Goal: Task Accomplishment & Management: Manage account settings

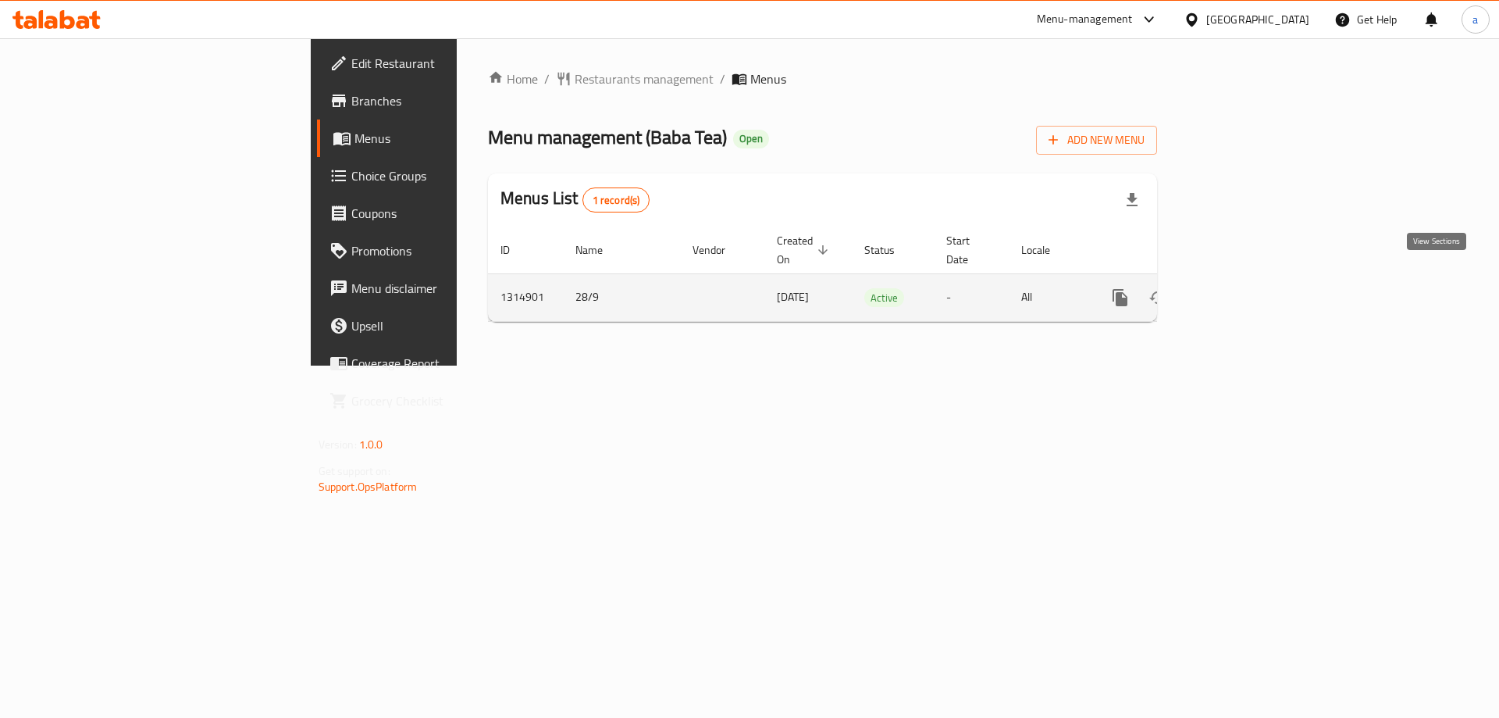
click at [1240, 290] on icon "enhanced table" at bounding box center [1233, 297] width 14 height 14
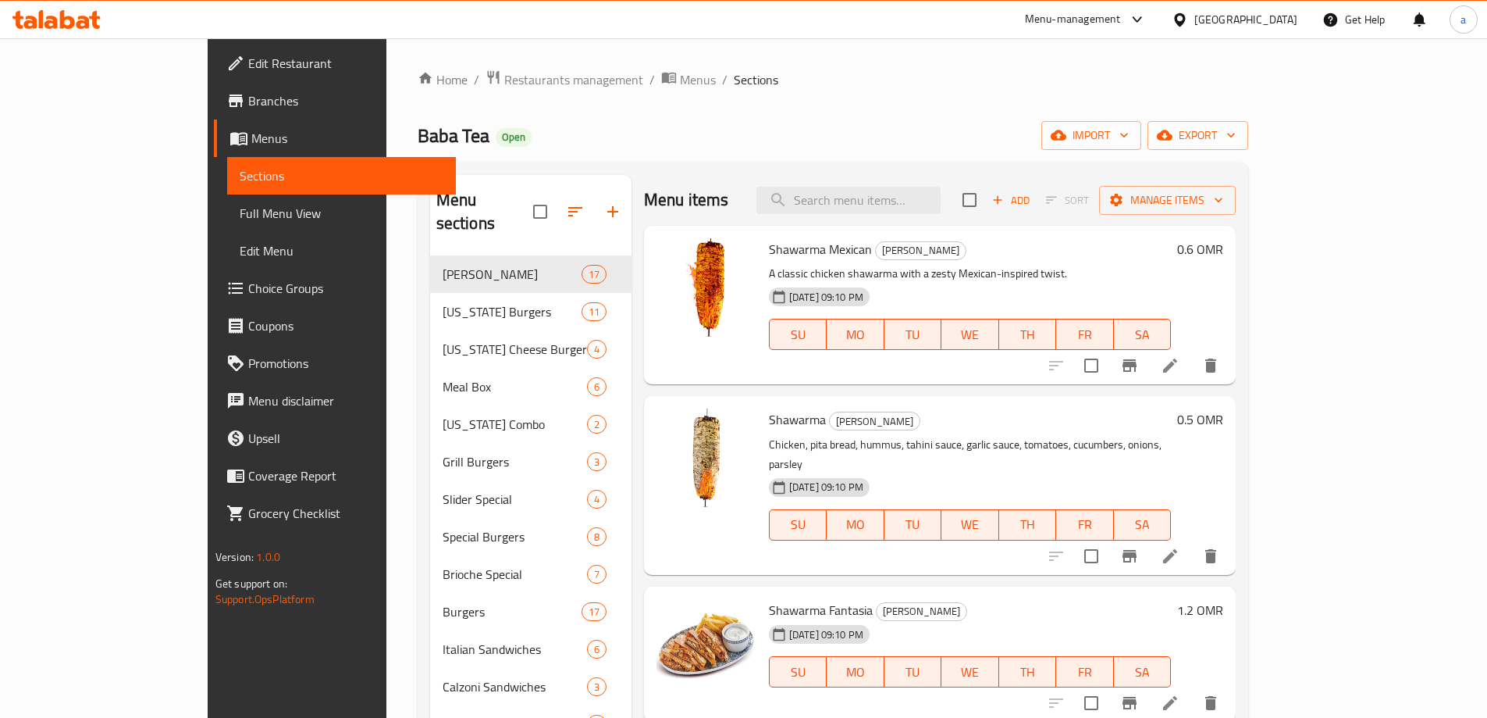
click at [1192, 378] on li at bounding box center [1170, 365] width 44 height 28
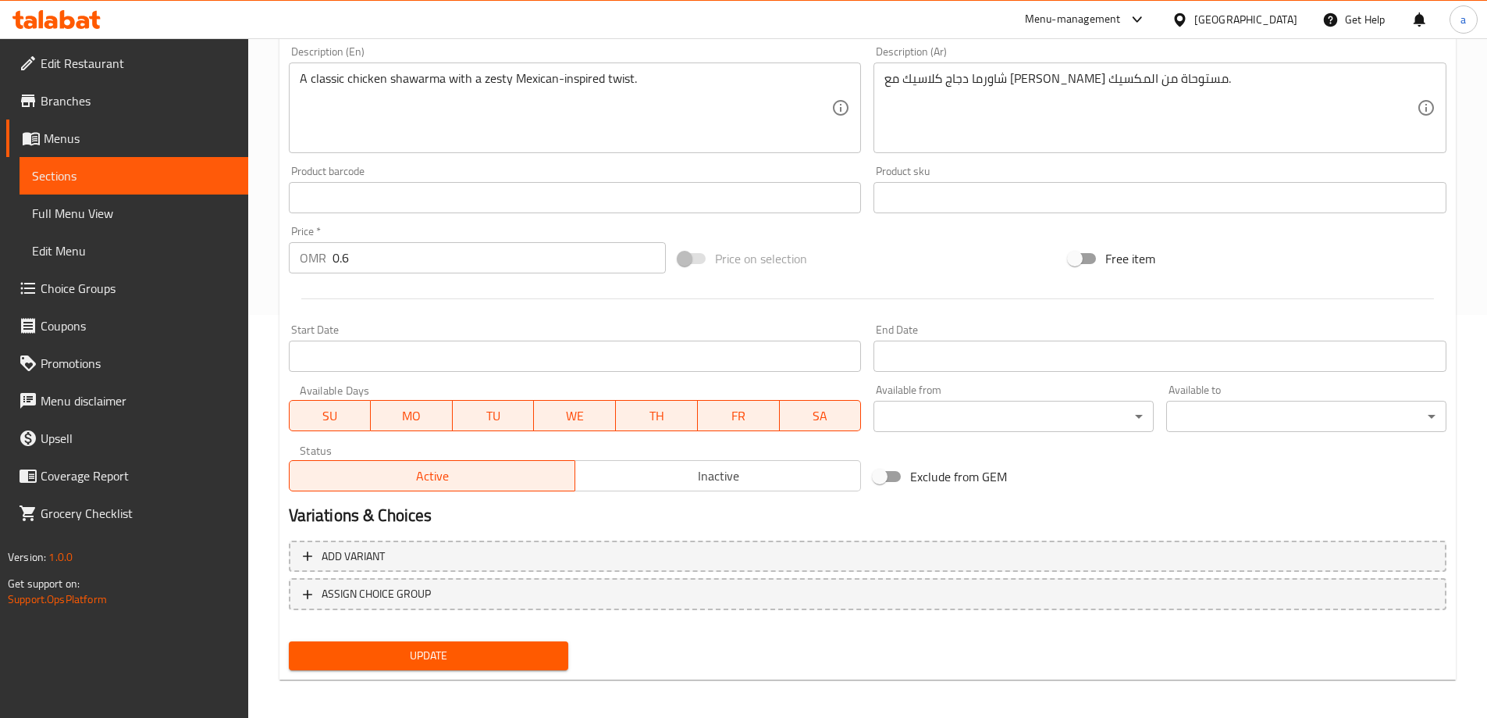
scroll to position [408, 0]
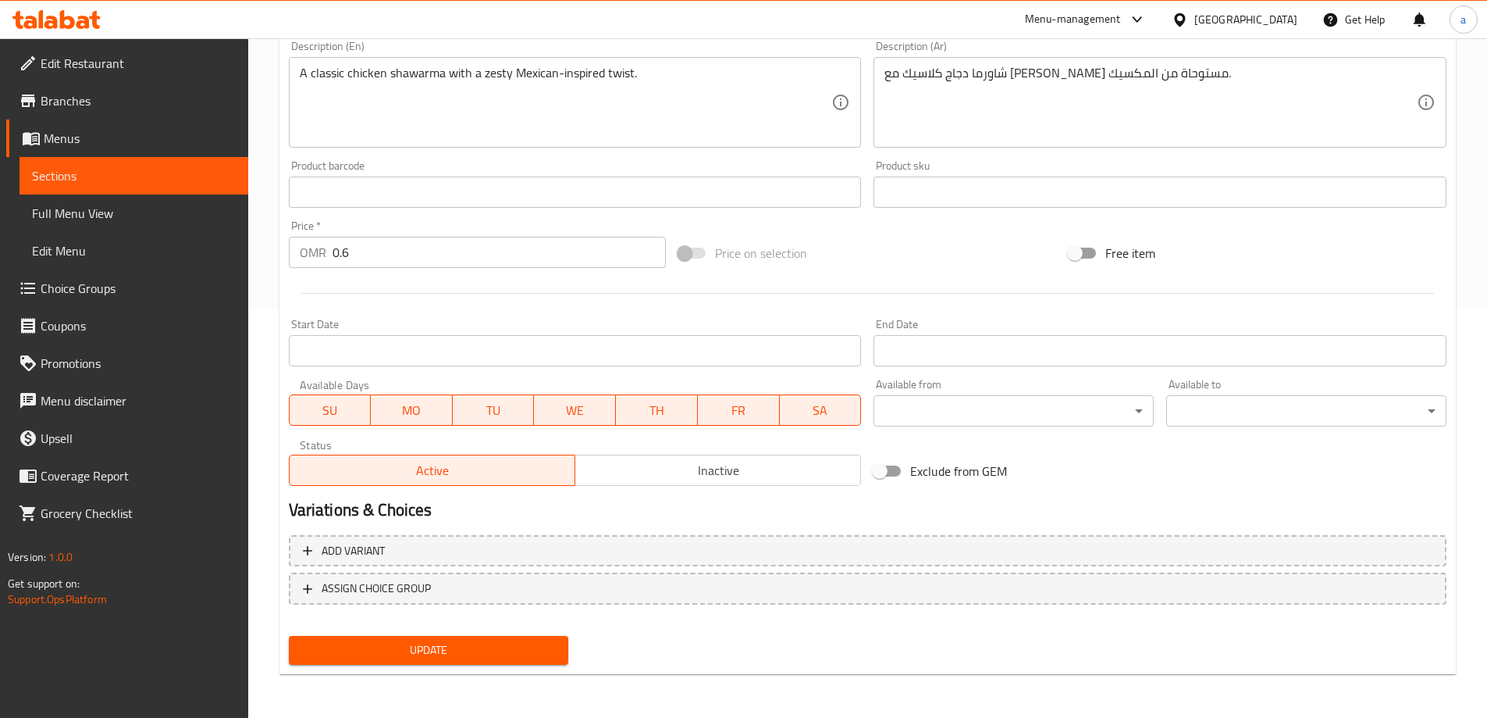
click at [108, 294] on span "Choice Groups" at bounding box center [138, 288] width 195 height 19
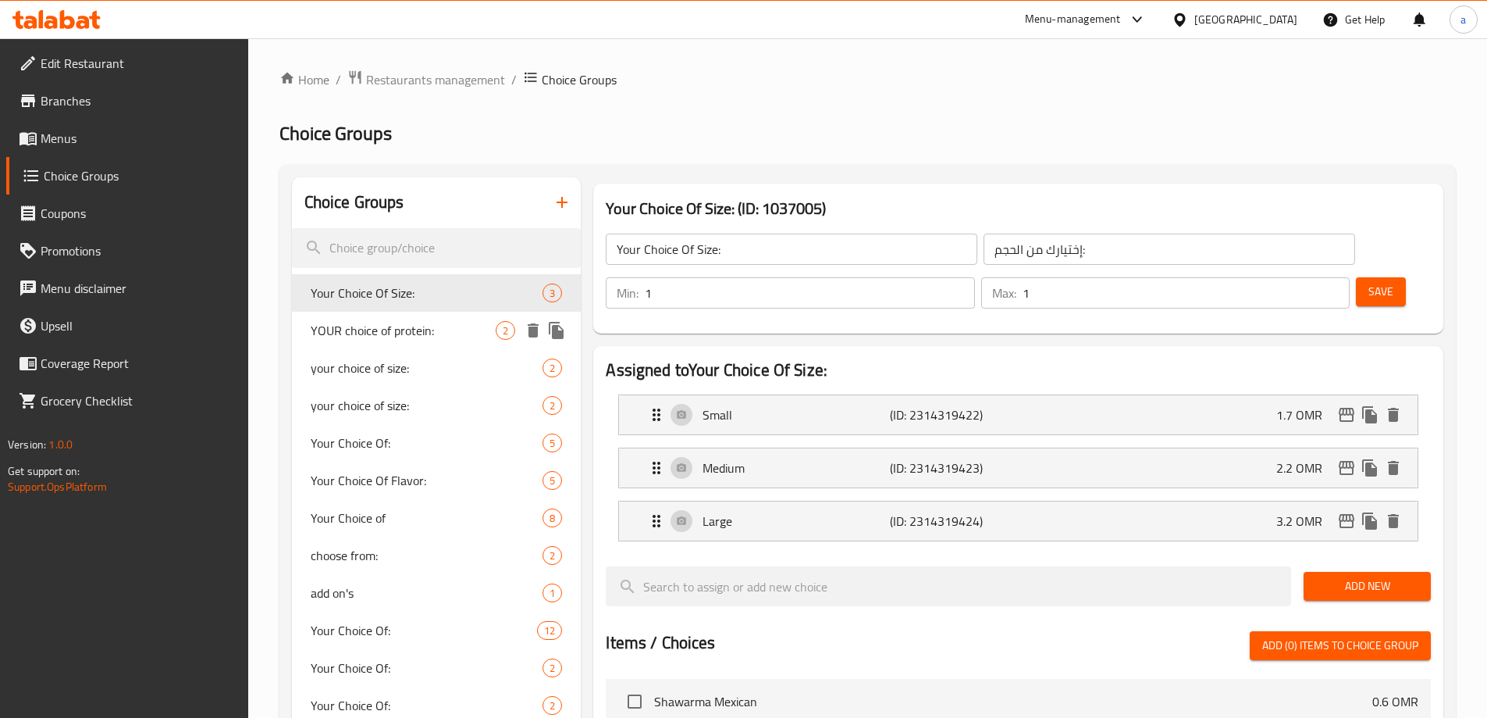
click at [402, 329] on span "YOUR choice of protein:" at bounding box center [404, 330] width 186 height 19
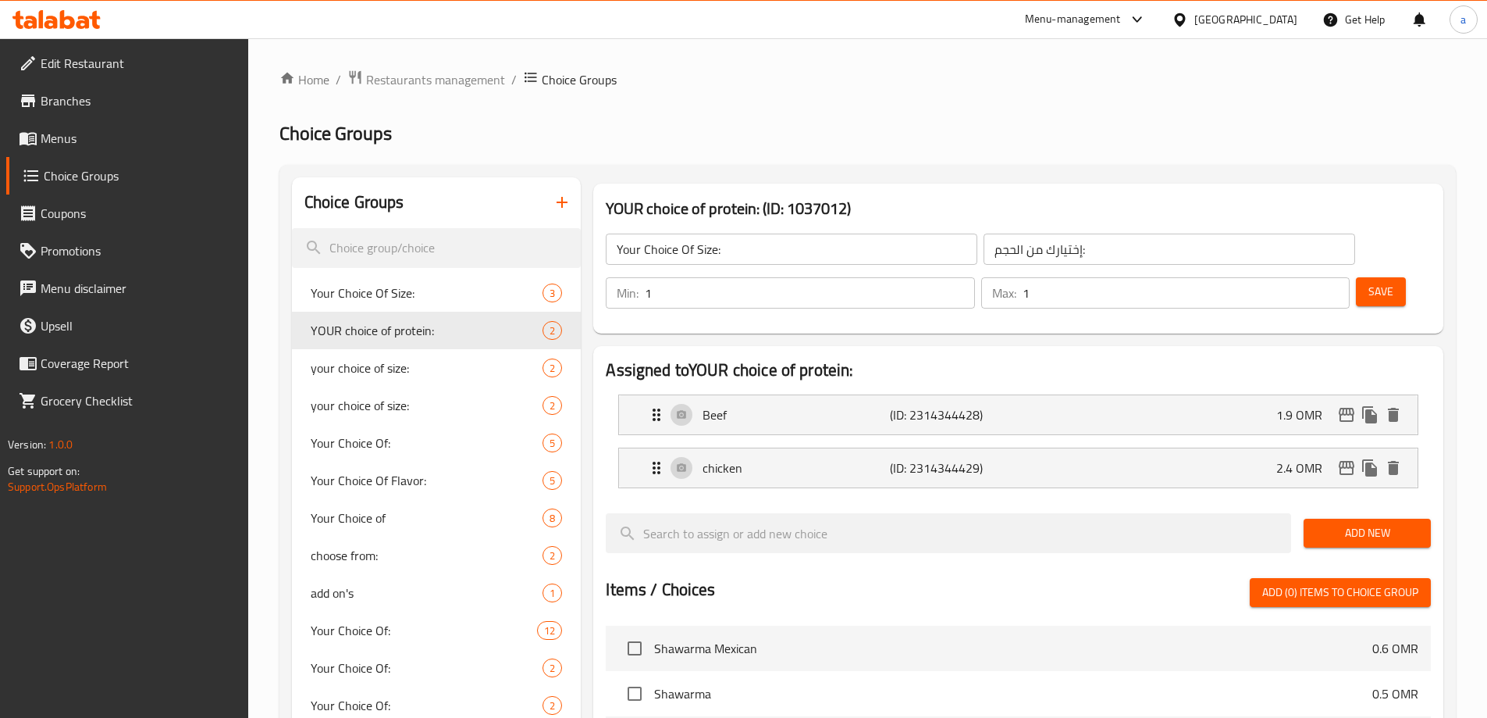
type input "YOUR choice of protein:"
type input ": إختيارك من البروتين"
click at [133, 150] on link "Menus" at bounding box center [127, 137] width 242 height 37
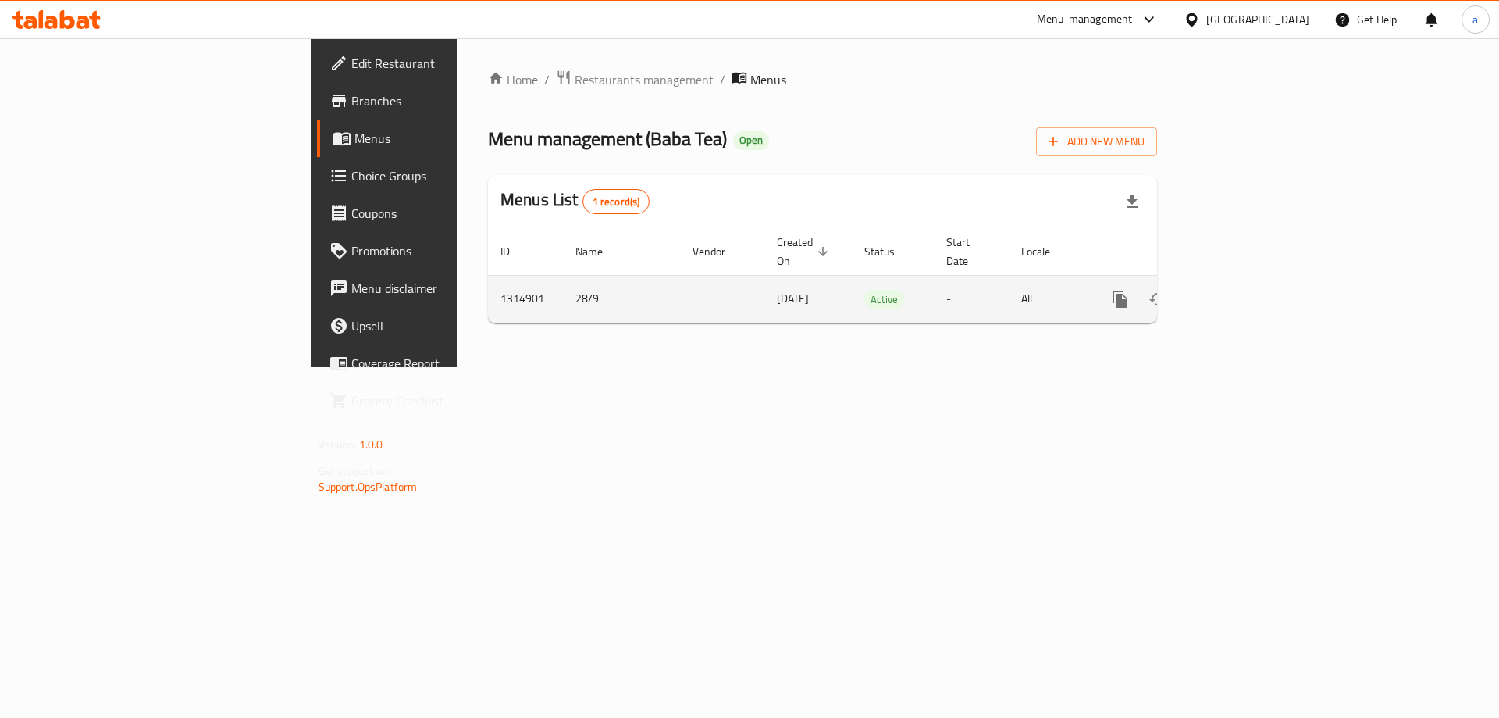
click at [1242, 290] on icon "enhanced table" at bounding box center [1232, 299] width 19 height 19
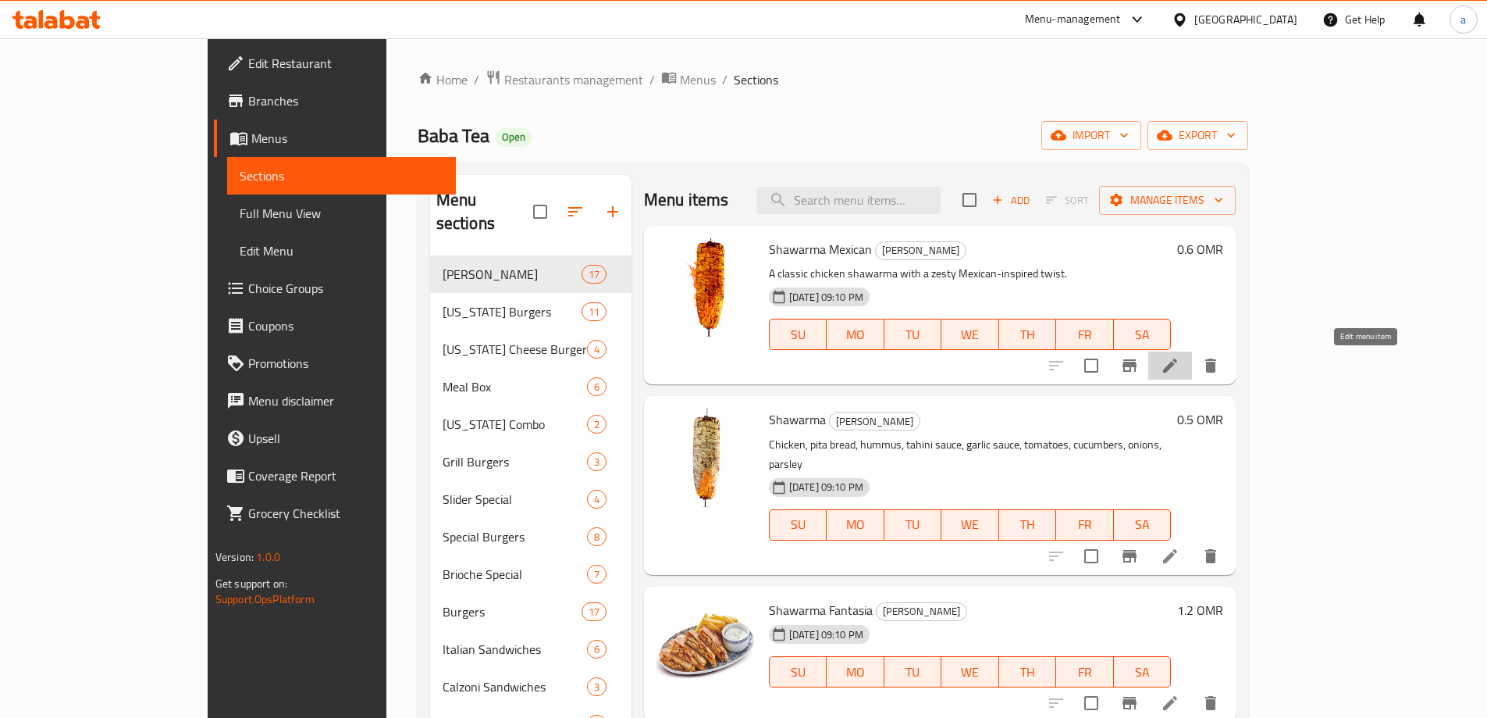
click at [1180, 359] on icon at bounding box center [1170, 365] width 19 height 19
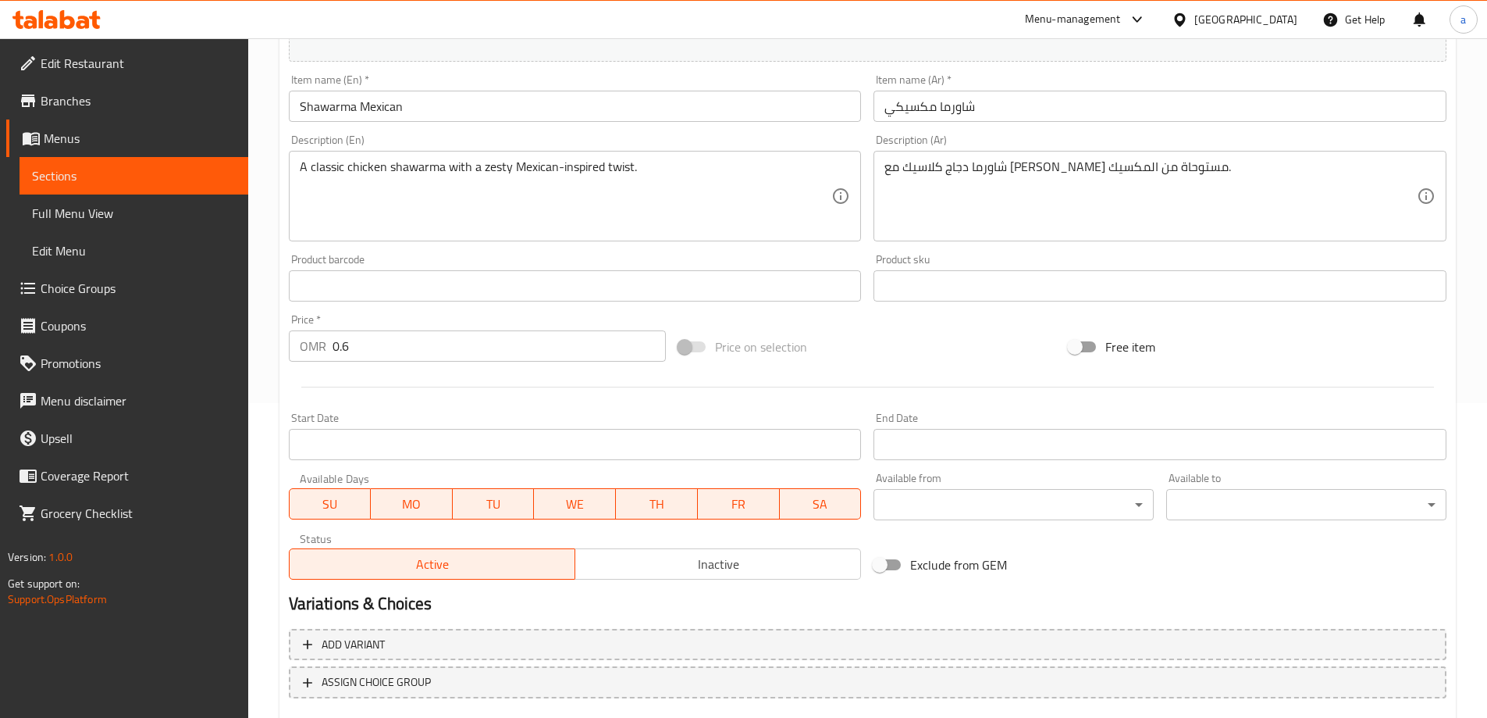
scroll to position [174, 0]
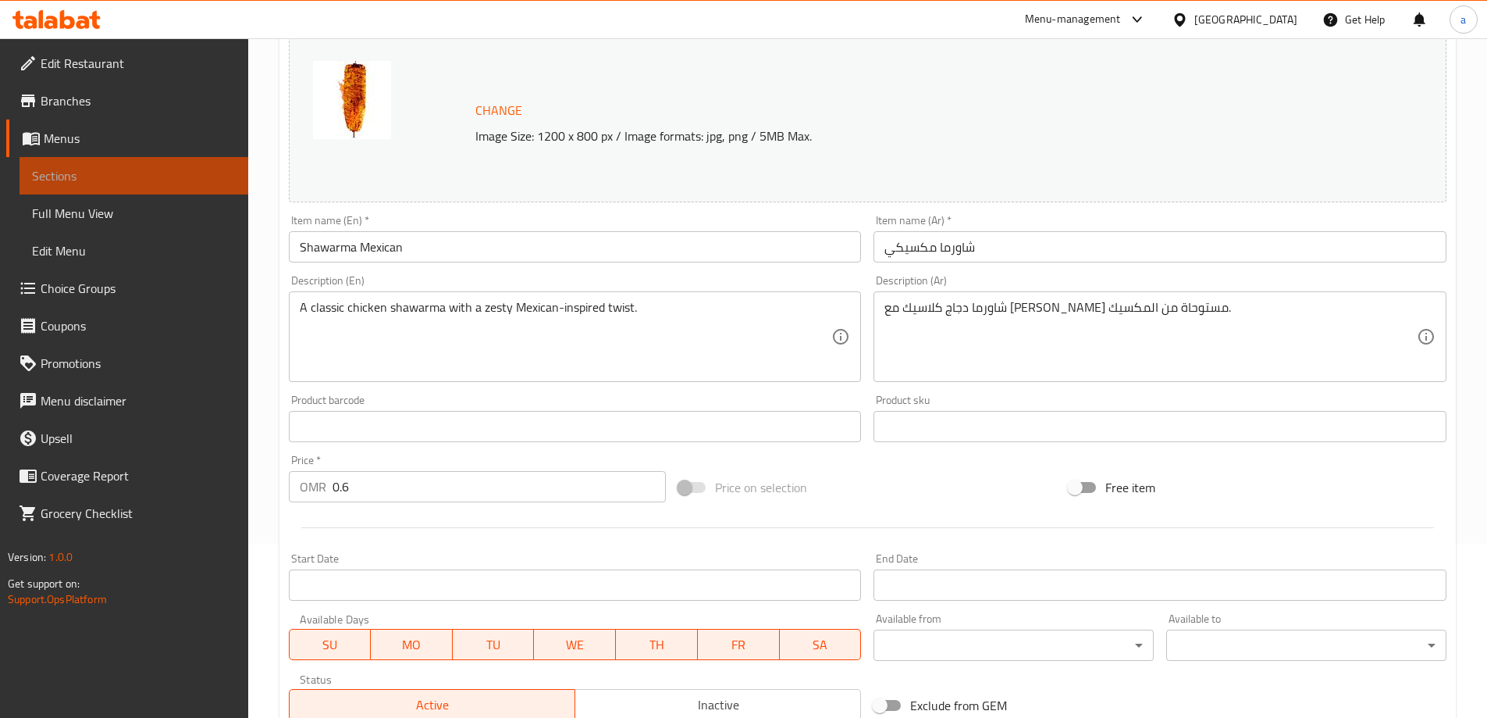
click at [108, 173] on span "Sections" at bounding box center [134, 175] width 204 height 19
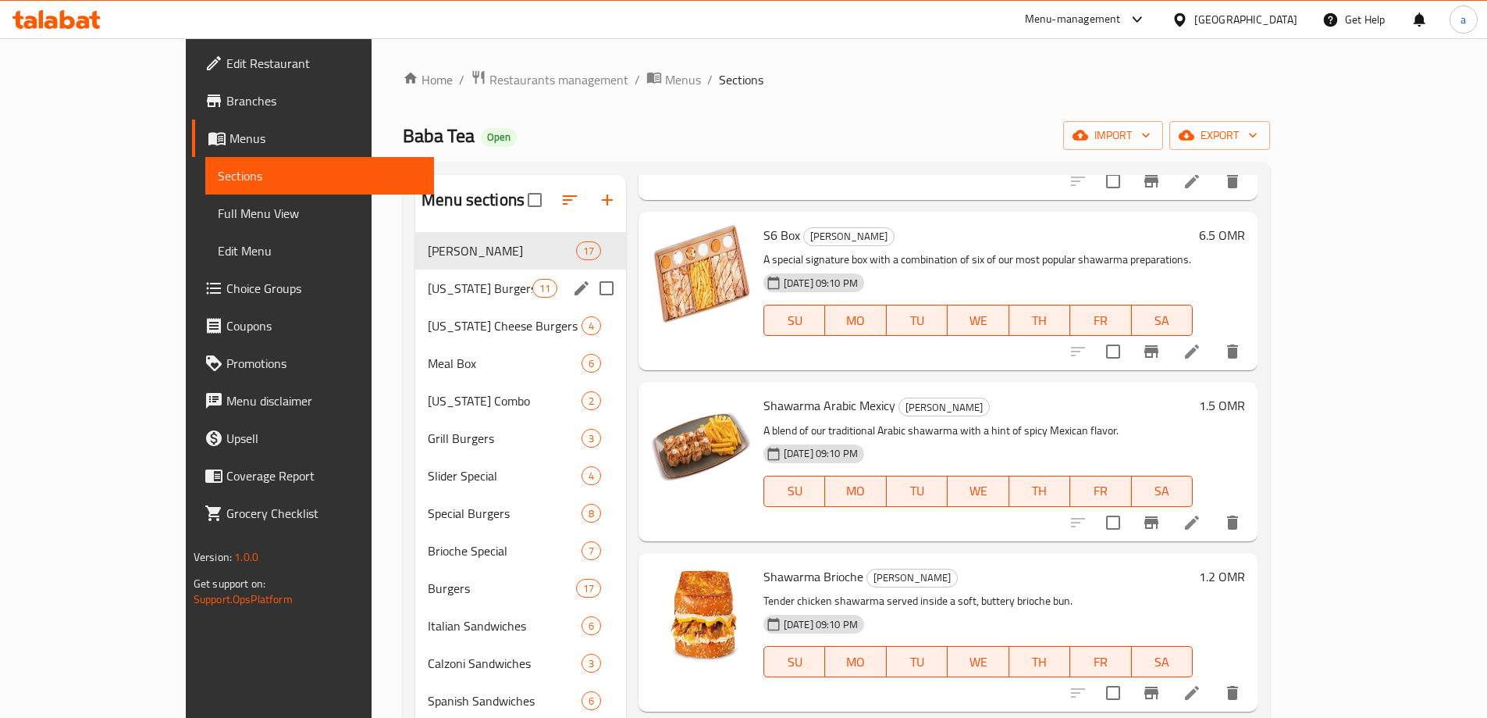
click at [446, 307] on div "[US_STATE] Cheese Burgers 4" at bounding box center [520, 325] width 211 height 37
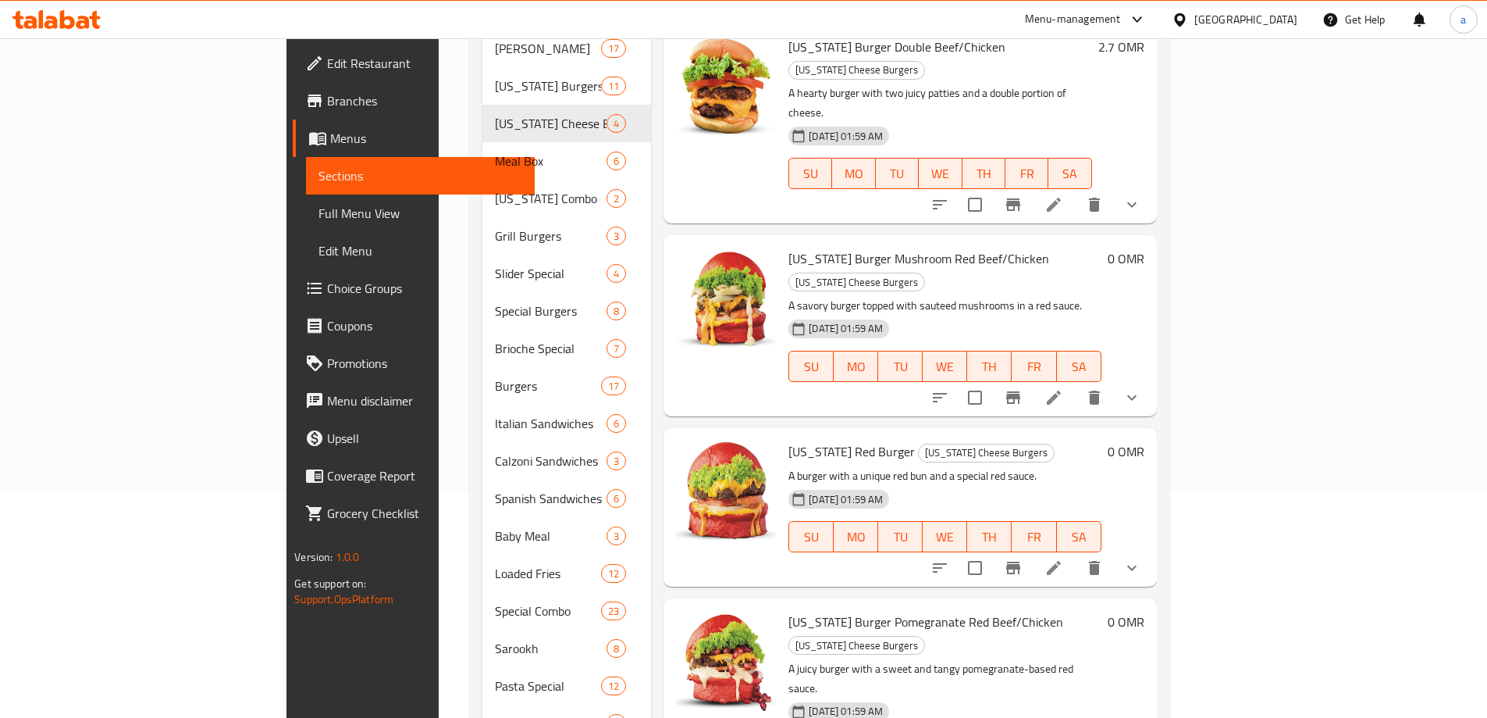
scroll to position [78, 0]
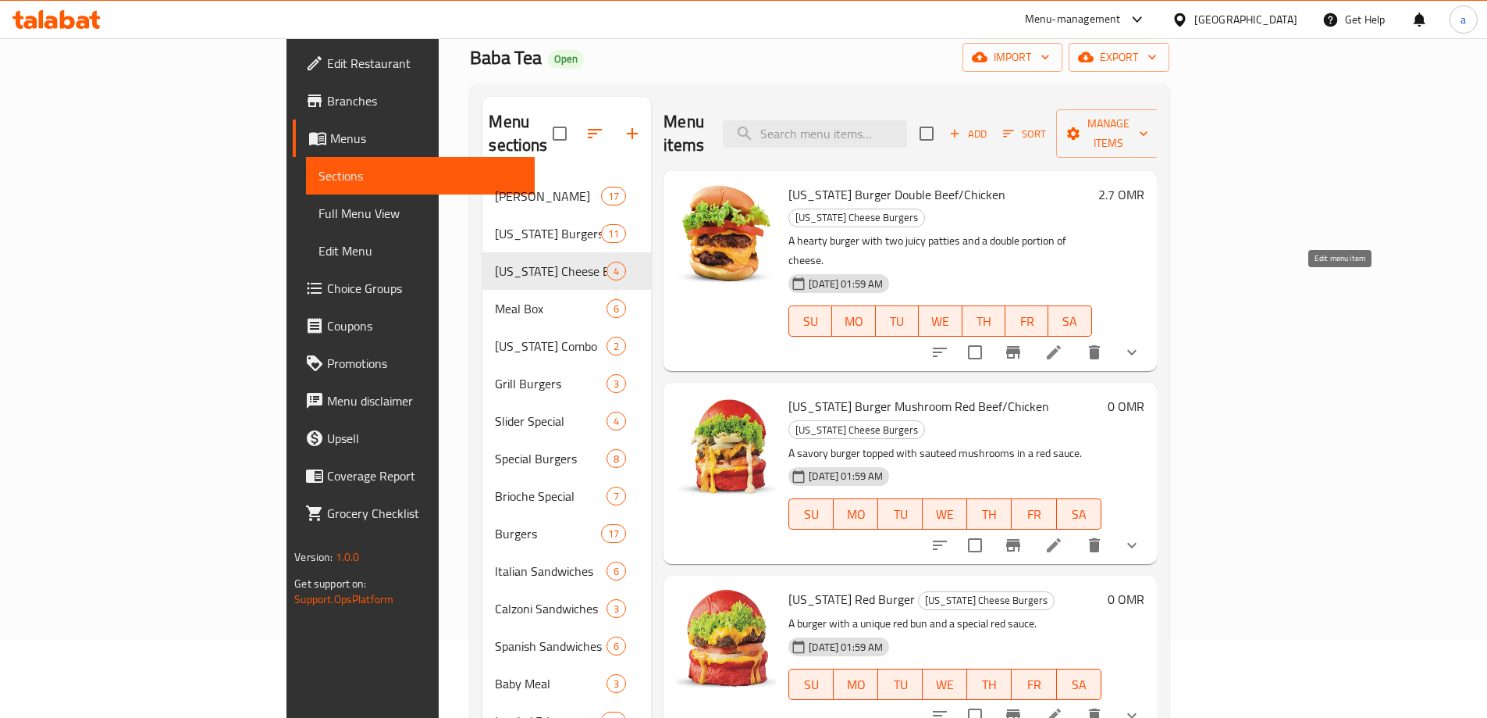
click at [1063, 343] on icon at bounding box center [1054, 352] width 19 height 19
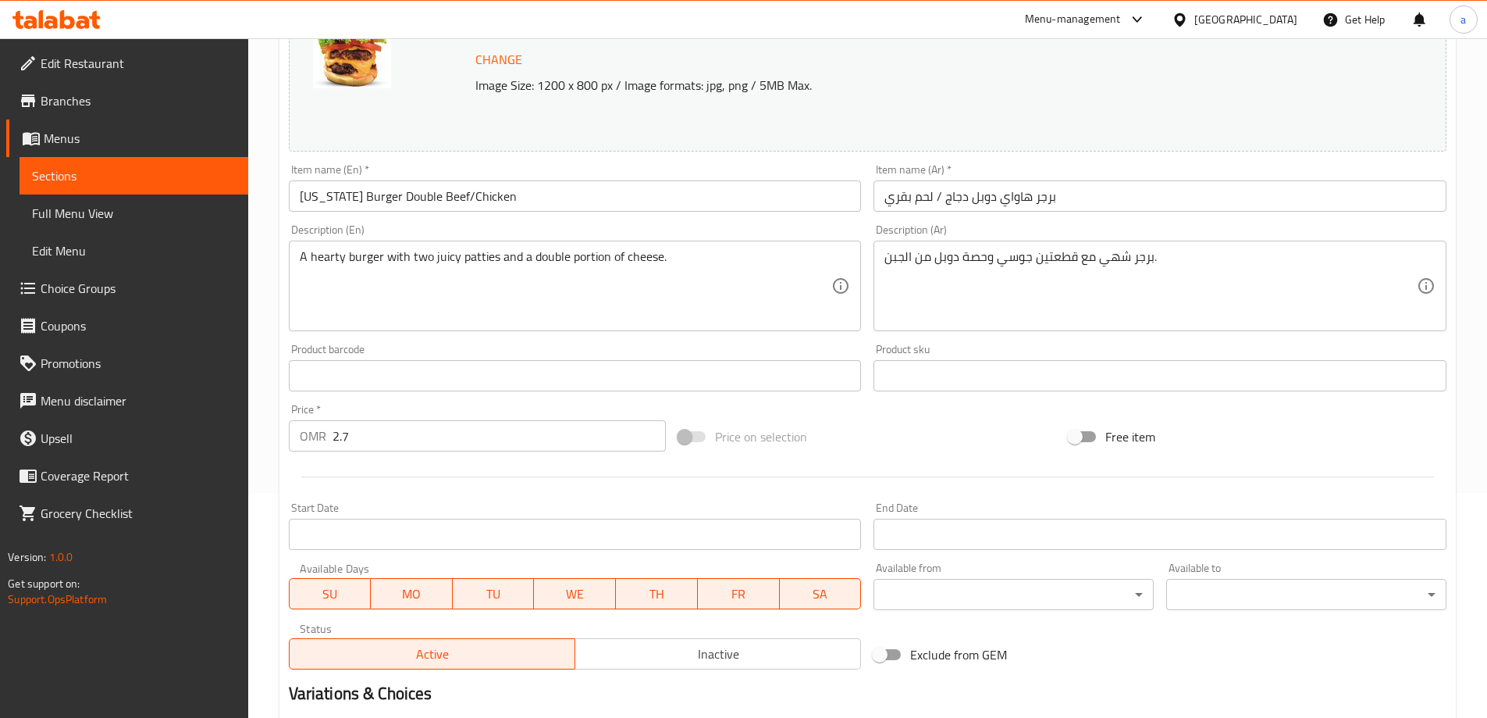
scroll to position [434, 0]
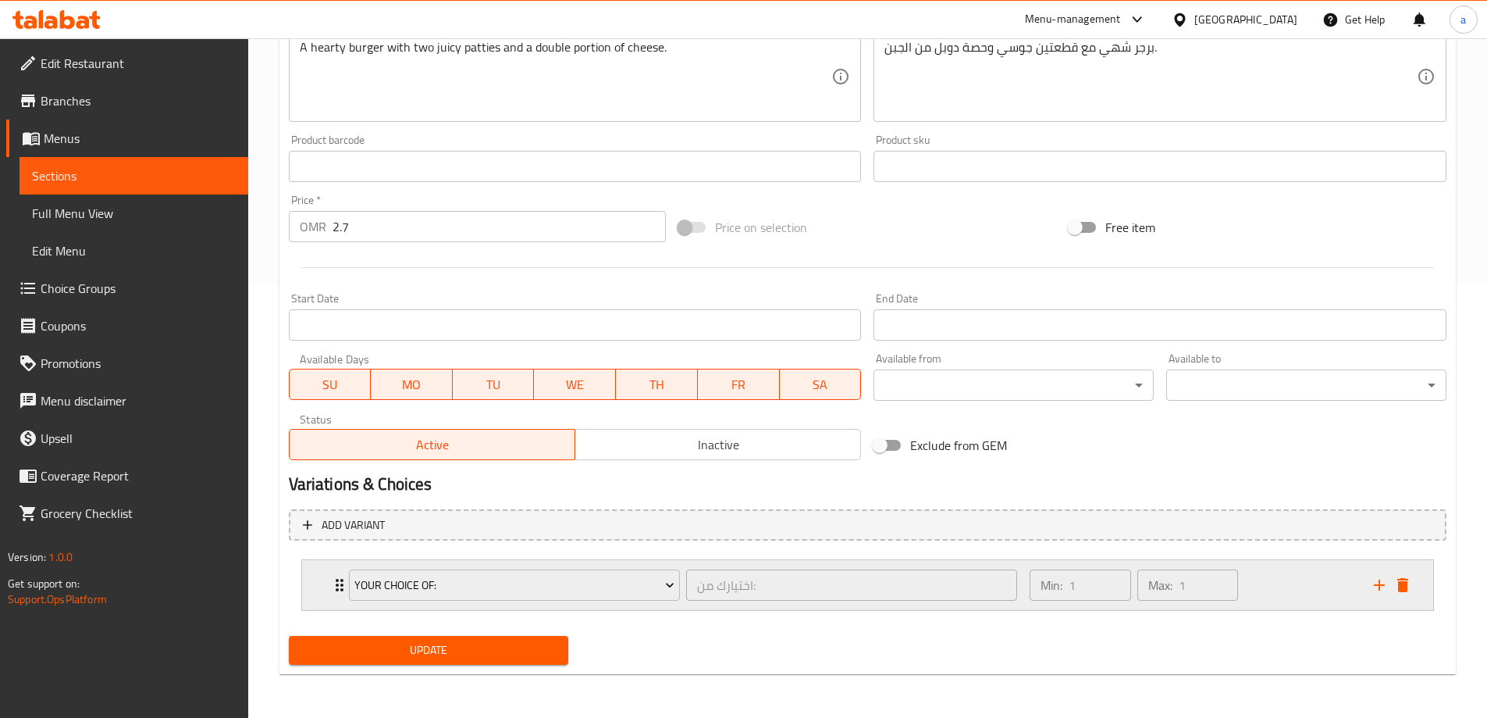
click at [1267, 583] on div "Min: 1 ​ Max: 1 ​" at bounding box center [1192, 585] width 344 height 50
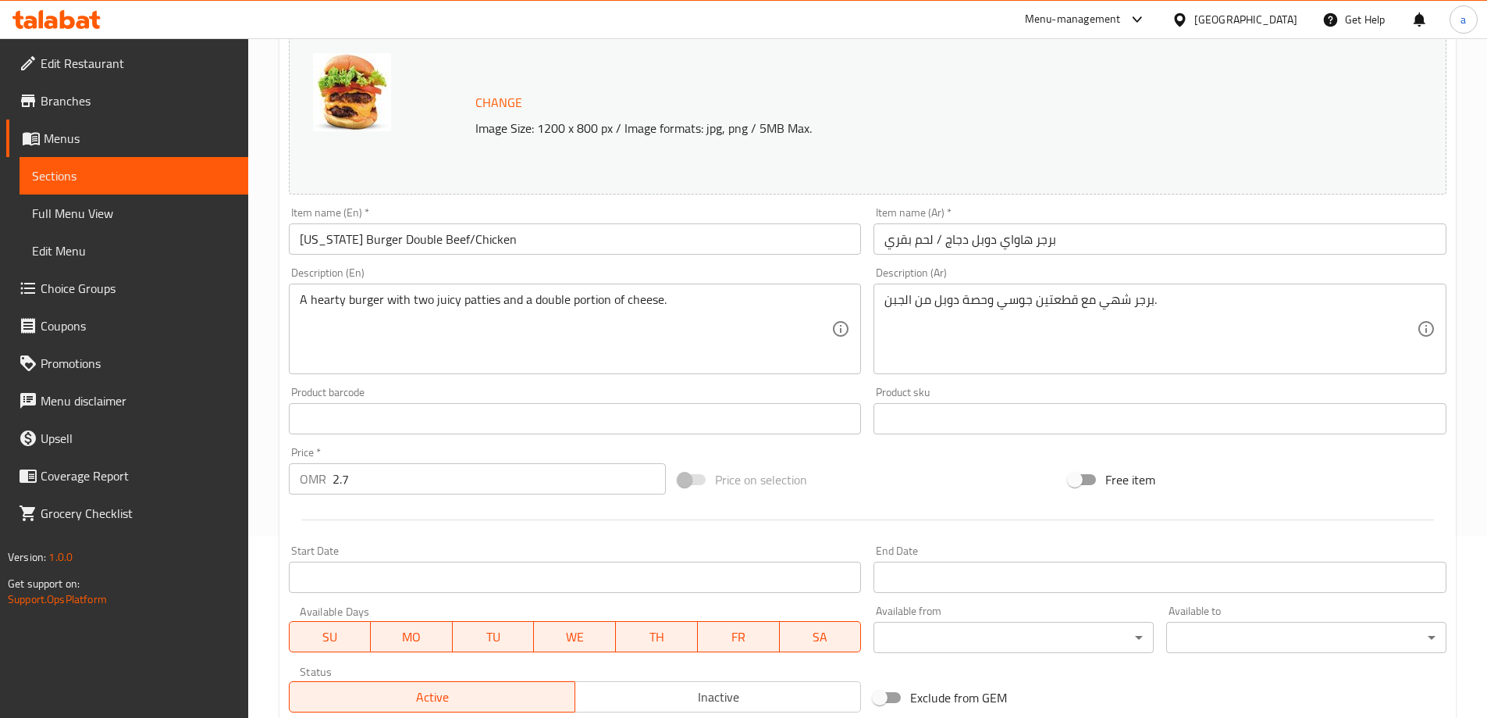
scroll to position [572, 0]
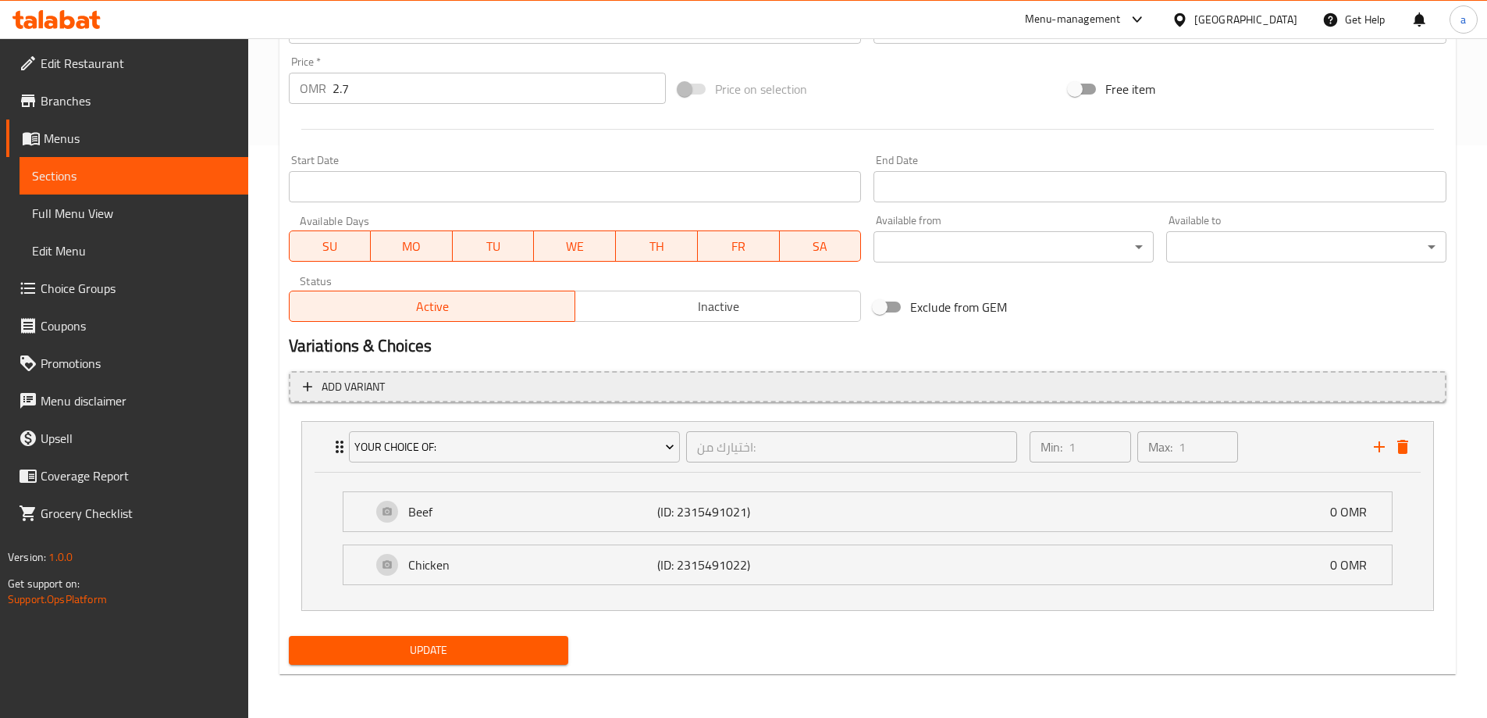
click at [386, 384] on span "Add variant" at bounding box center [868, 387] width 1130 height 20
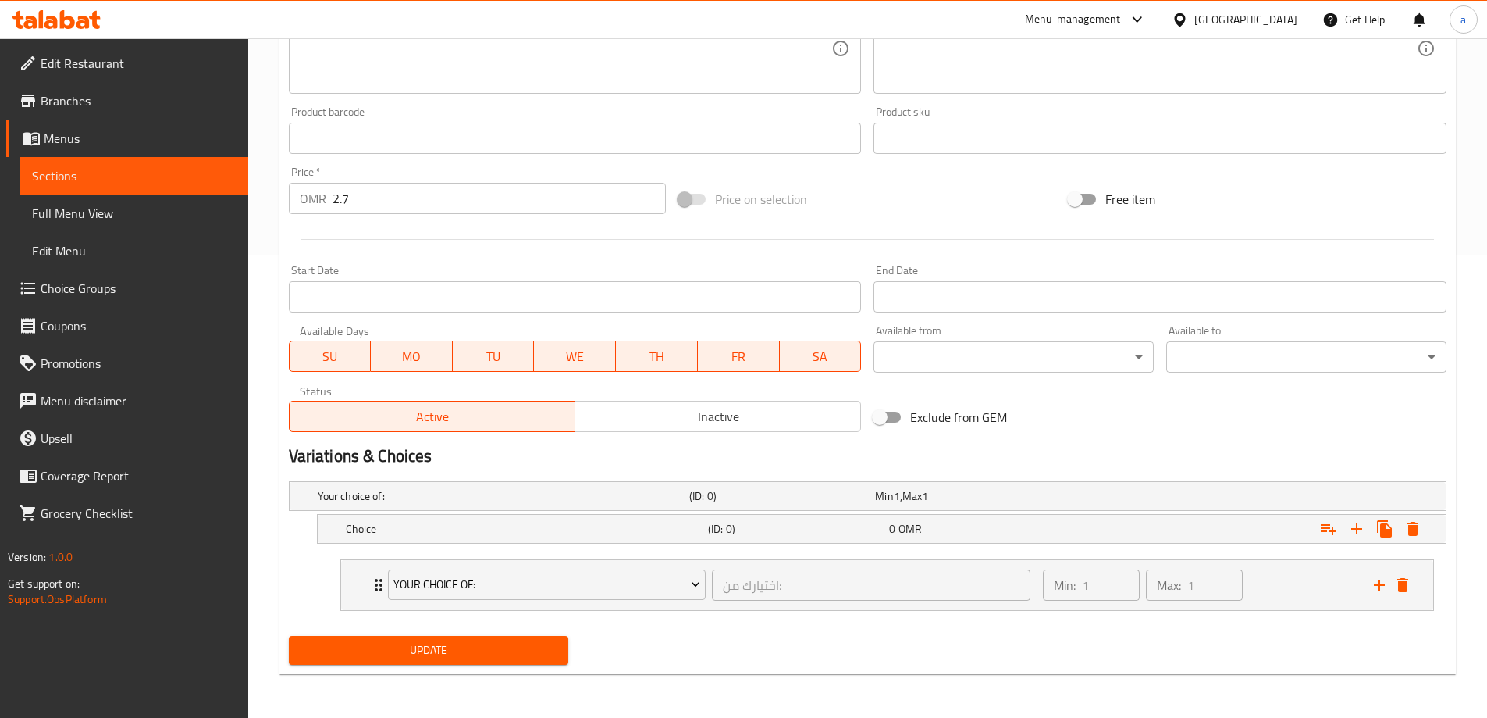
scroll to position [462, 0]
click at [395, 528] on h5 "Choice" at bounding box center [524, 529] width 356 height 16
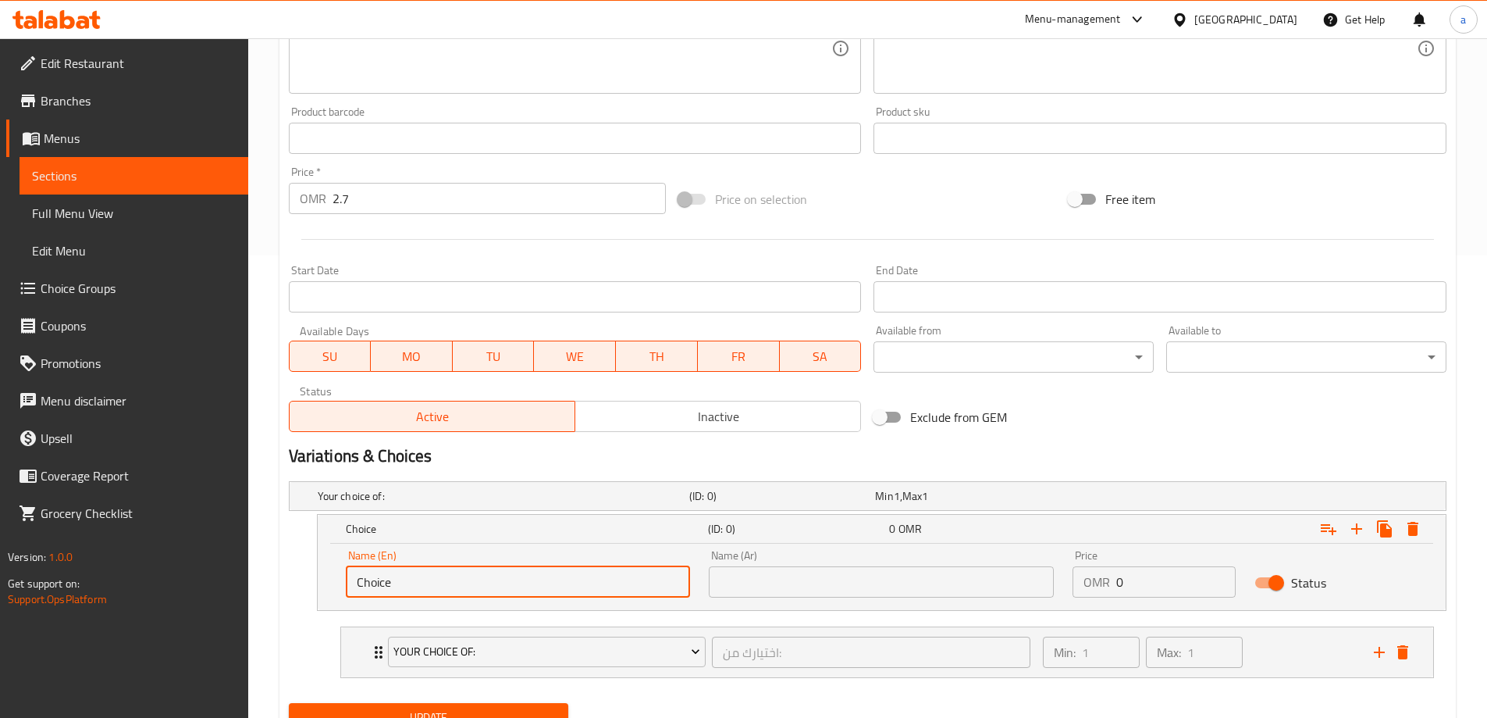
drag, startPoint x: 397, startPoint y: 582, endPoint x: 332, endPoint y: 581, distance: 65.6
click at [332, 581] on div "Name (En) Choice Name (En) Name (Ar) Name (Ar) Price OMR 0 Price Status" at bounding box center [882, 576] width 1128 height 66
click at [755, 586] on input "text" at bounding box center [881, 581] width 345 height 31
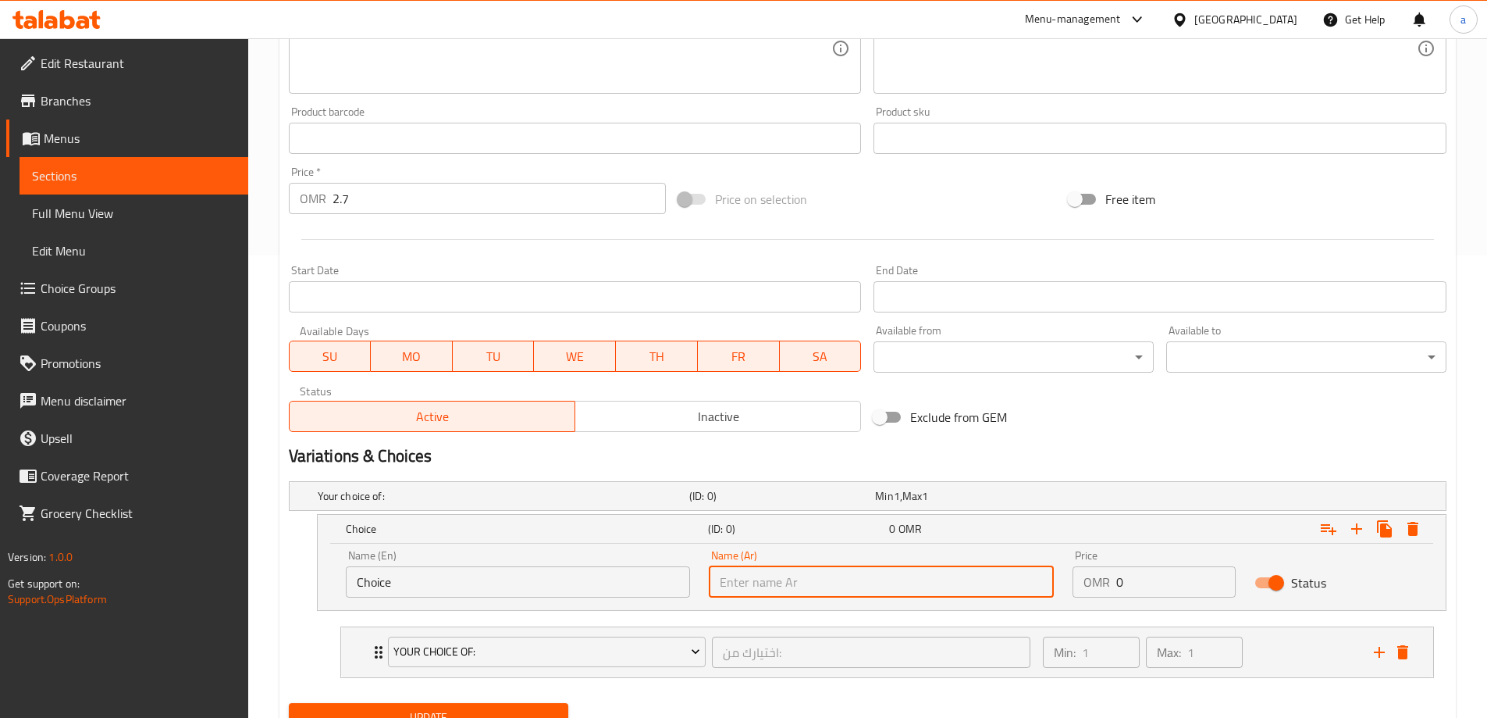
click at [1131, 593] on input "0" at bounding box center [1175, 581] width 119 height 31
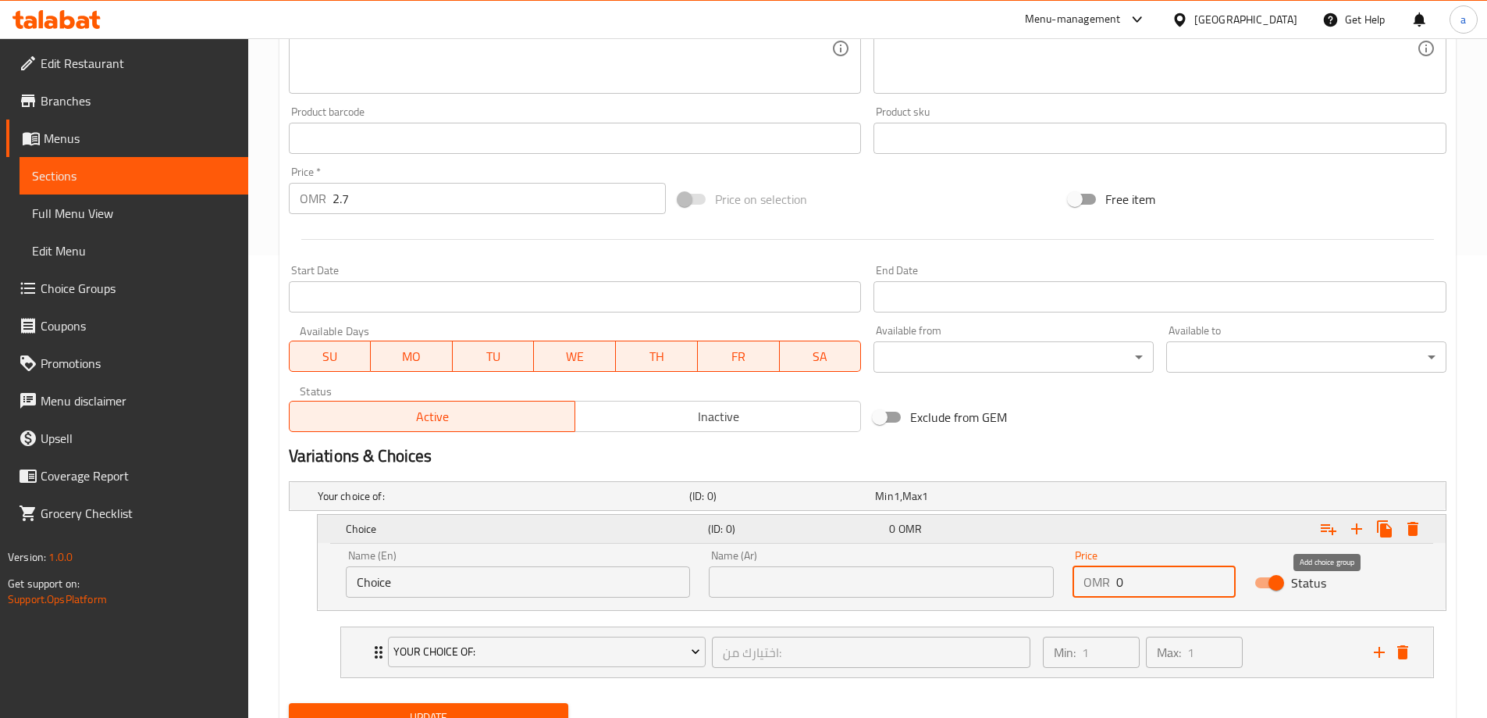
click at [1334, 535] on icon "Expand" at bounding box center [1328, 528] width 19 height 19
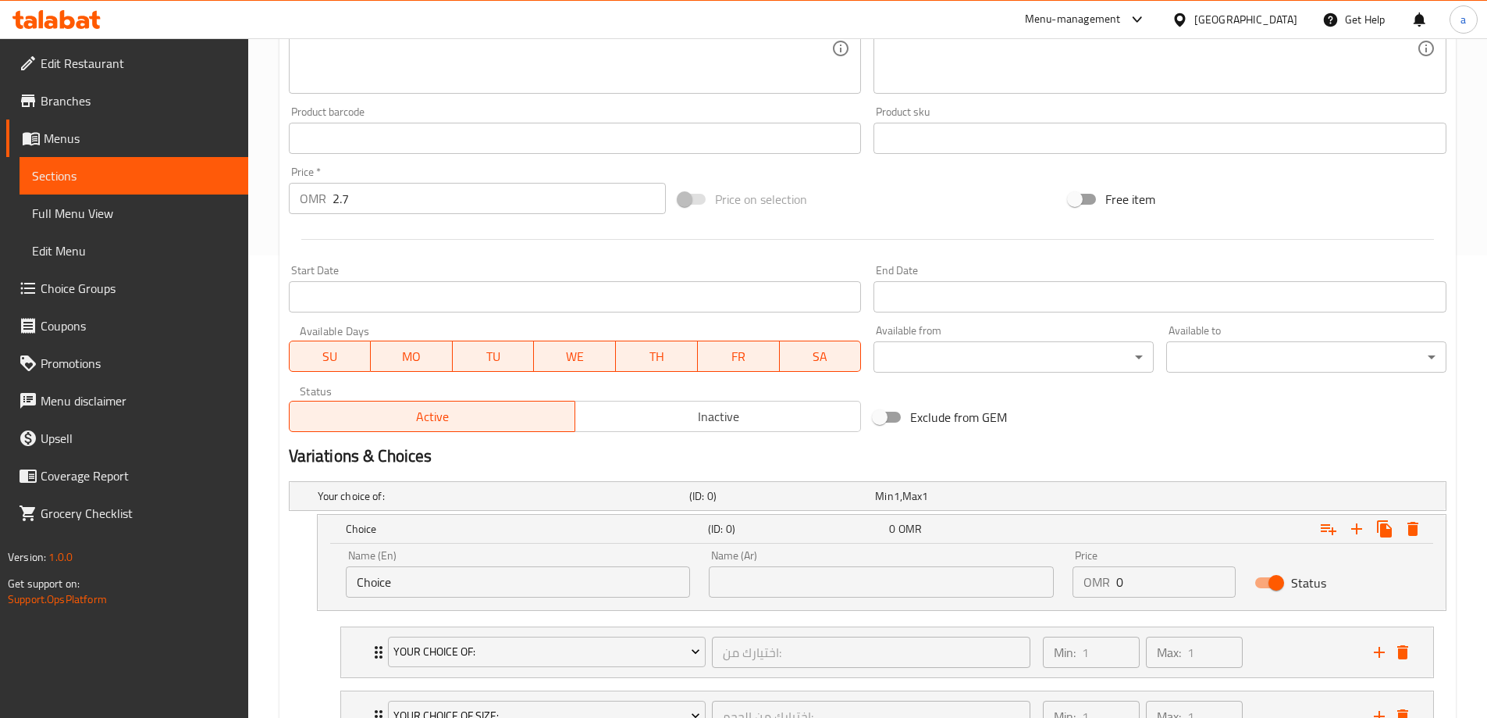
scroll to position [593, 0]
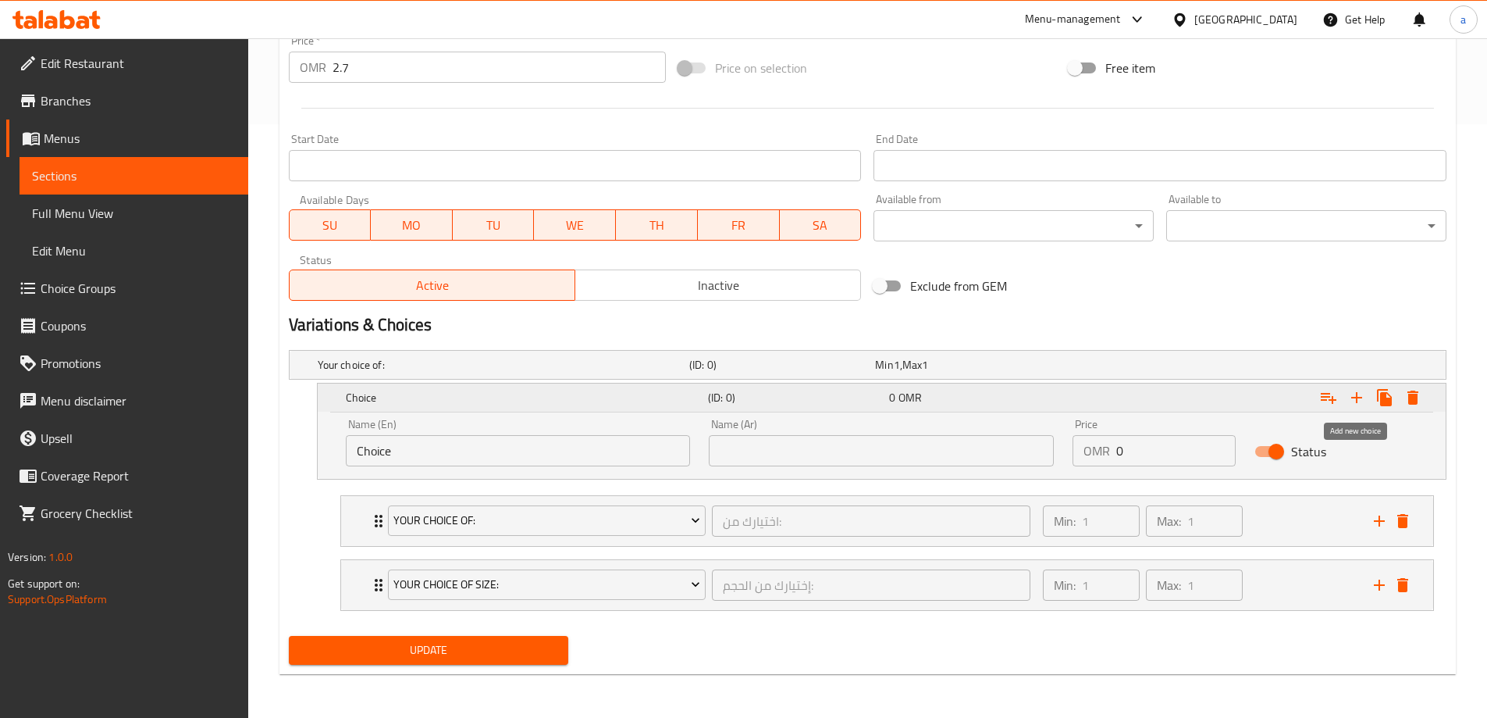
click at [1362, 396] on icon "Expand" at bounding box center [1357, 397] width 19 height 19
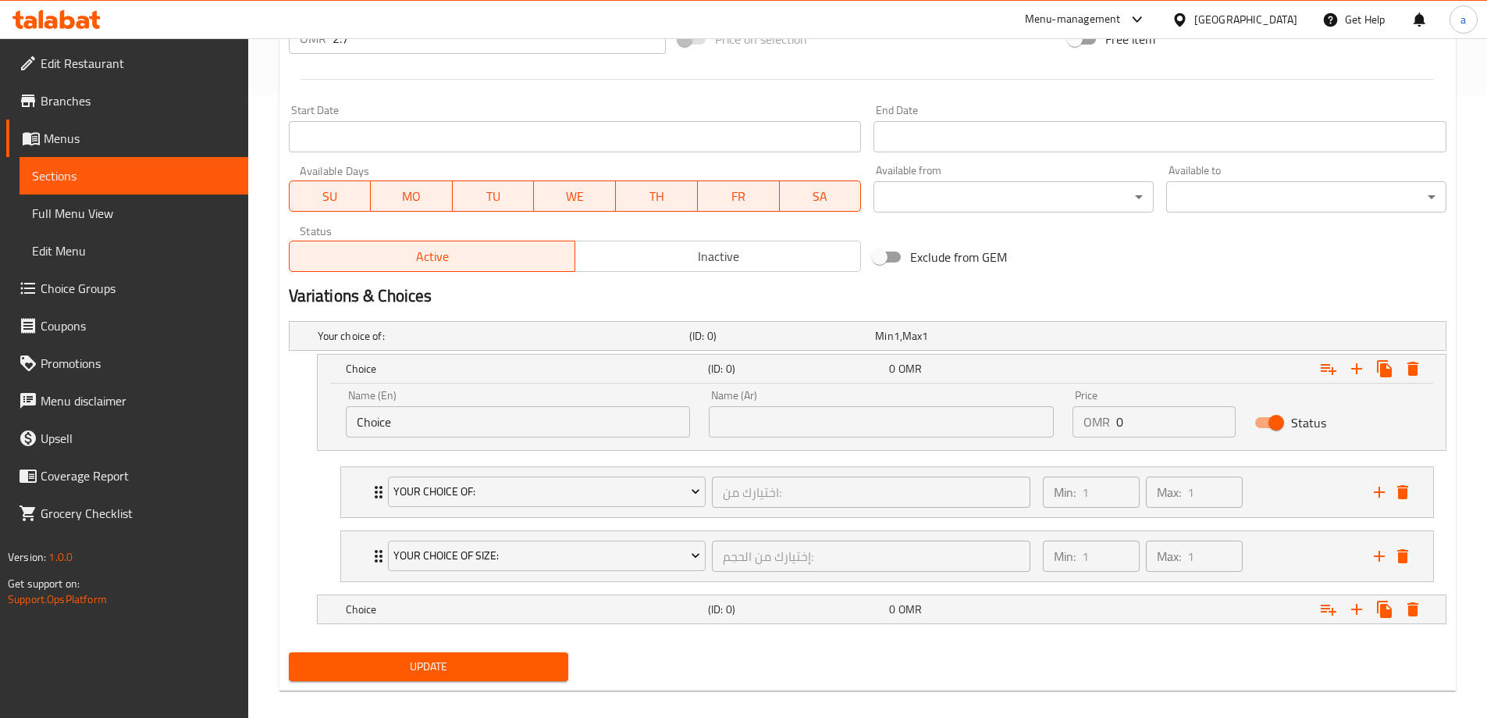
scroll to position [639, 0]
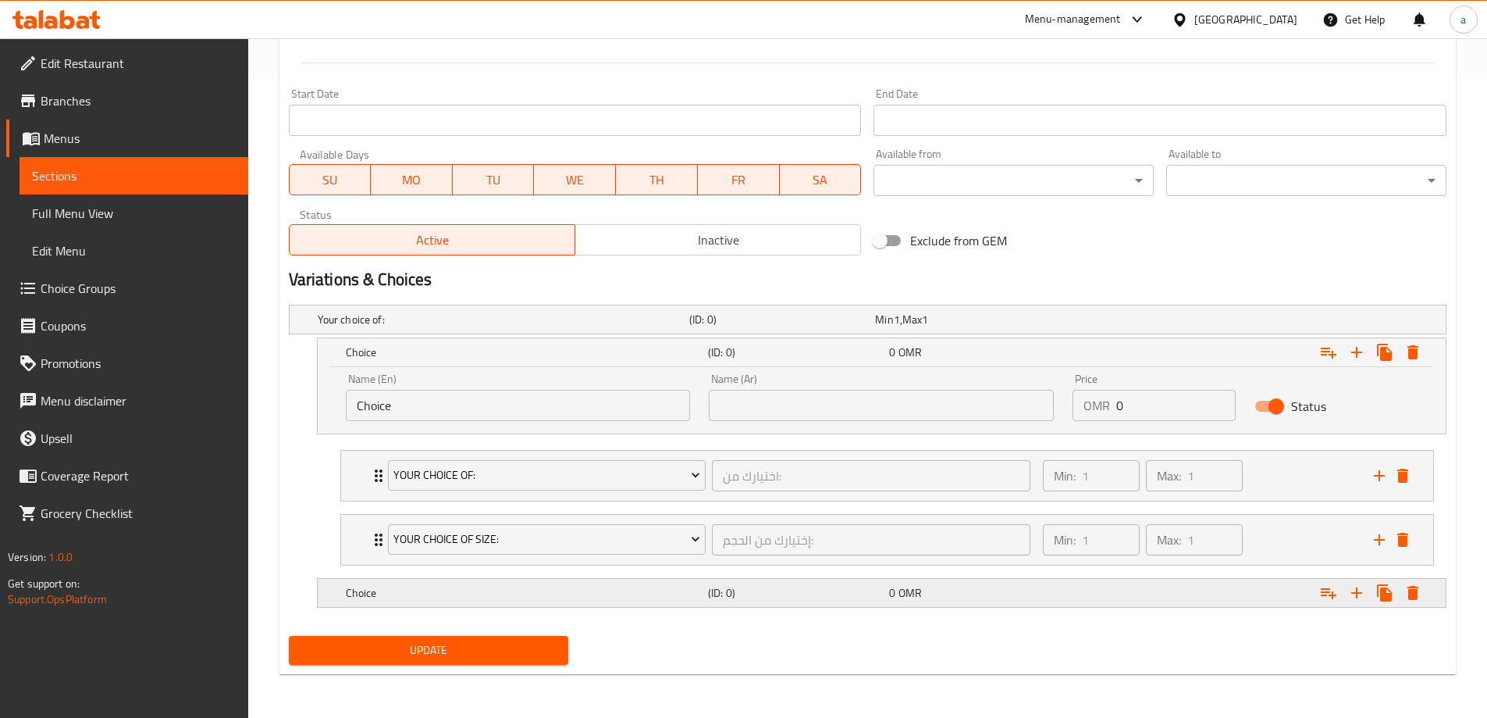
click at [396, 598] on h5 "Choice" at bounding box center [524, 593] width 356 height 16
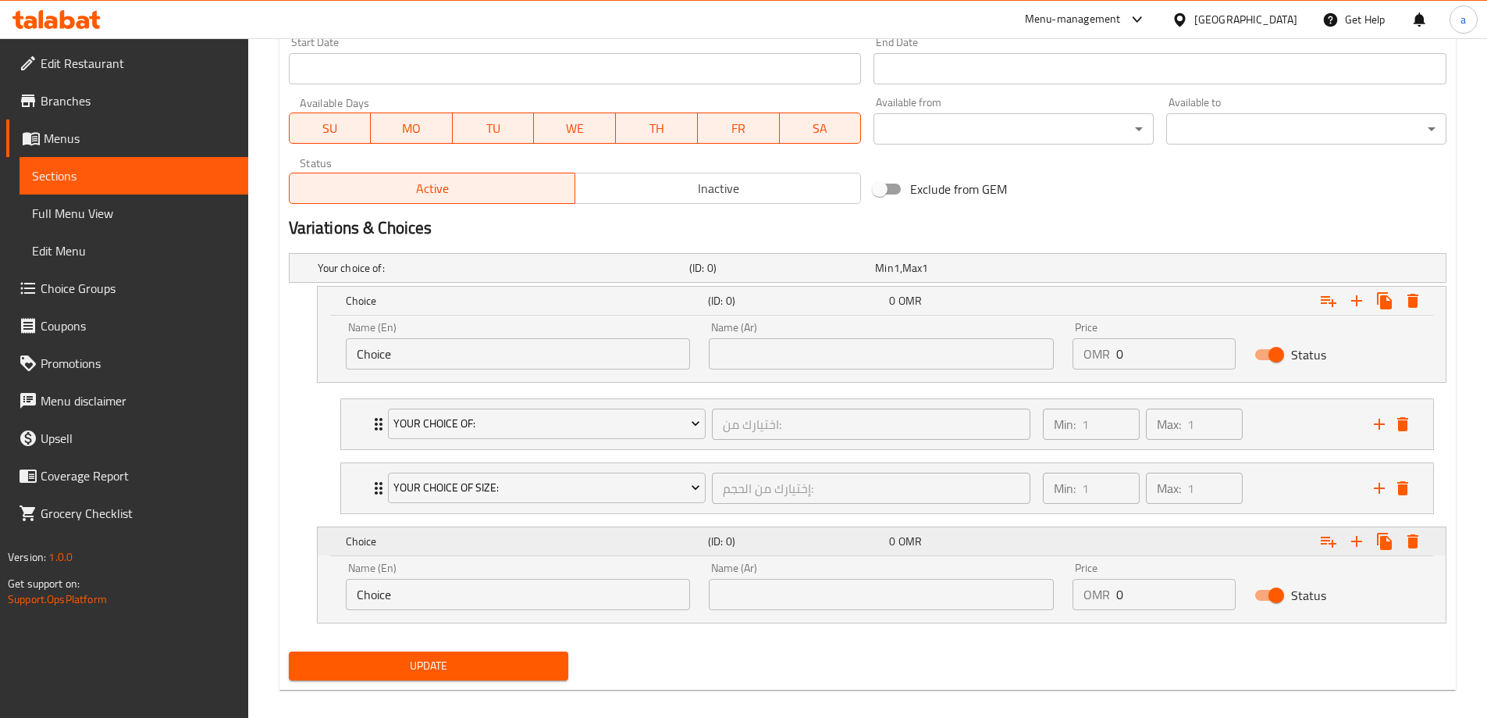
scroll to position [706, 0]
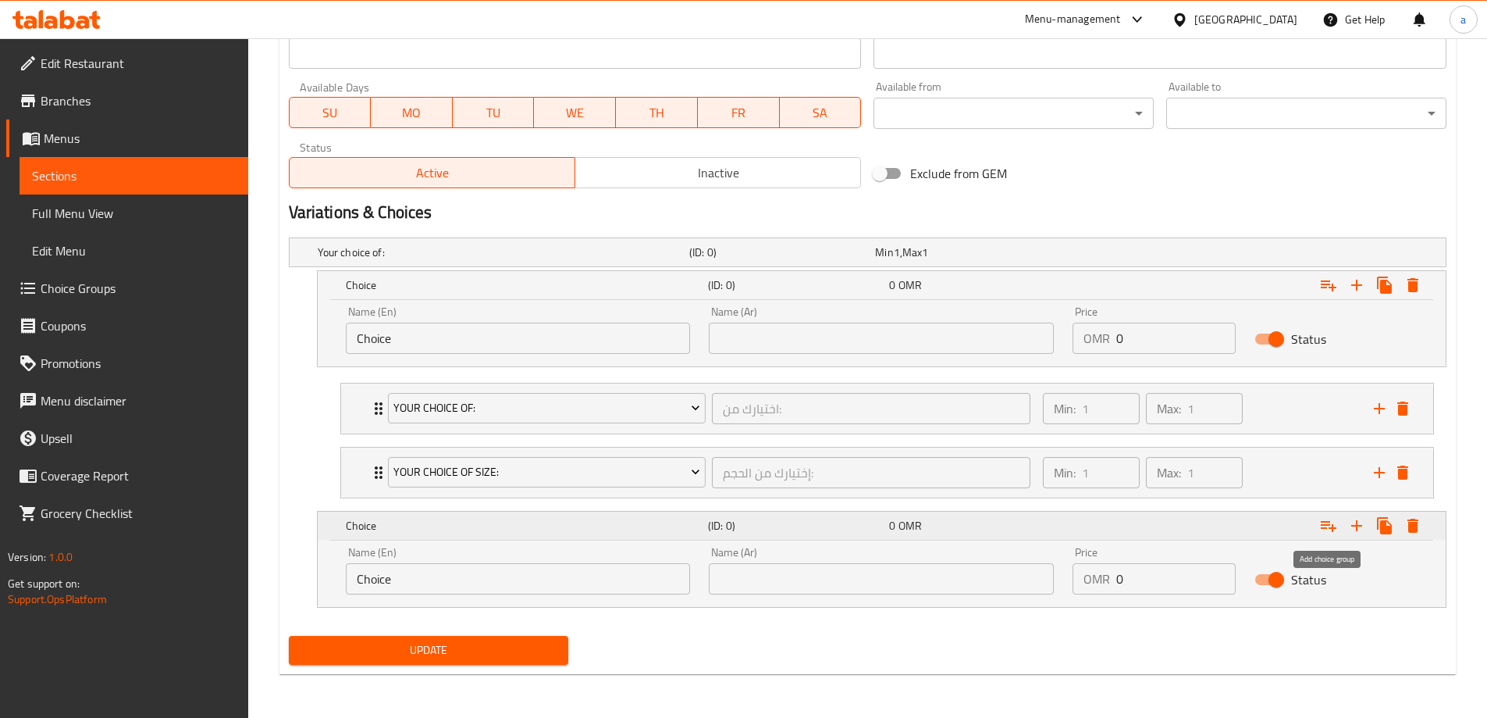
click at [1324, 525] on icon "Expand" at bounding box center [1328, 525] width 19 height 19
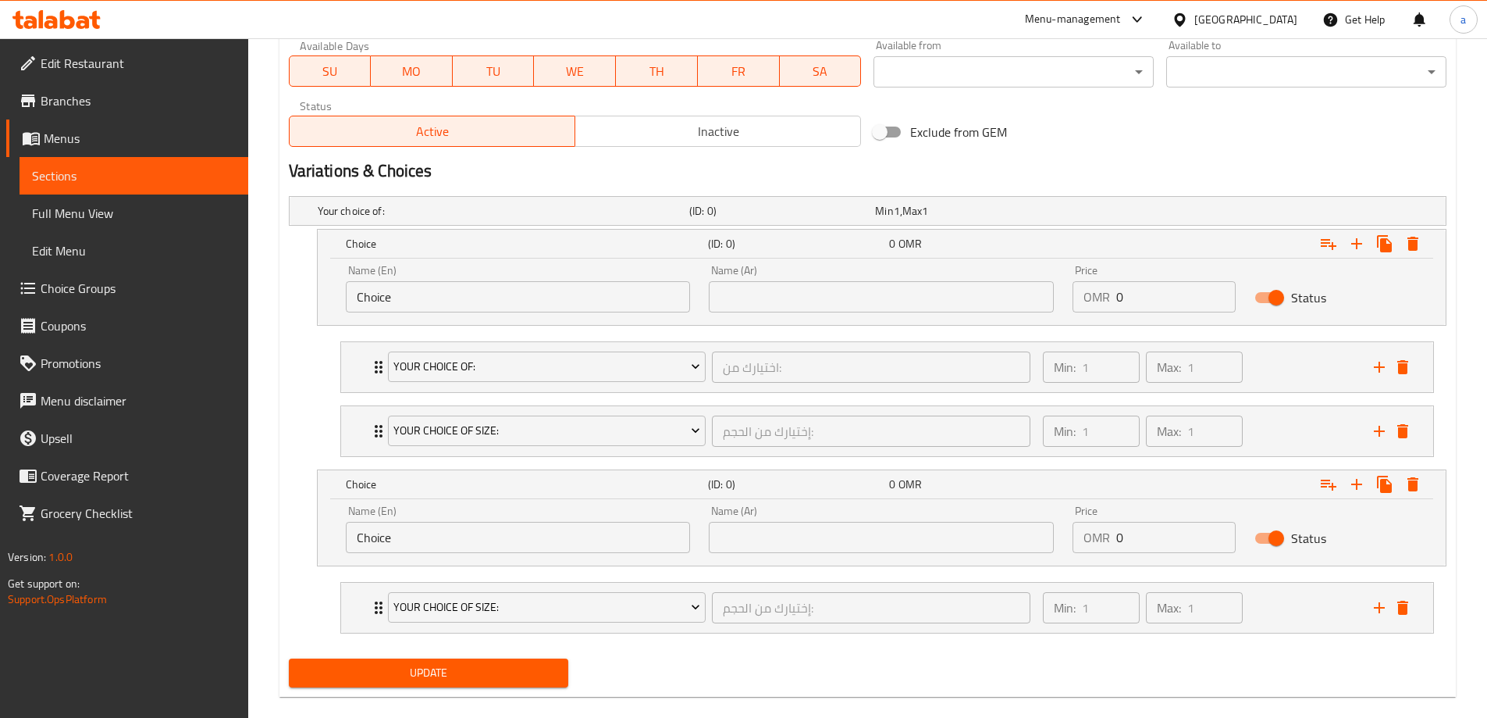
scroll to position [770, 0]
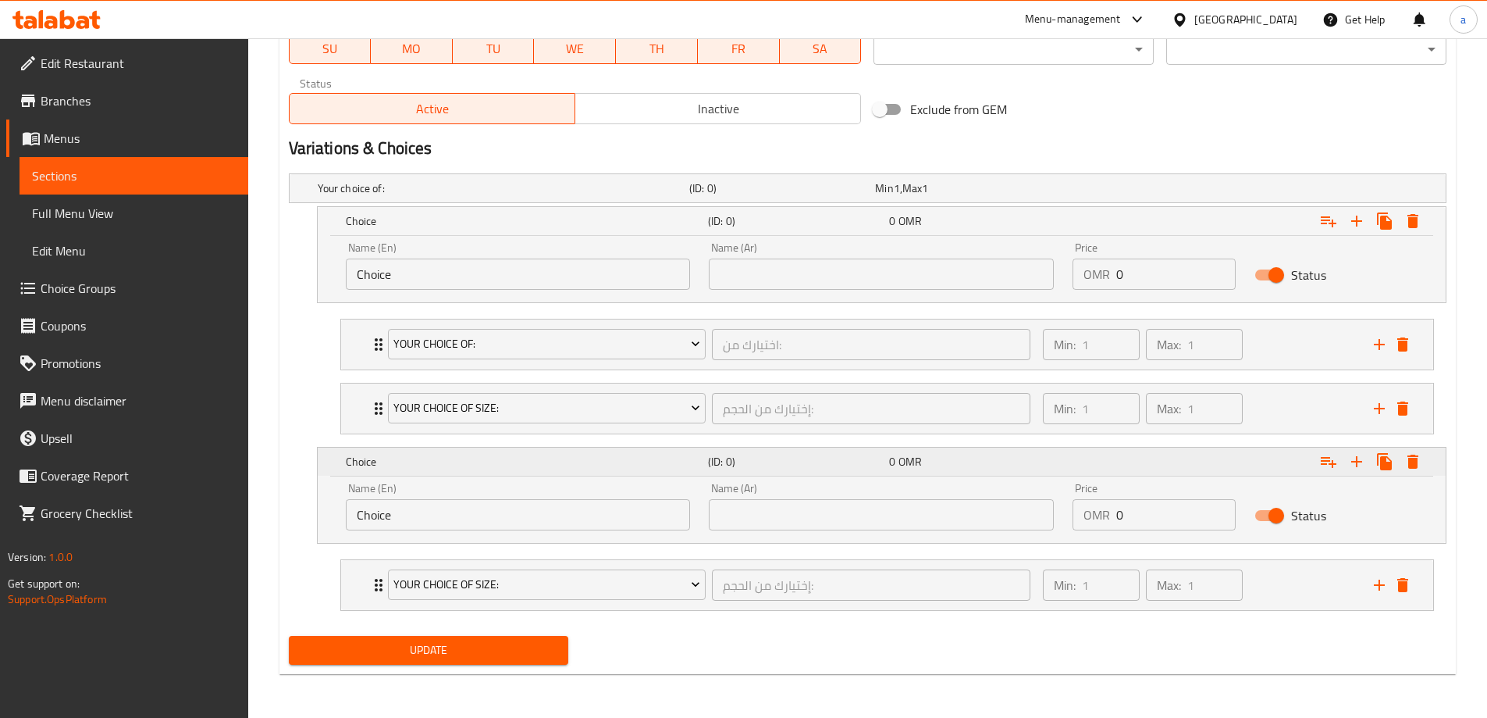
click at [1330, 465] on icon "Expand" at bounding box center [1328, 461] width 19 height 19
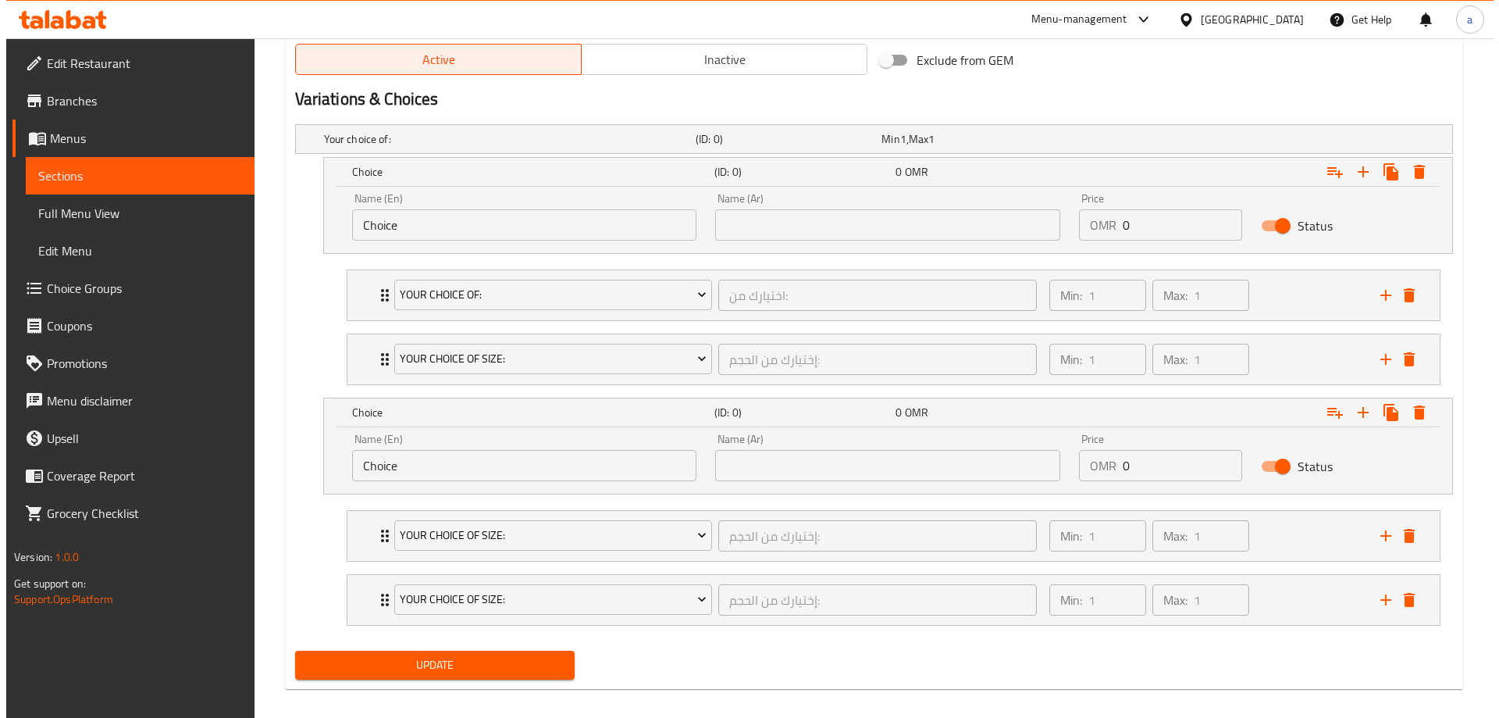
scroll to position [834, 0]
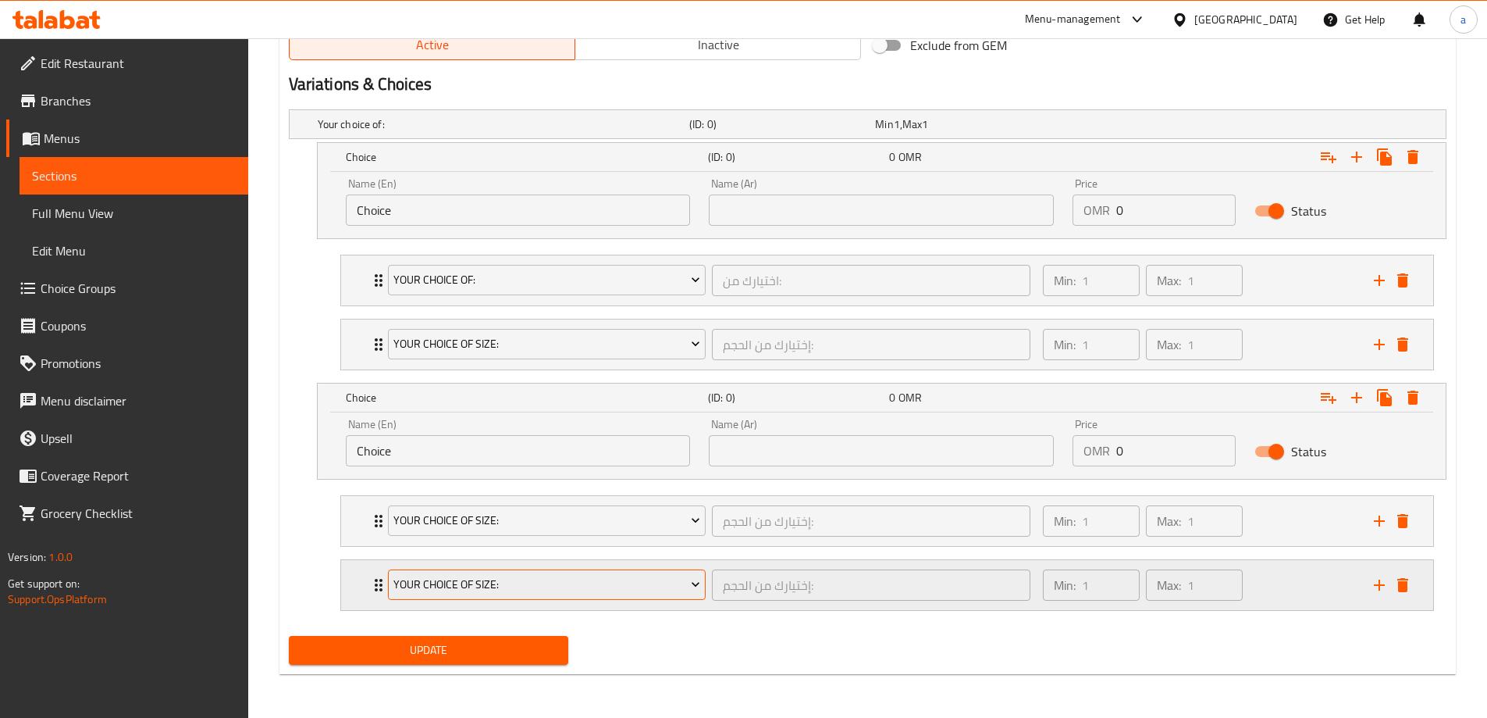
click at [656, 594] on button "Your Choice Of Size:" at bounding box center [547, 584] width 319 height 31
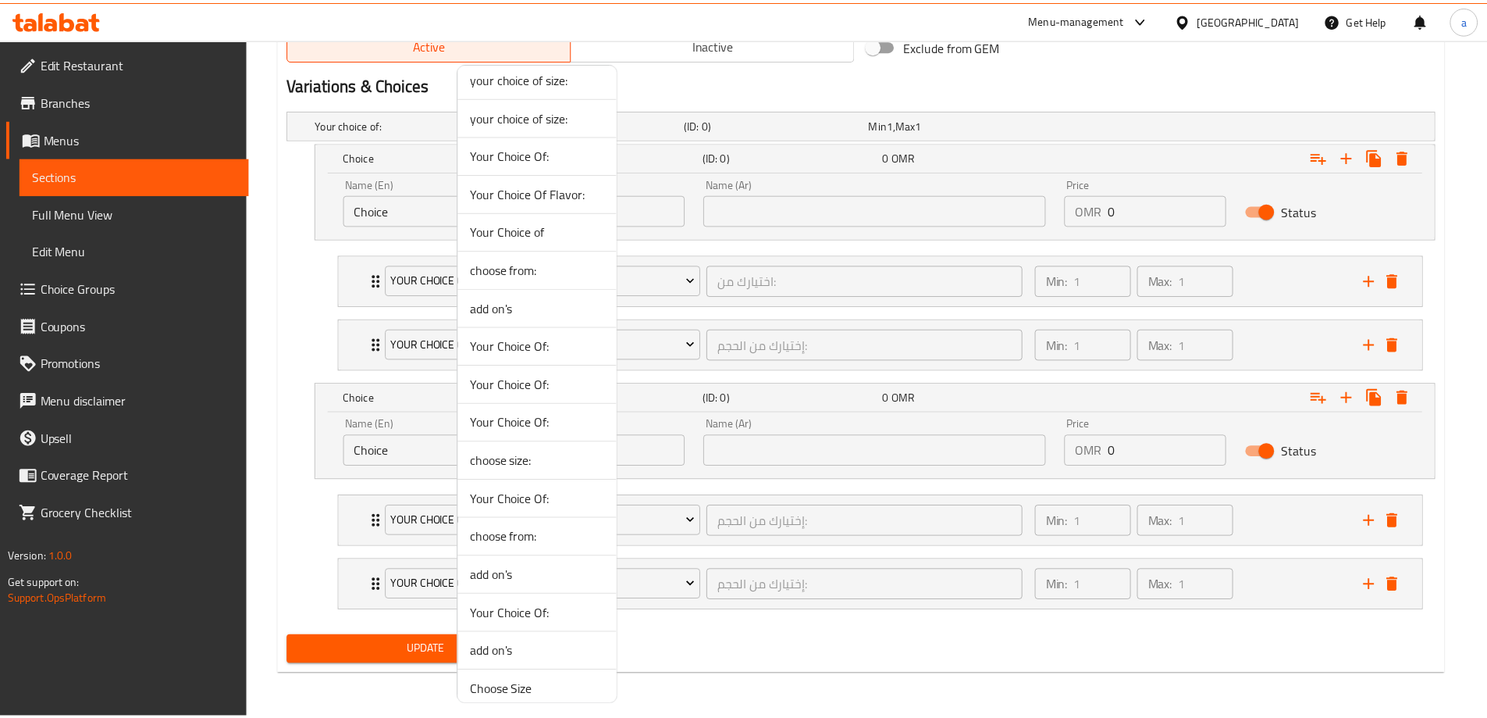
scroll to position [212, 0]
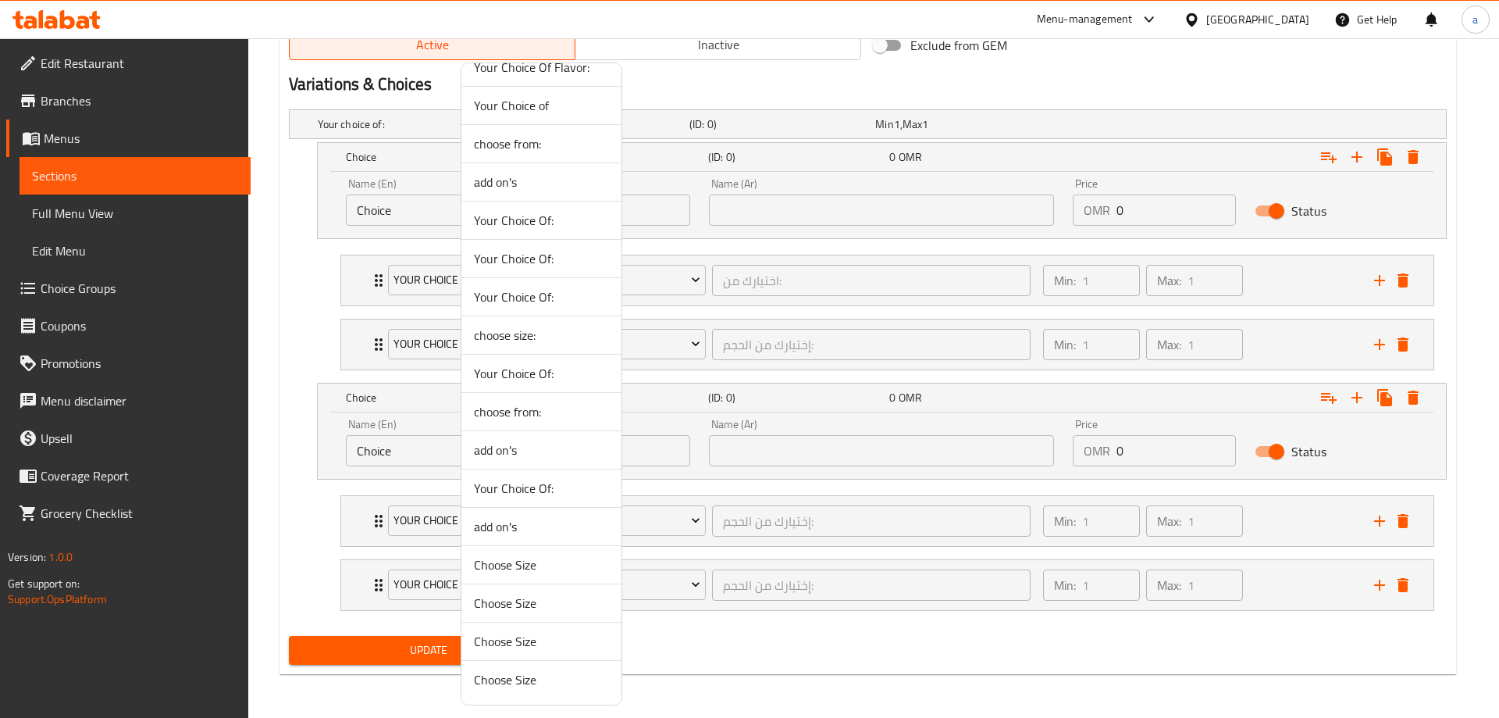
click at [513, 436] on li "add on's" at bounding box center [541, 450] width 160 height 38
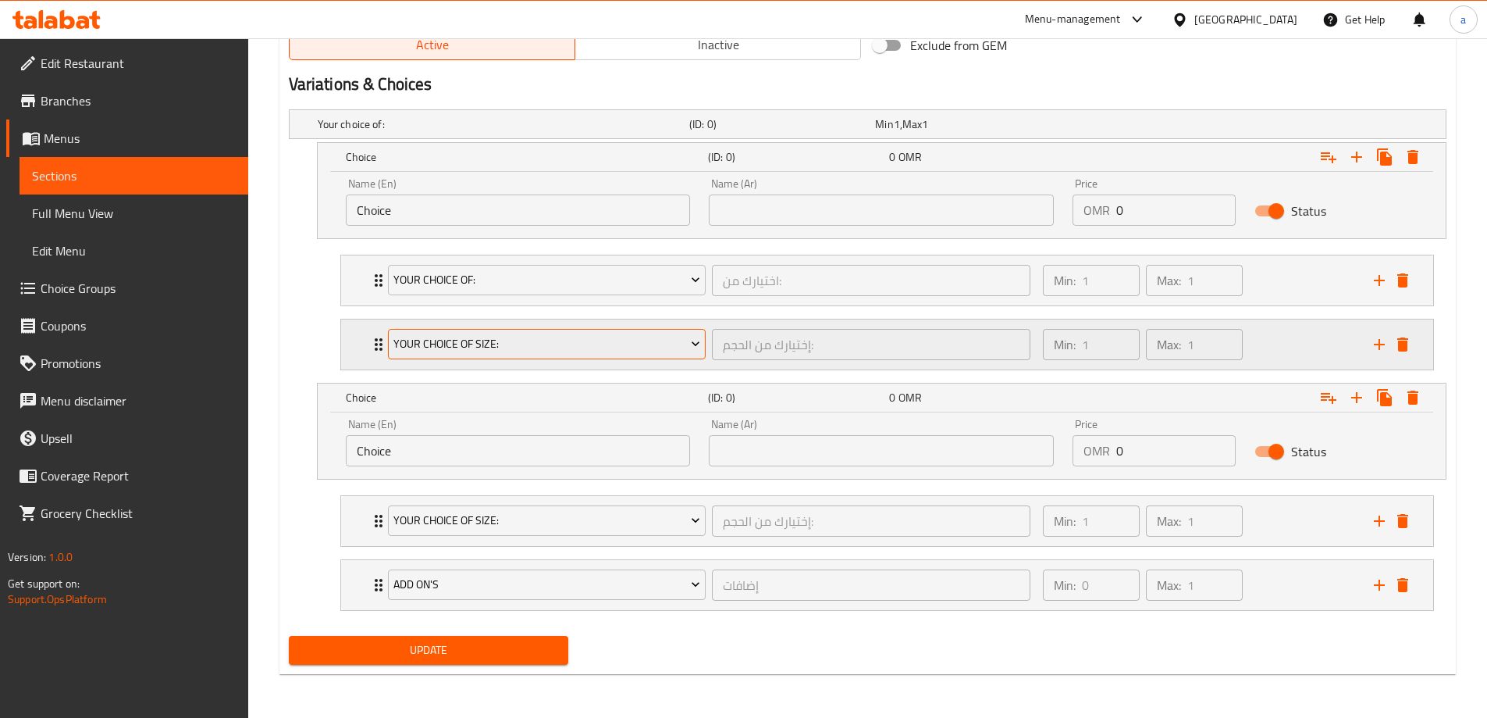
click at [504, 346] on span "Your Choice Of Size:" at bounding box center [546, 344] width 307 height 20
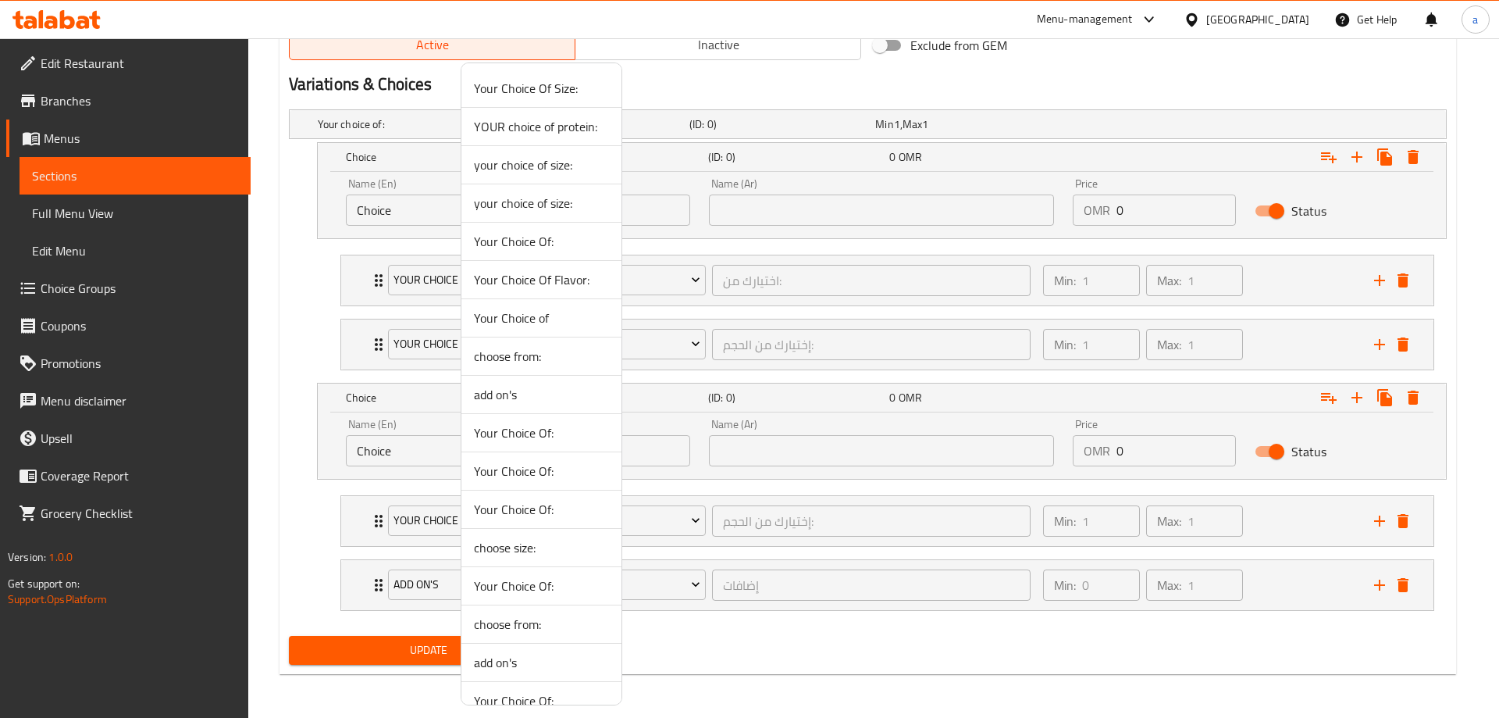
click at [530, 424] on span "Your Choice Of:" at bounding box center [541, 432] width 135 height 19
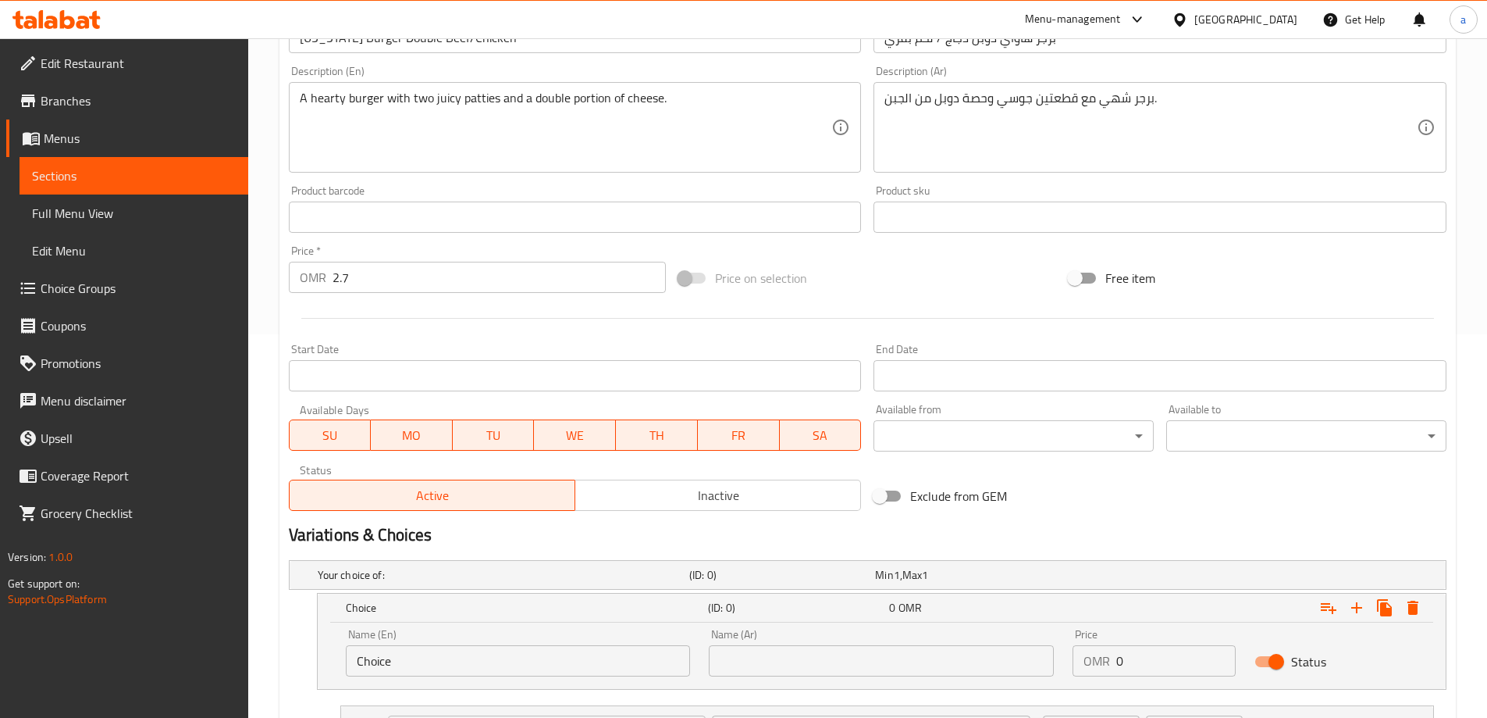
scroll to position [365, 0]
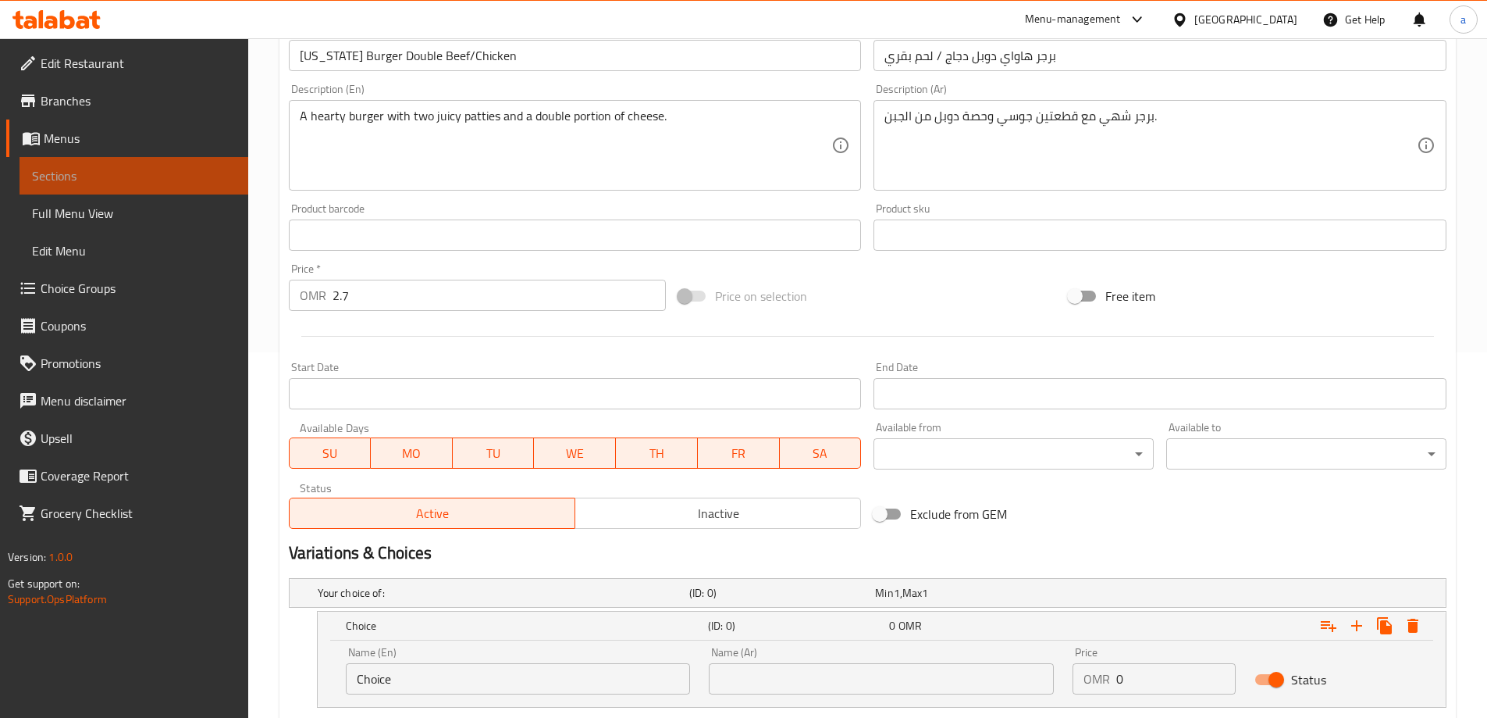
click at [141, 172] on span "Sections" at bounding box center [134, 175] width 204 height 19
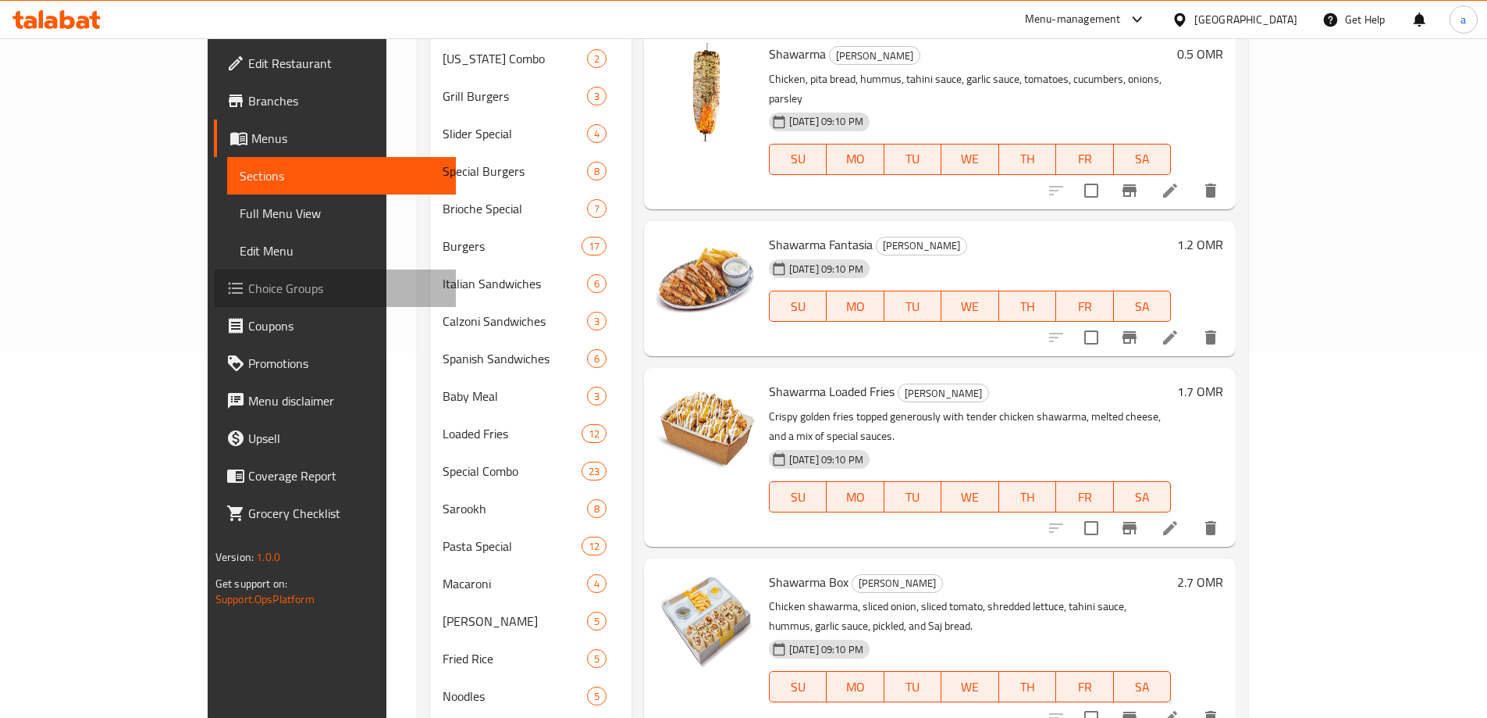
click at [248, 283] on span "Choice Groups" at bounding box center [345, 288] width 195 height 19
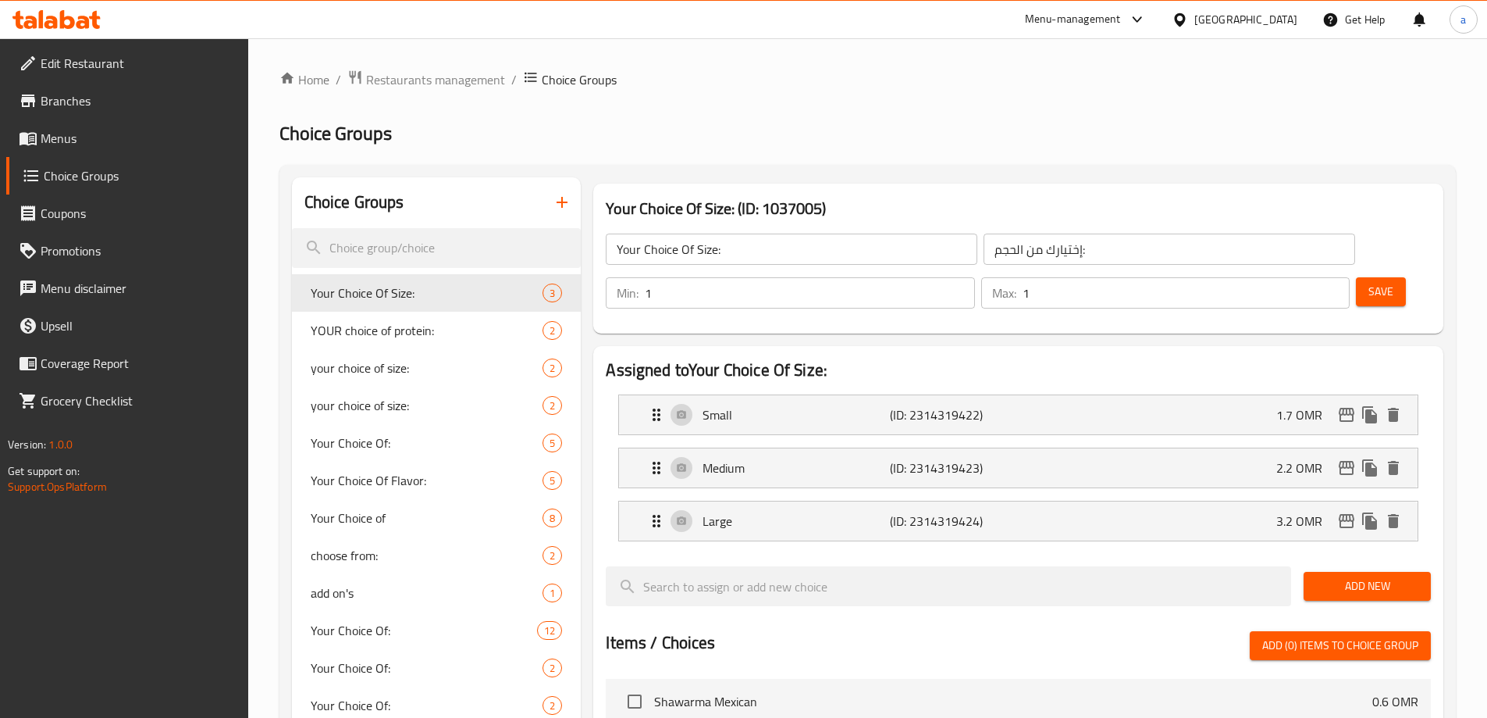
click at [101, 135] on span "Menus" at bounding box center [138, 138] width 195 height 19
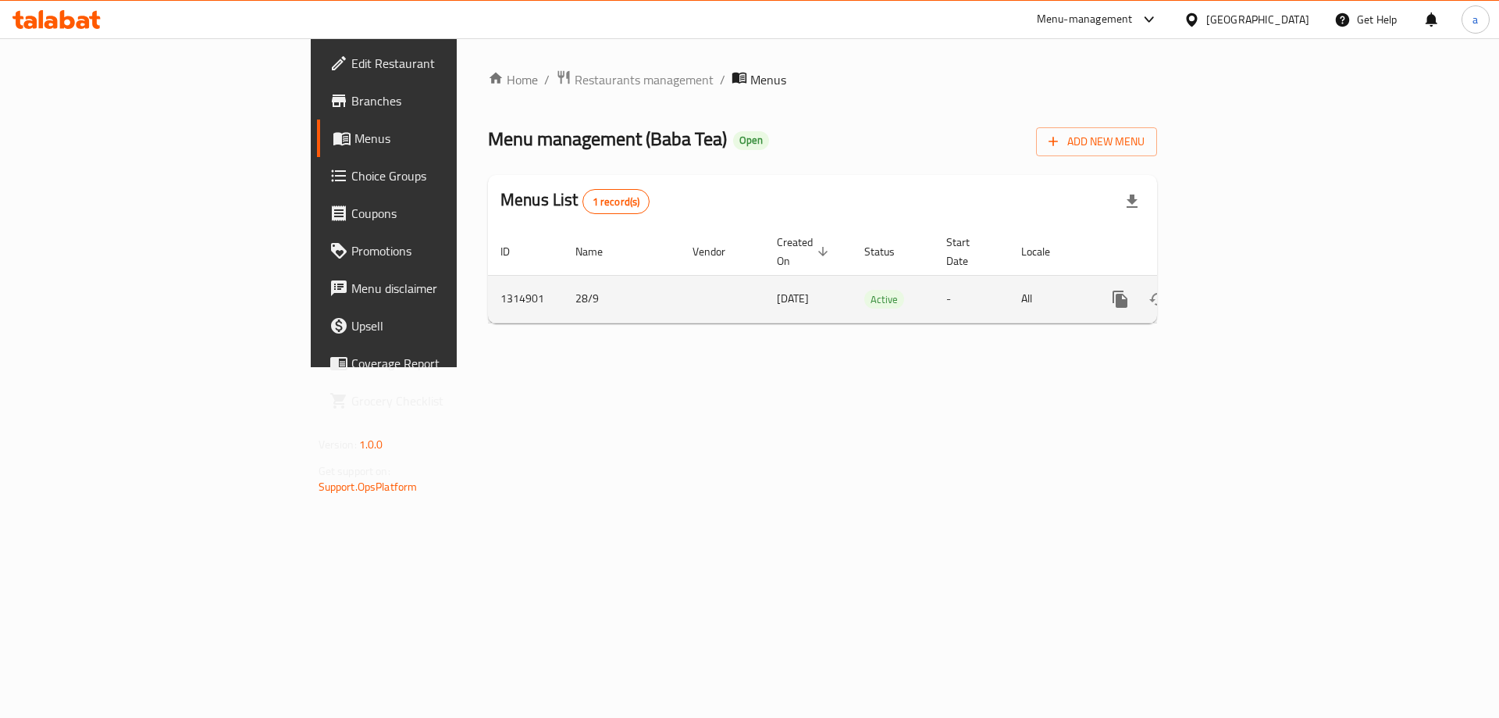
click at [1240, 292] on icon "enhanced table" at bounding box center [1233, 299] width 14 height 14
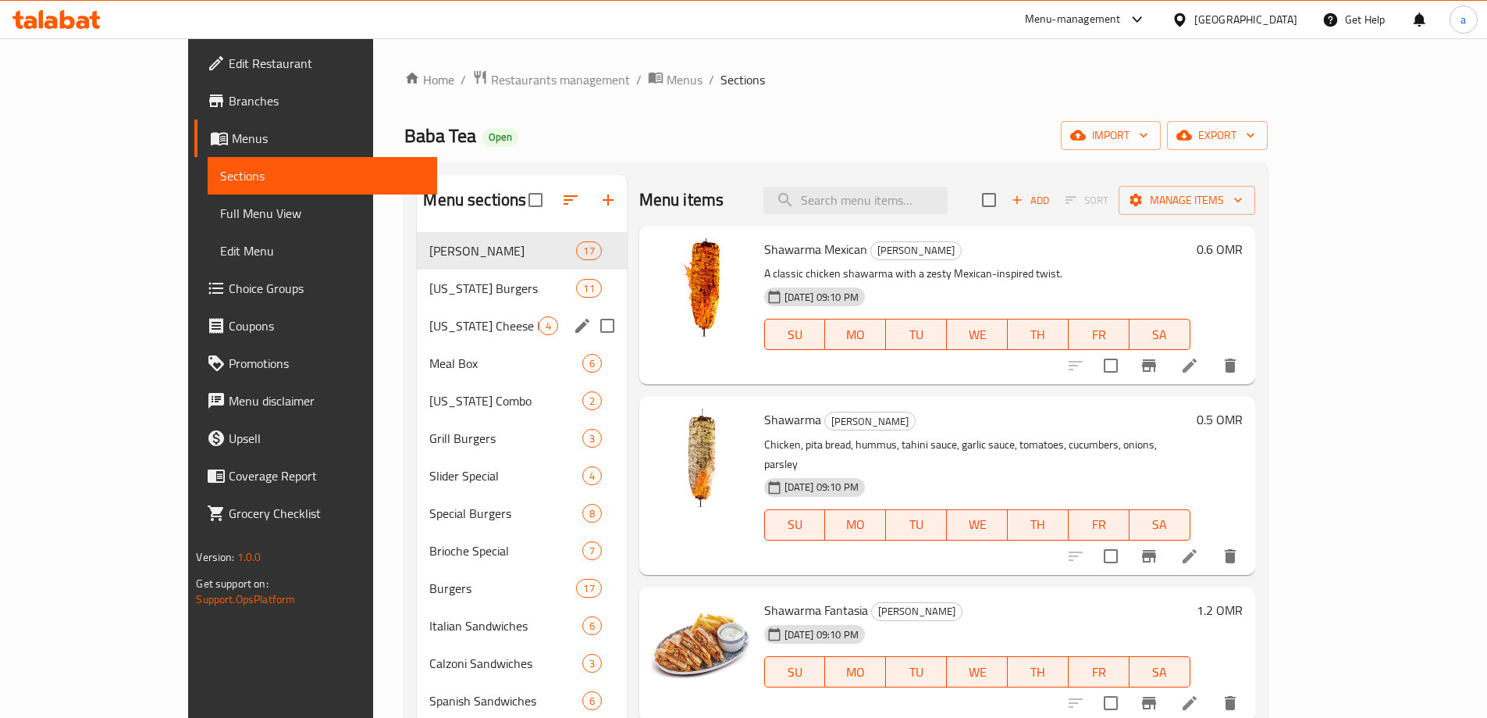
click at [429, 322] on span "[US_STATE] Cheese Burgers" at bounding box center [483, 325] width 109 height 19
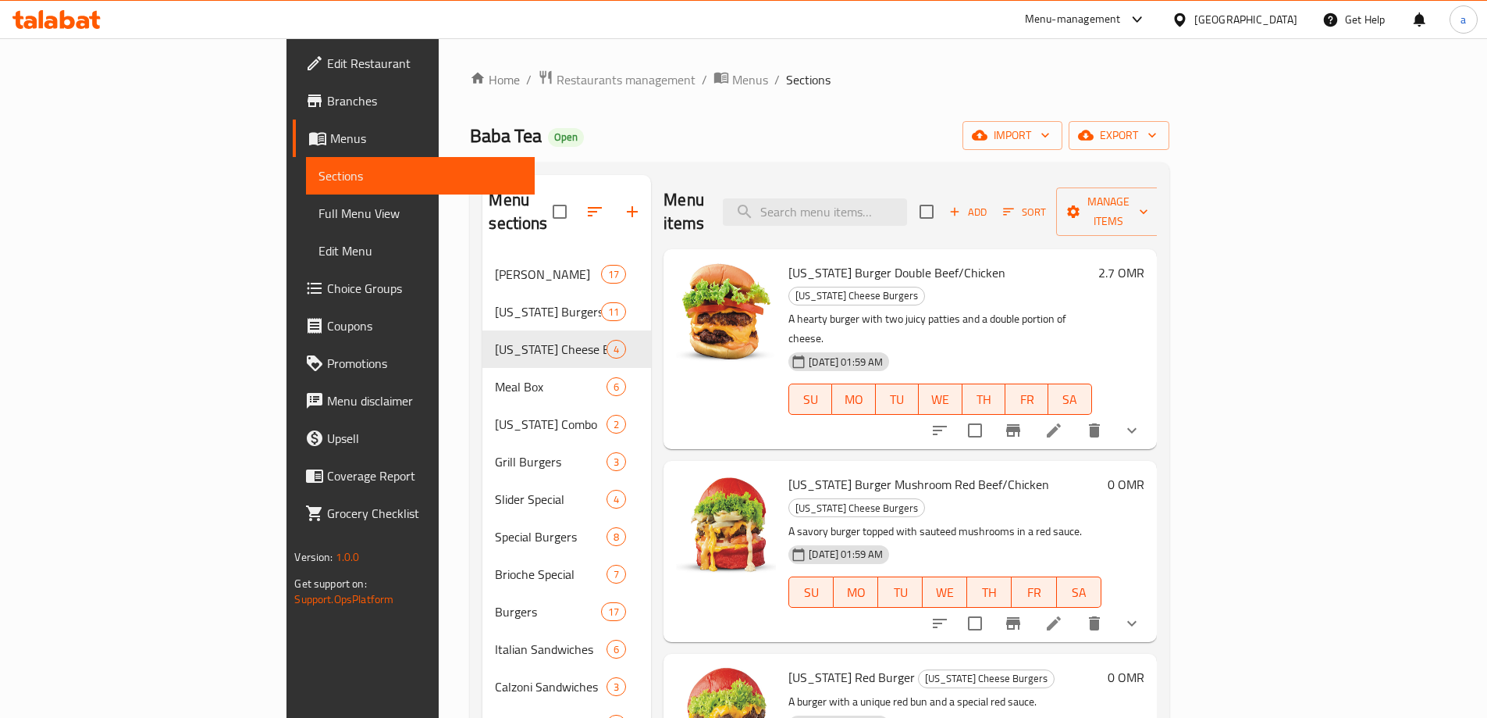
click at [1063, 421] on icon at bounding box center [1054, 430] width 19 height 19
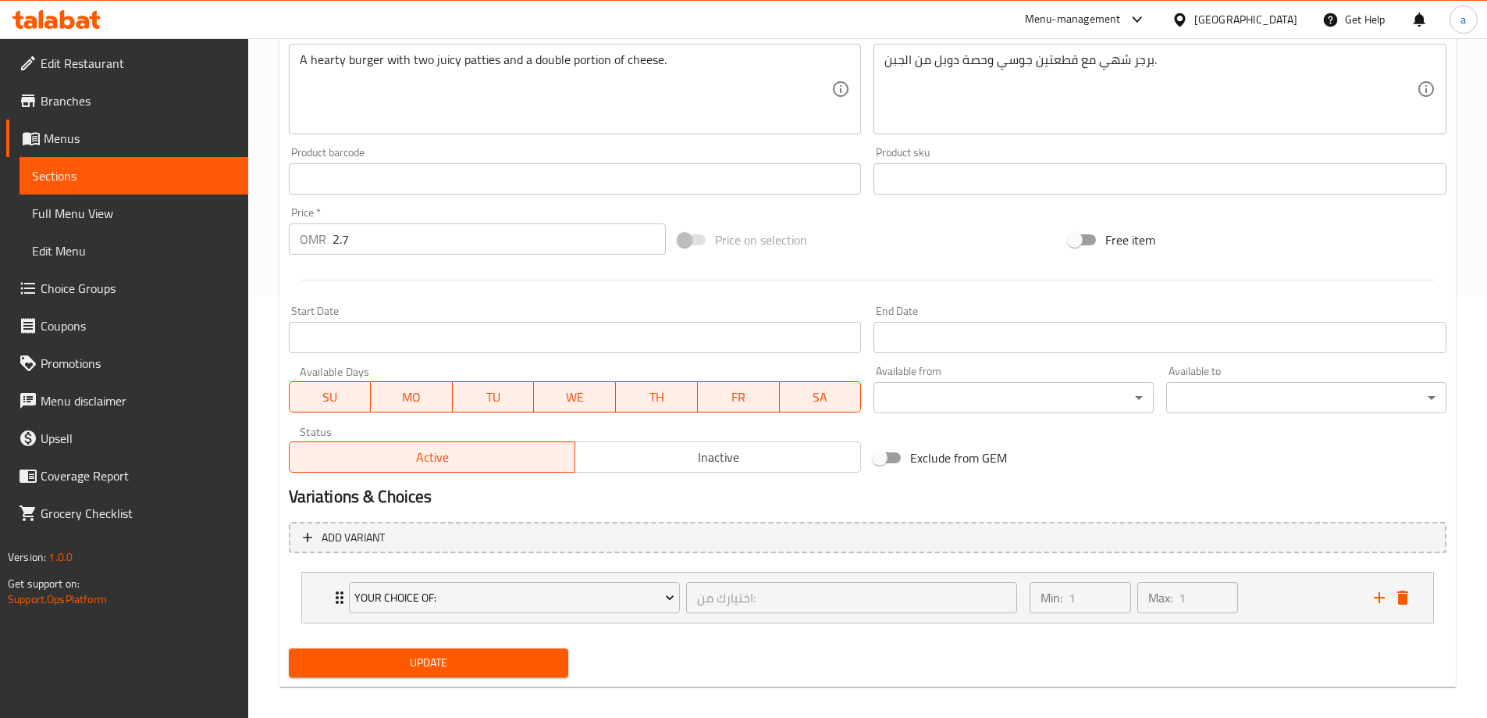
scroll to position [434, 0]
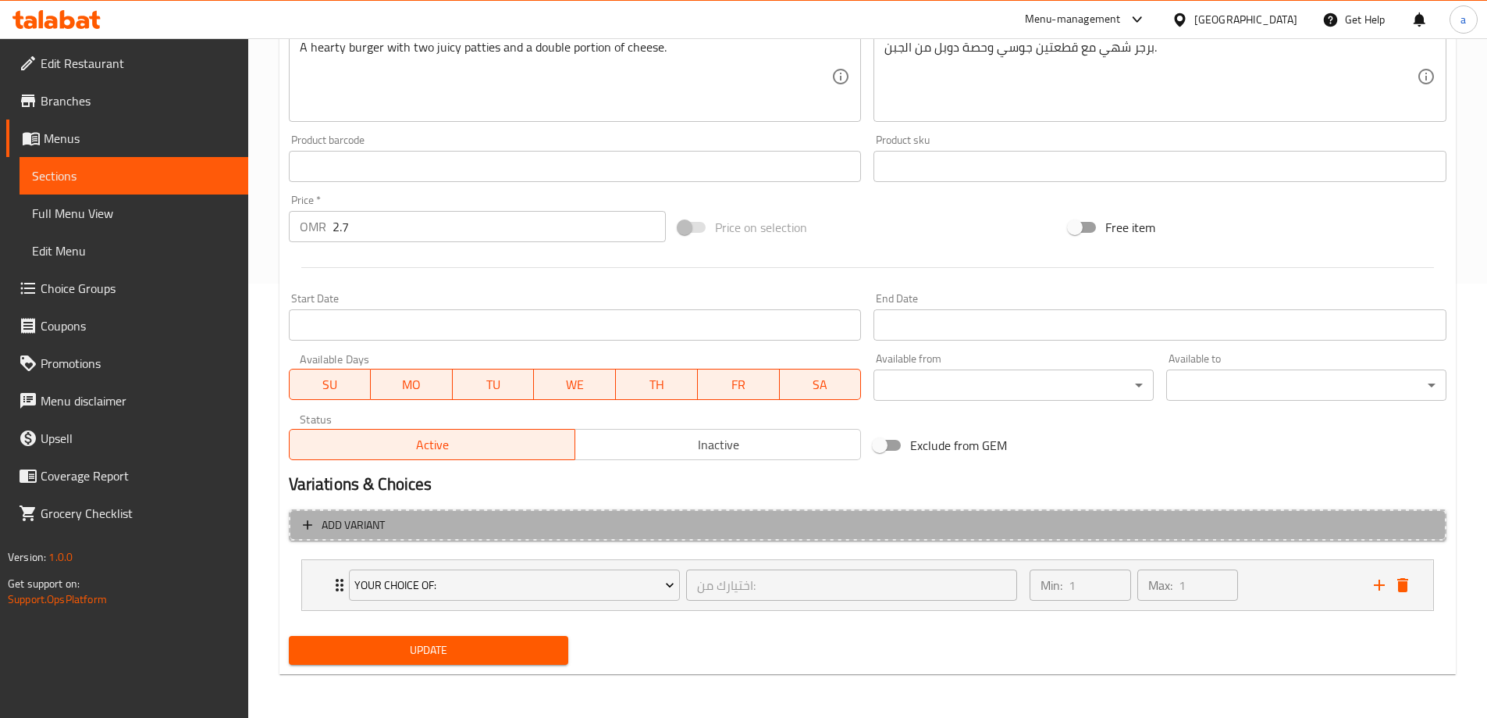
click at [1182, 526] on span "Add variant" at bounding box center [868, 525] width 1130 height 20
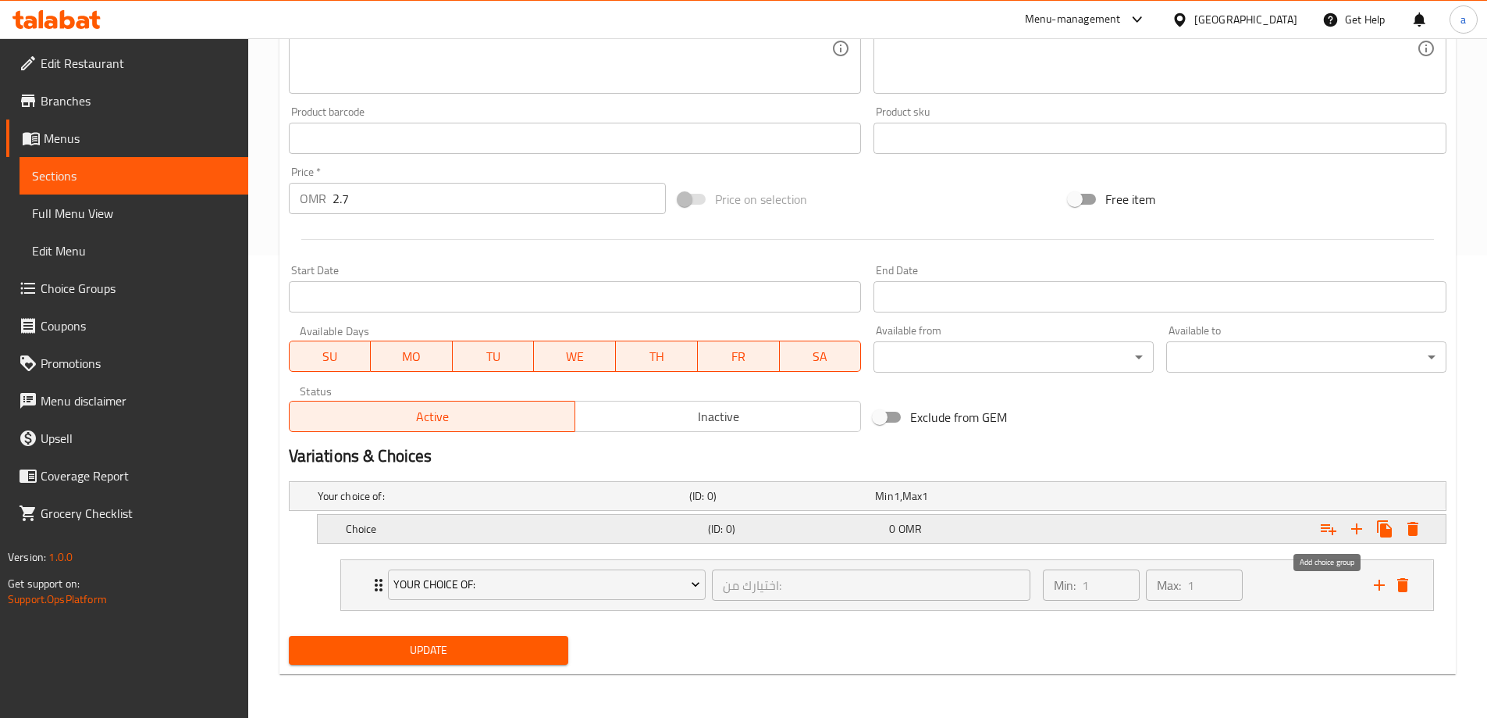
click at [1331, 532] on icon "Expand" at bounding box center [1328, 528] width 19 height 19
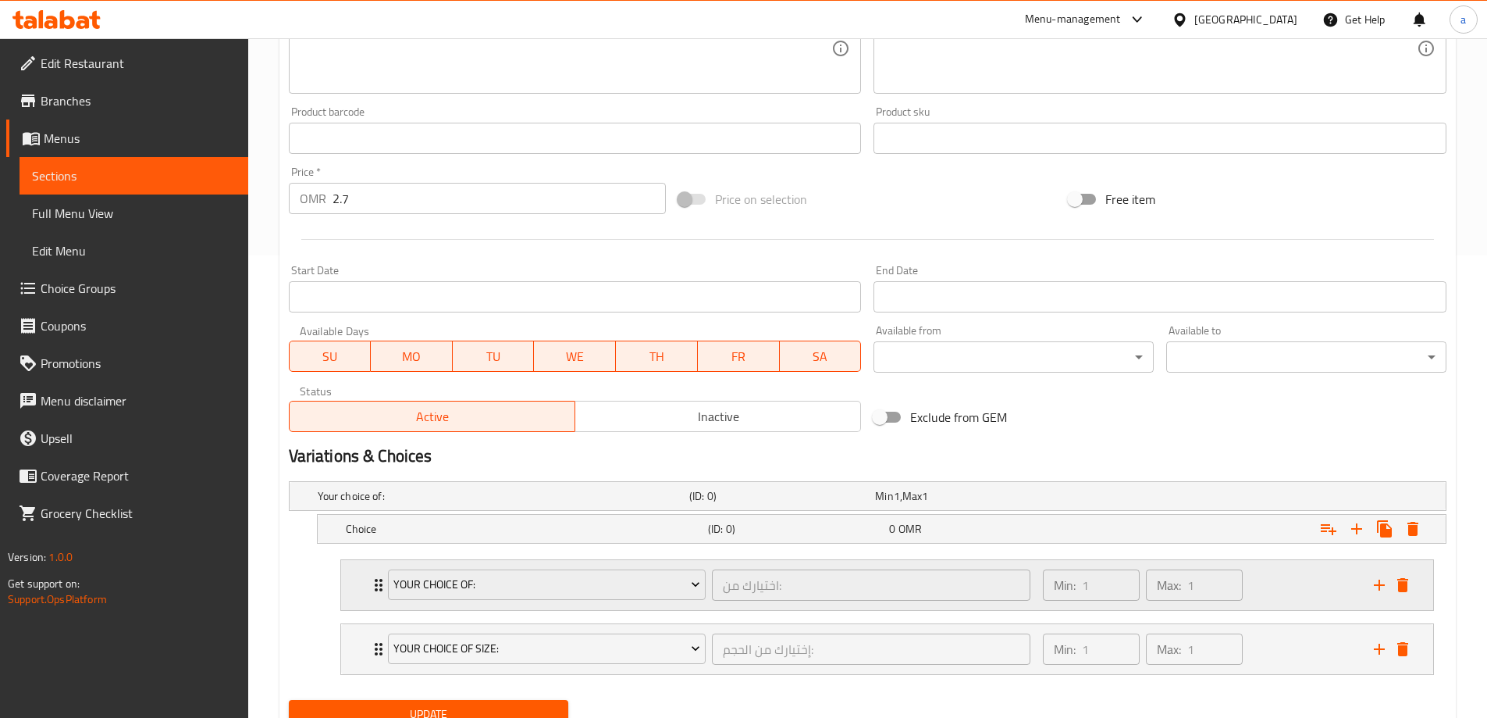
scroll to position [526, 0]
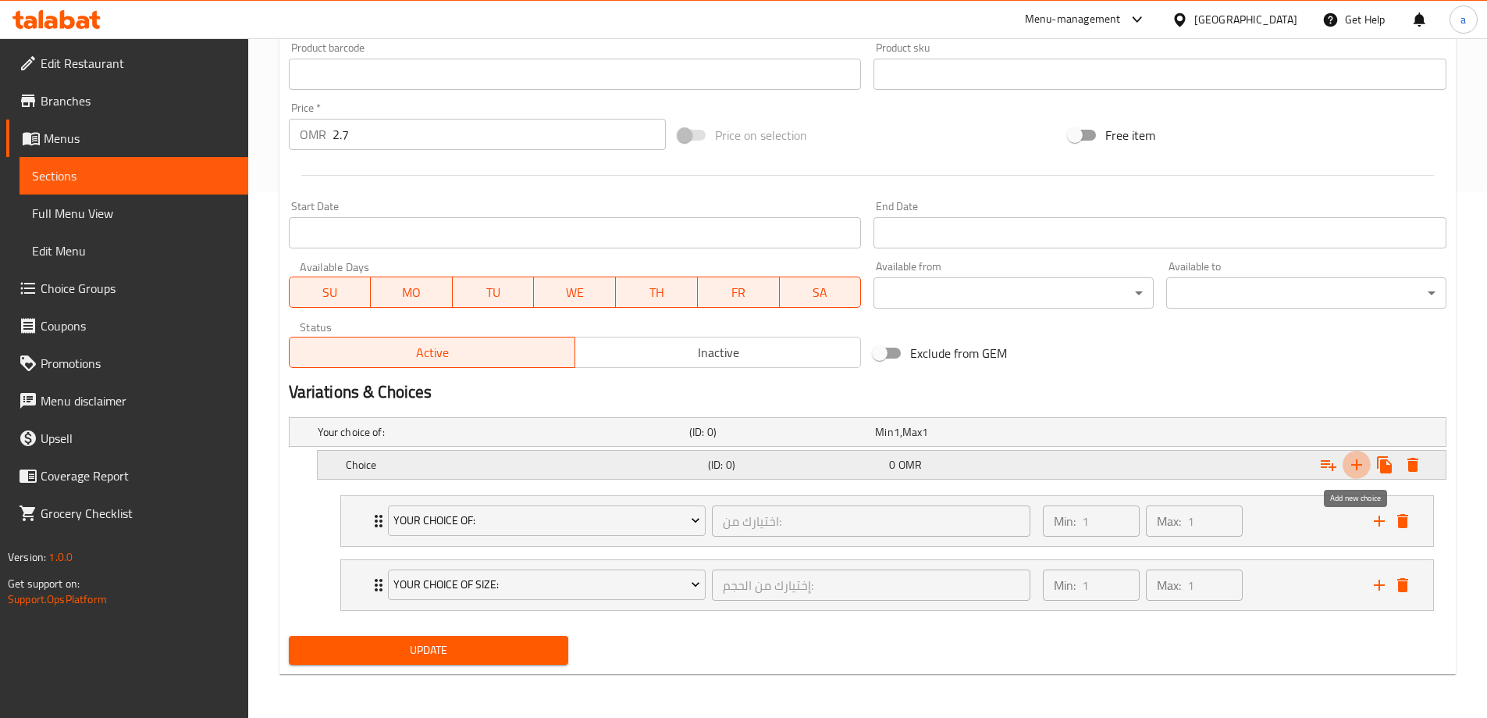
click at [1357, 470] on icon "Expand" at bounding box center [1357, 464] width 19 height 19
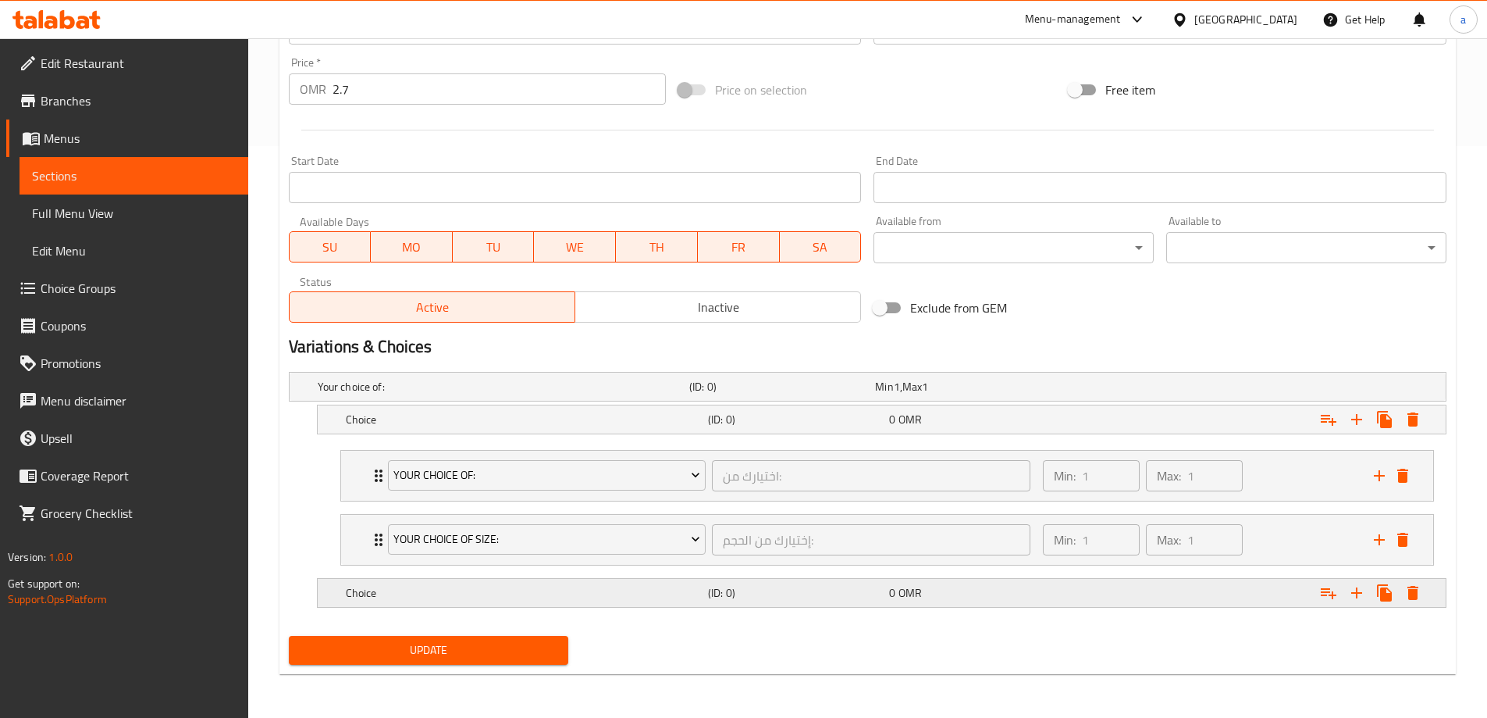
click at [557, 600] on h5 "Choice" at bounding box center [524, 593] width 356 height 16
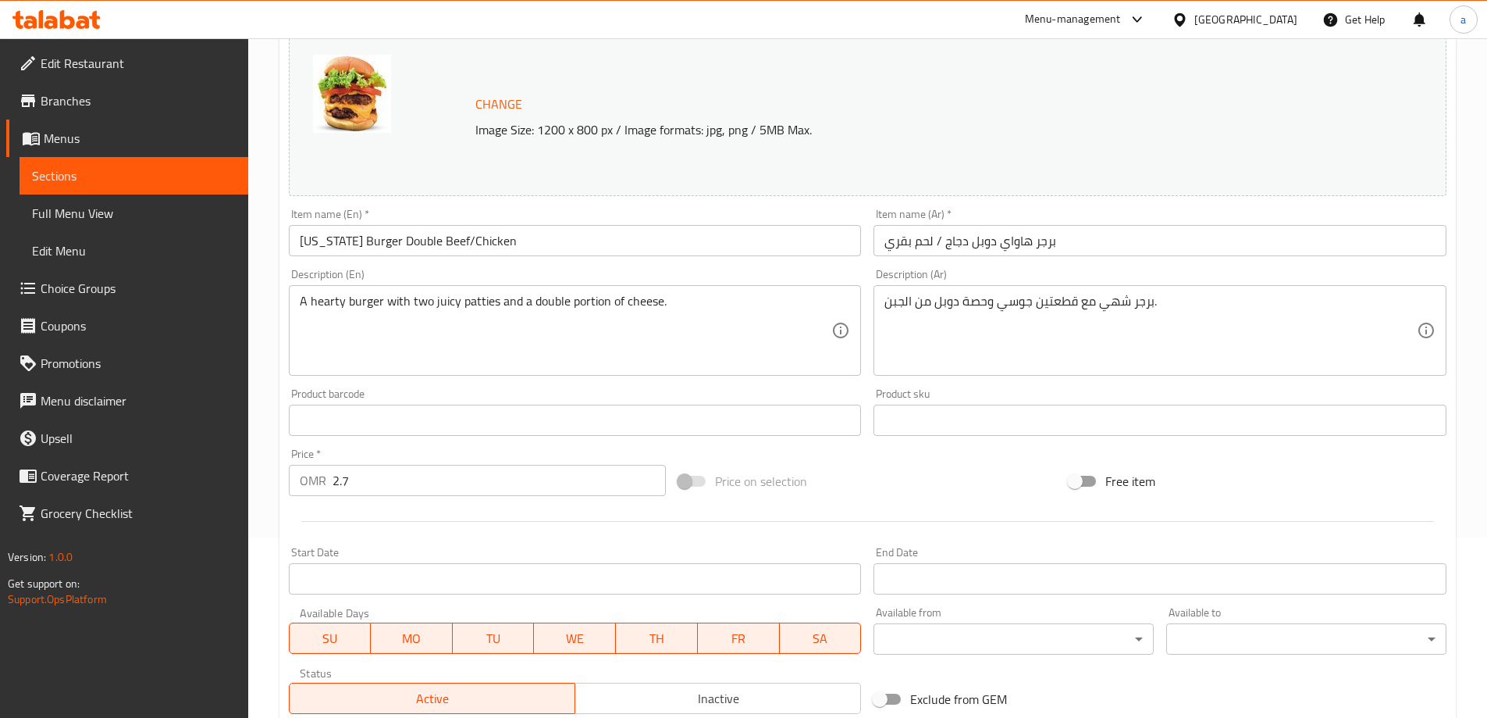
scroll to position [170, 0]
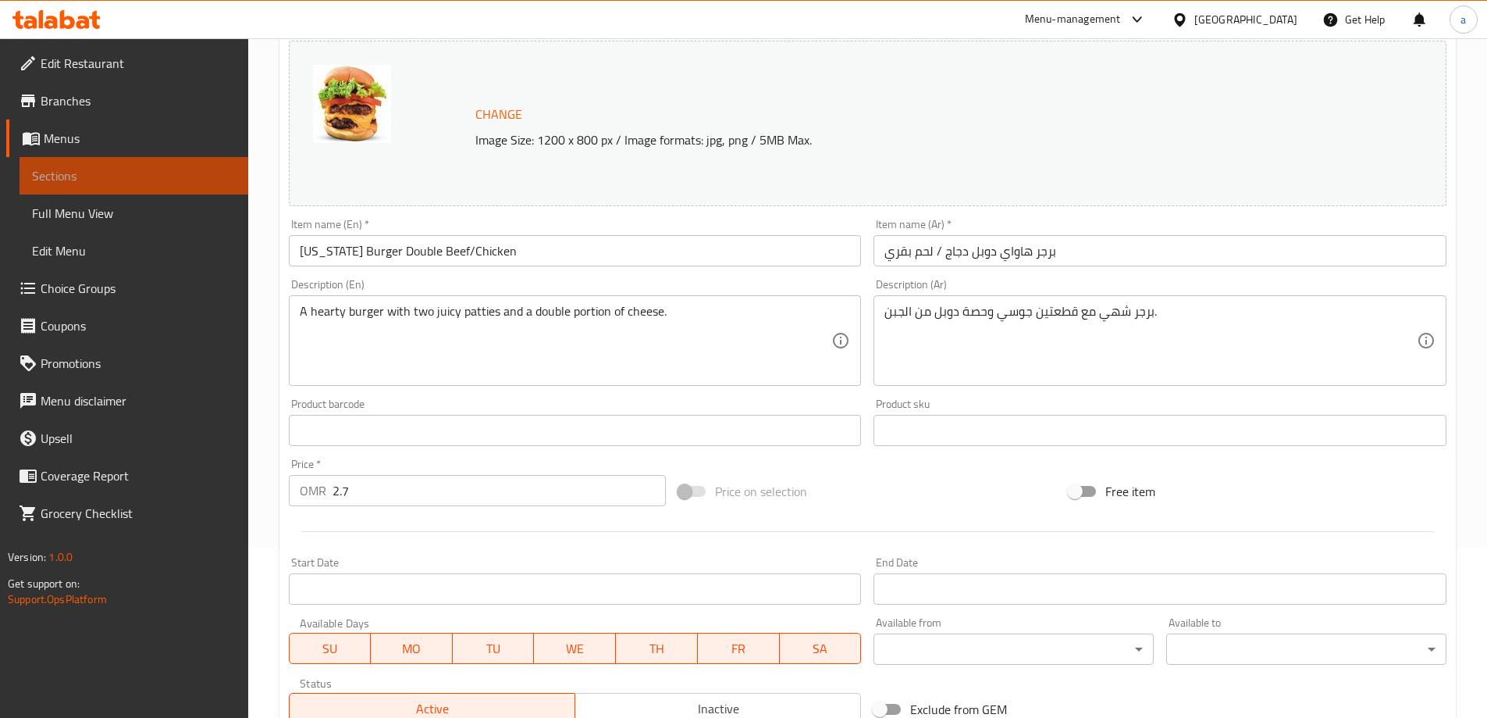
click at [99, 176] on span "Sections" at bounding box center [134, 175] width 204 height 19
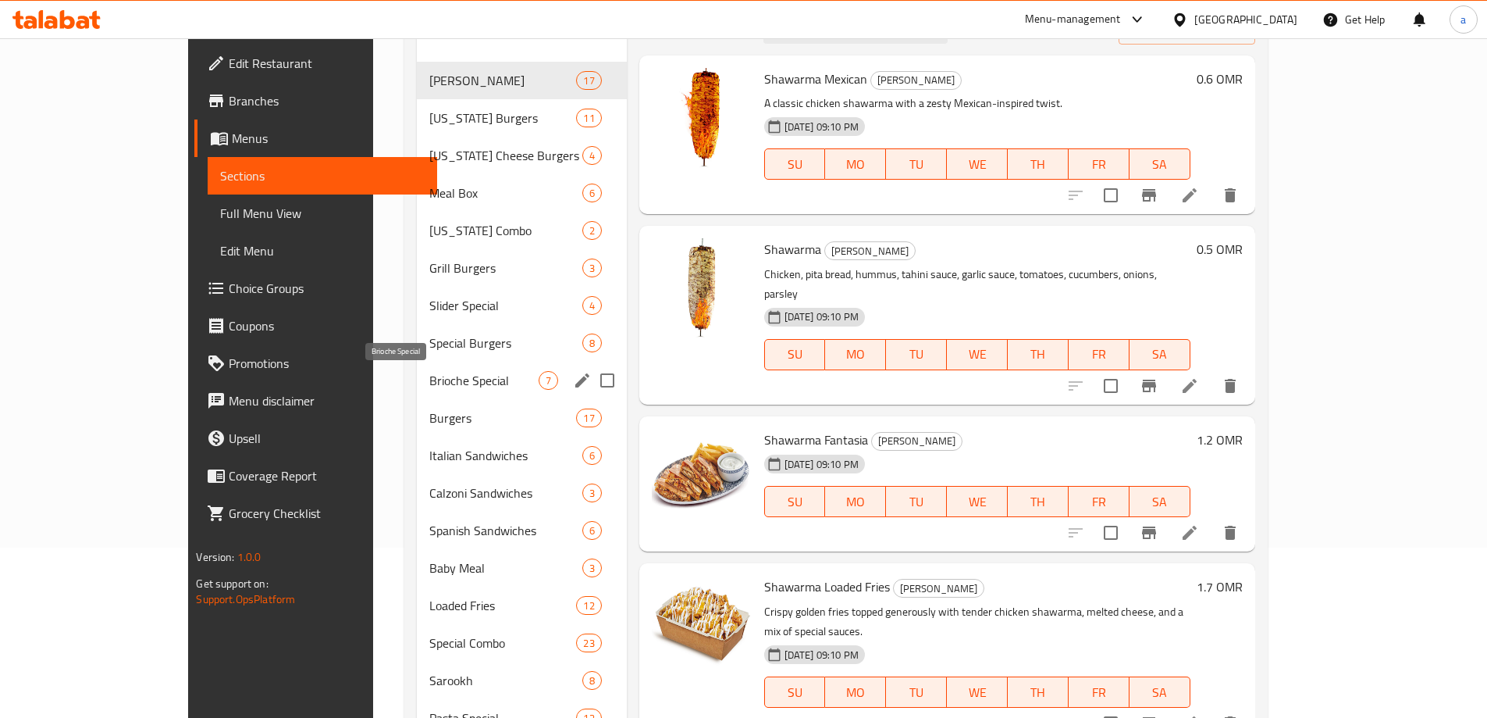
click at [434, 371] on span "Brioche Special" at bounding box center [483, 380] width 109 height 19
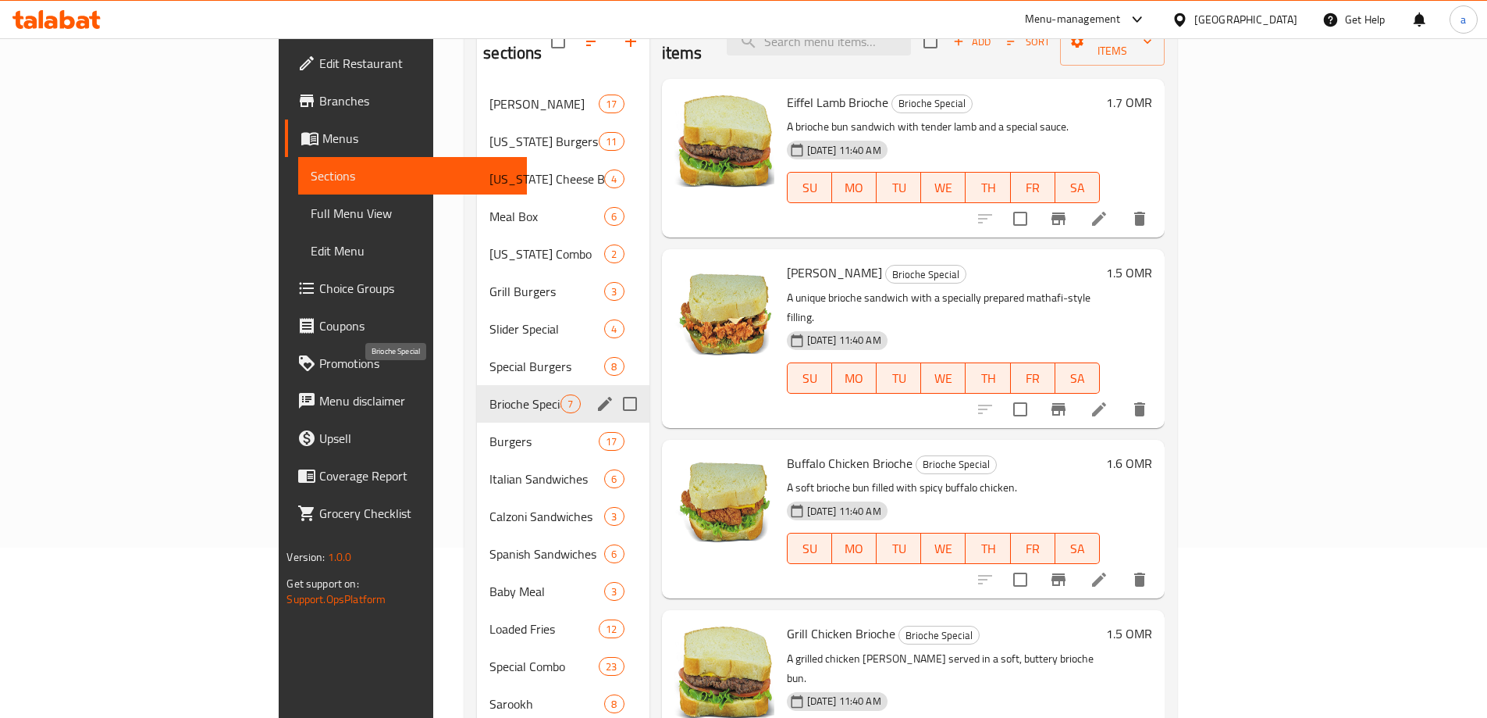
click at [477, 422] on div "Burgers 17" at bounding box center [563, 440] width 172 height 37
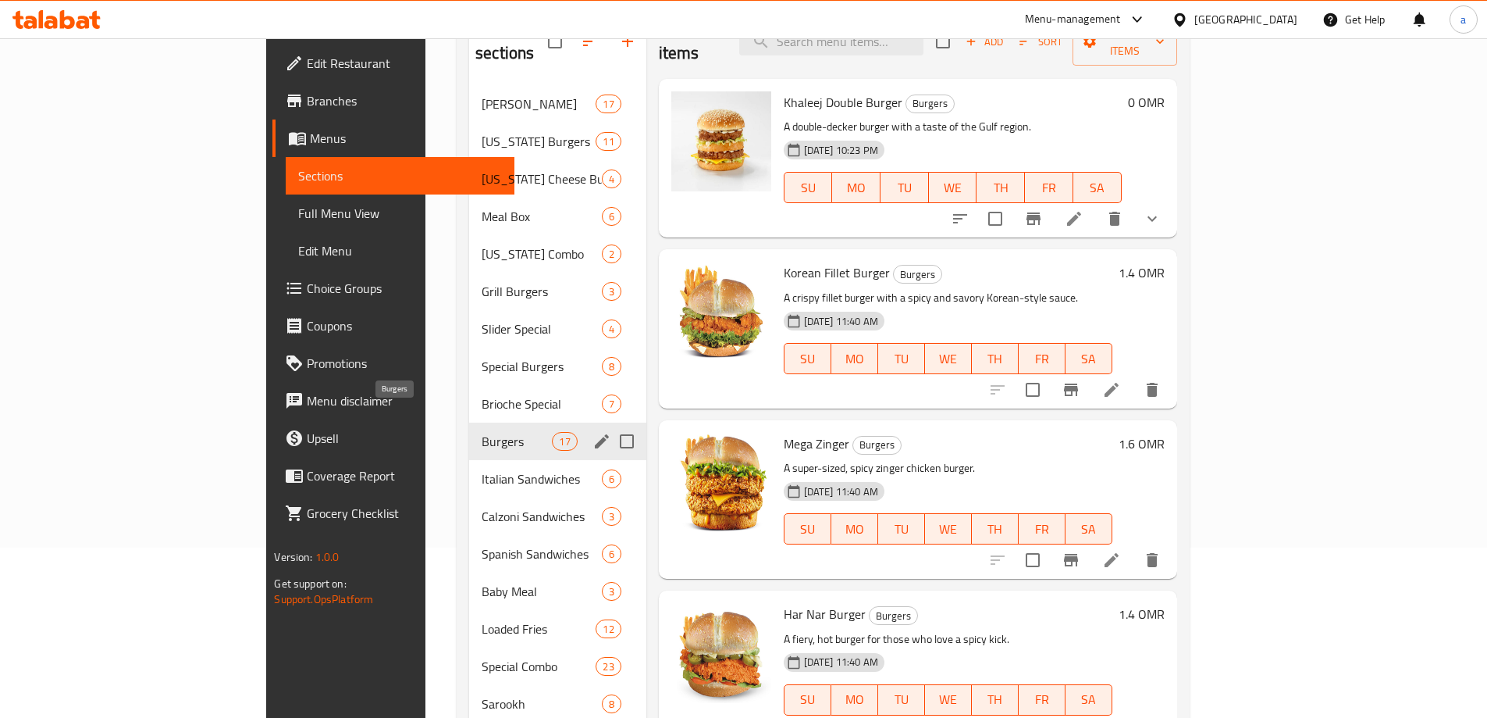
click at [482, 469] on span "Italian Sandwiches" at bounding box center [541, 478] width 119 height 19
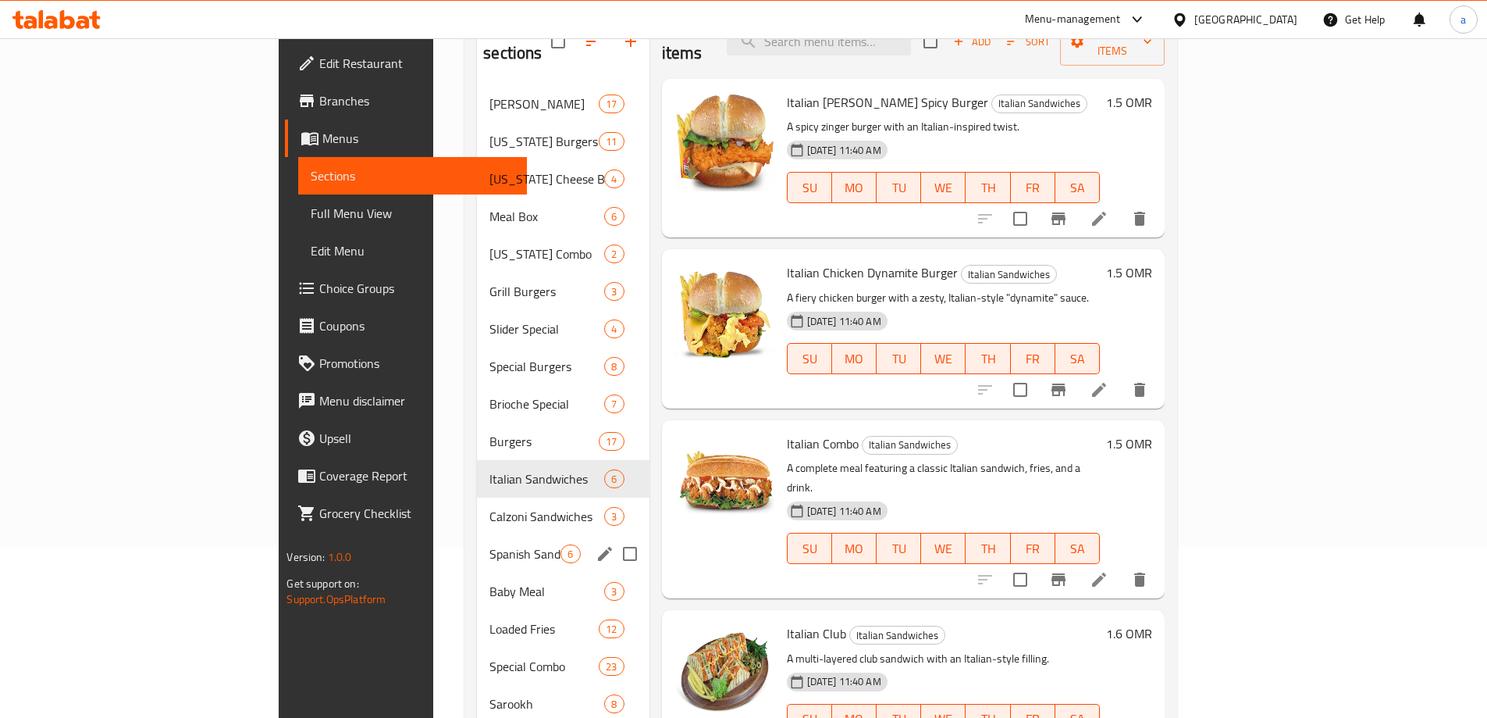
click at [490, 544] on span "Spanish Sandwiches" at bounding box center [525, 553] width 71 height 19
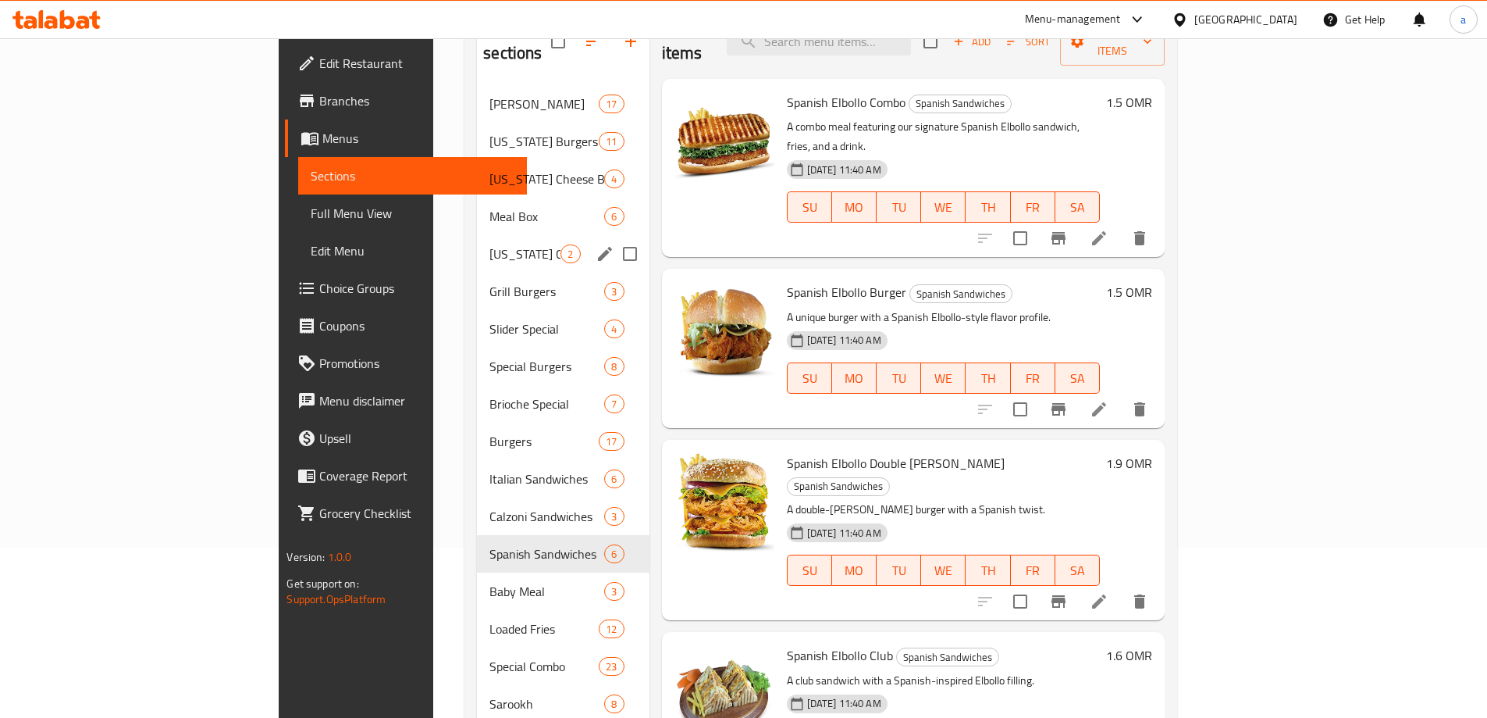
click at [477, 207] on div "Meal Box 6" at bounding box center [563, 216] width 172 height 37
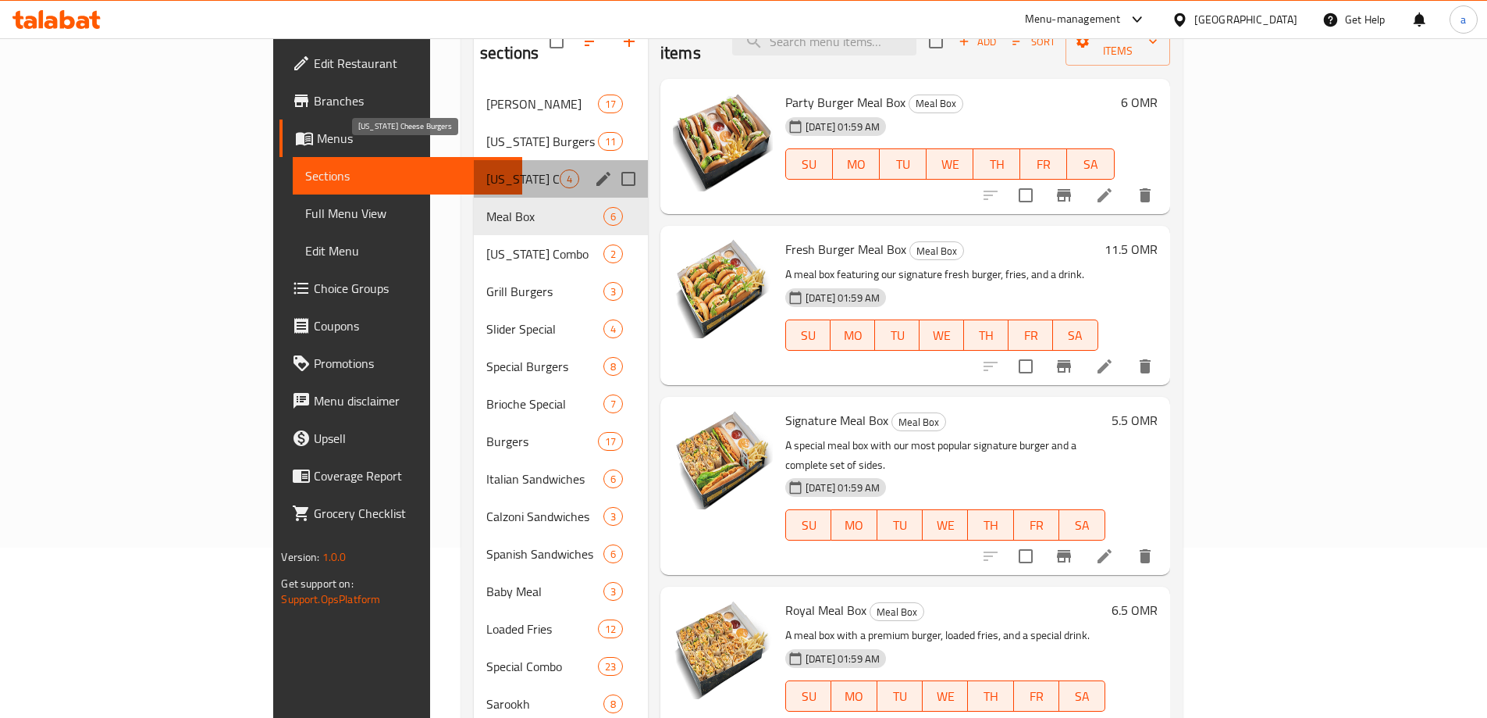
click at [486, 169] on span "[US_STATE] Cheese Burgers" at bounding box center [522, 178] width 73 height 19
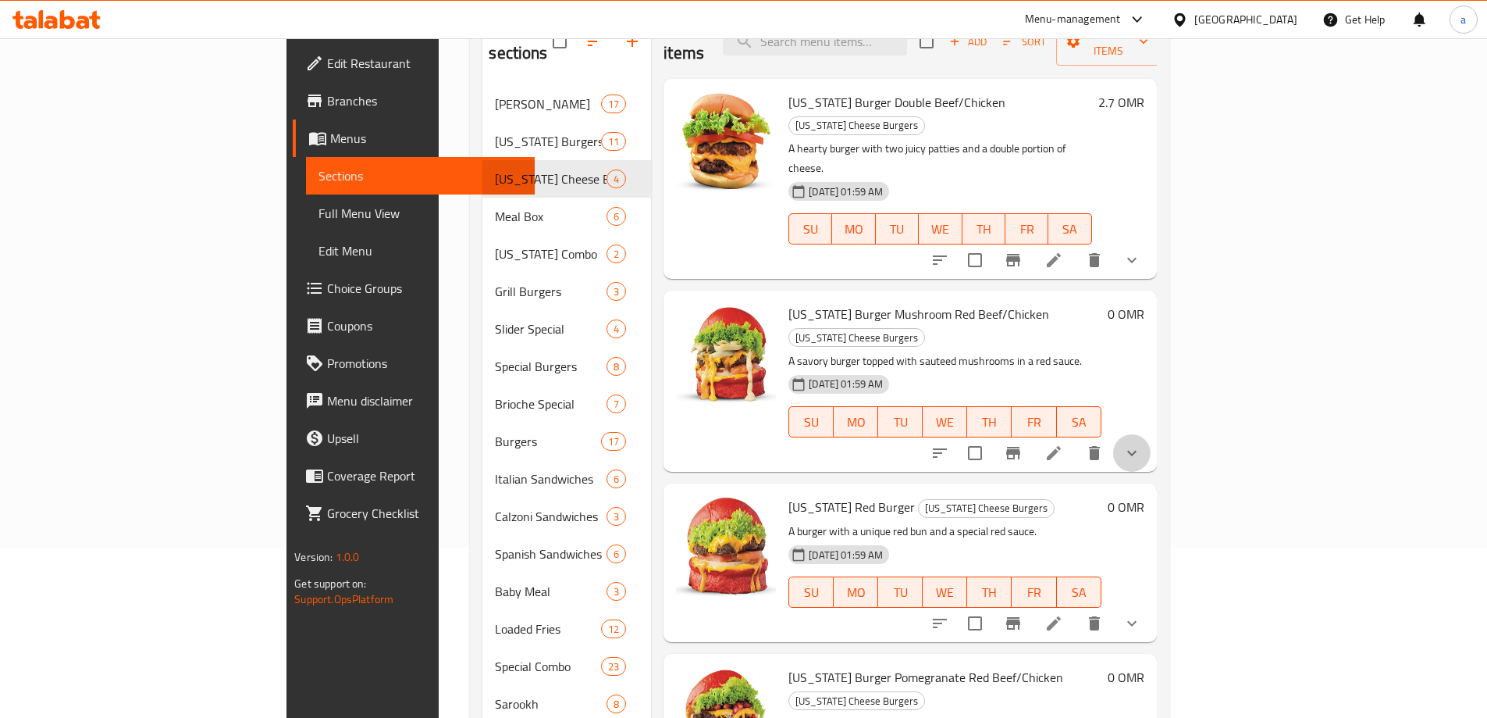
click at [1151, 434] on button "show more" at bounding box center [1131, 452] width 37 height 37
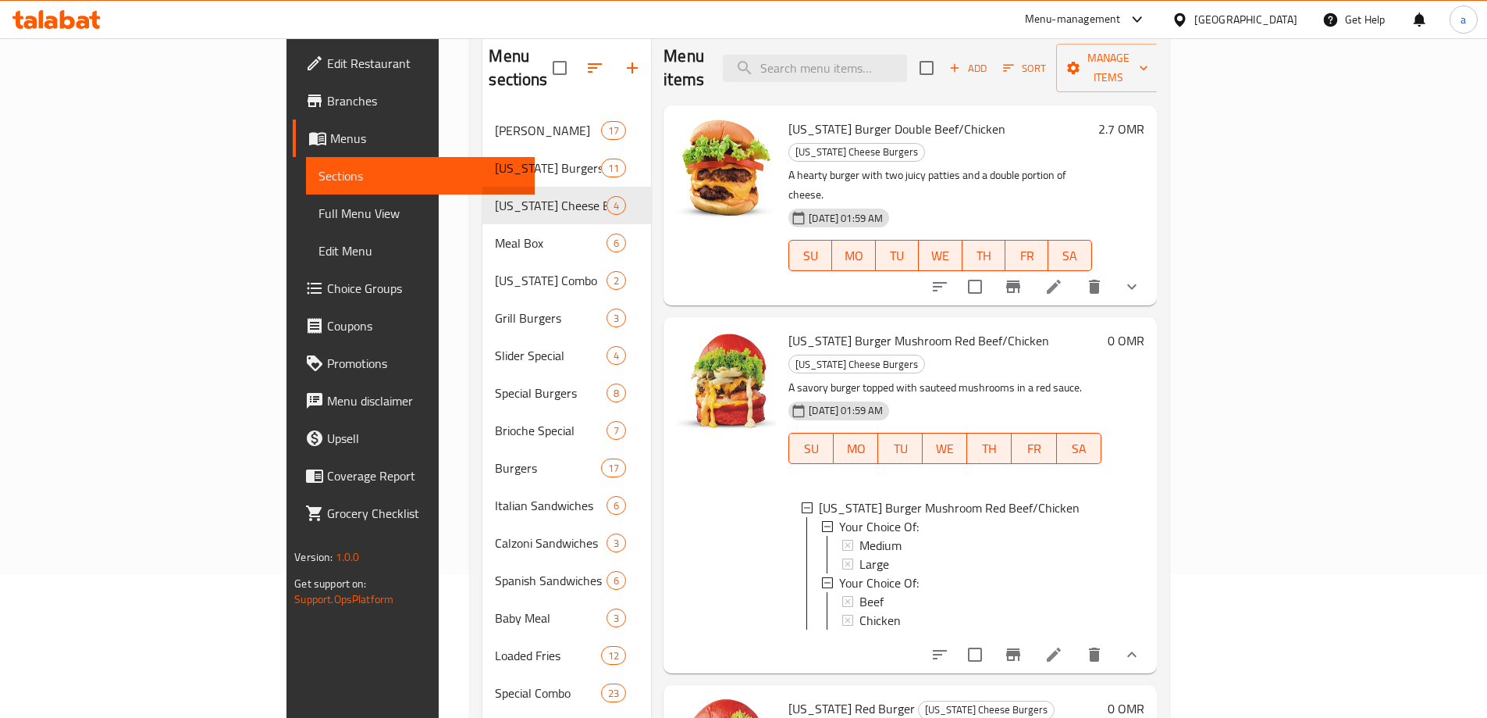
scroll to position [170, 0]
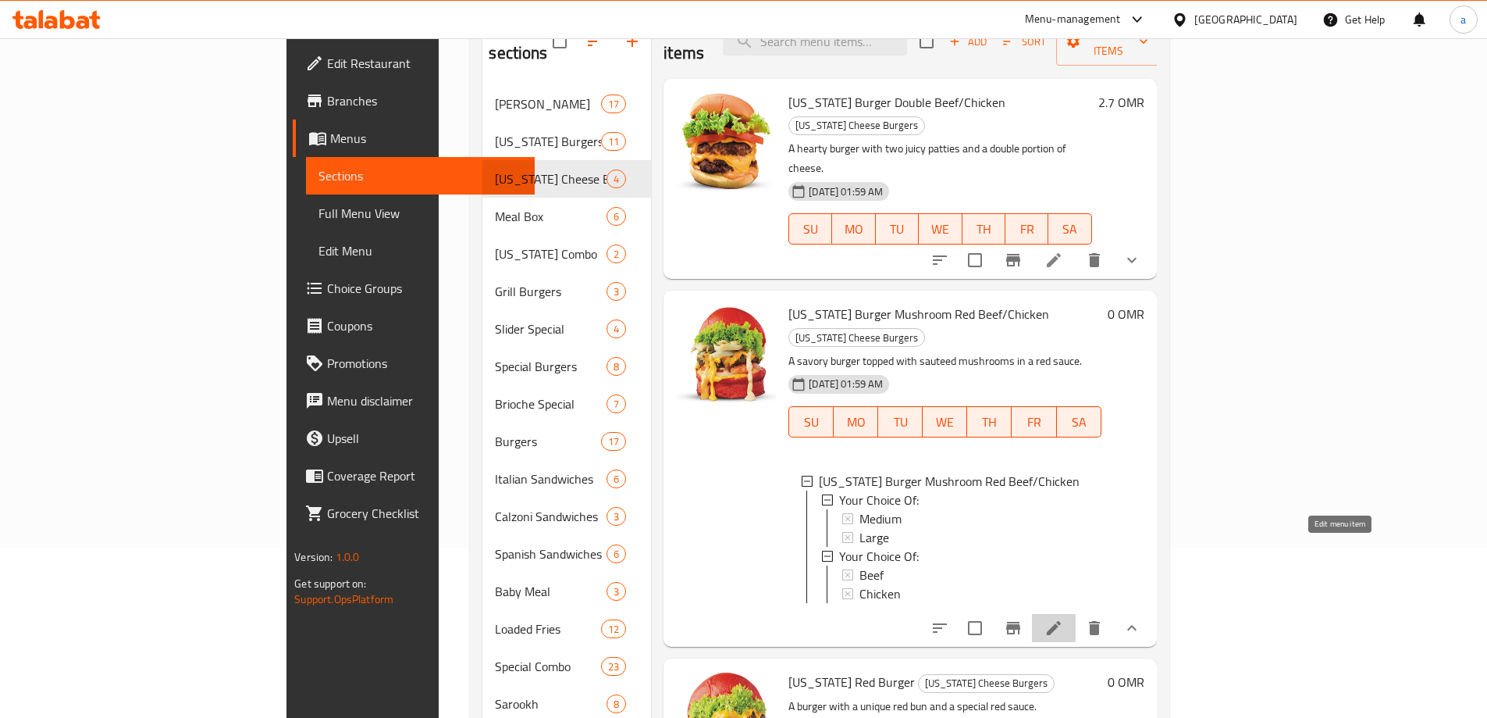
click at [1063, 618] on icon at bounding box center [1054, 627] width 19 height 19
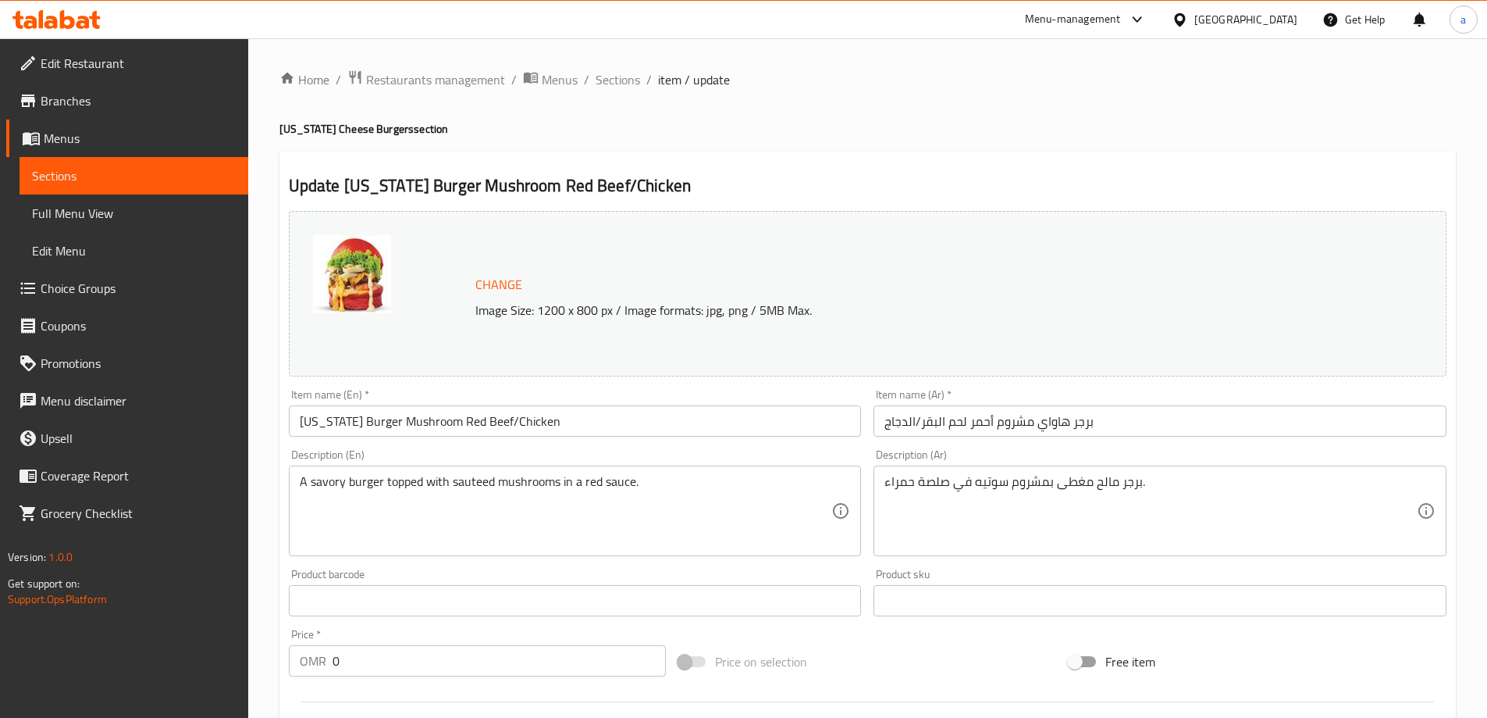
click at [110, 166] on span "Sections" at bounding box center [134, 175] width 204 height 19
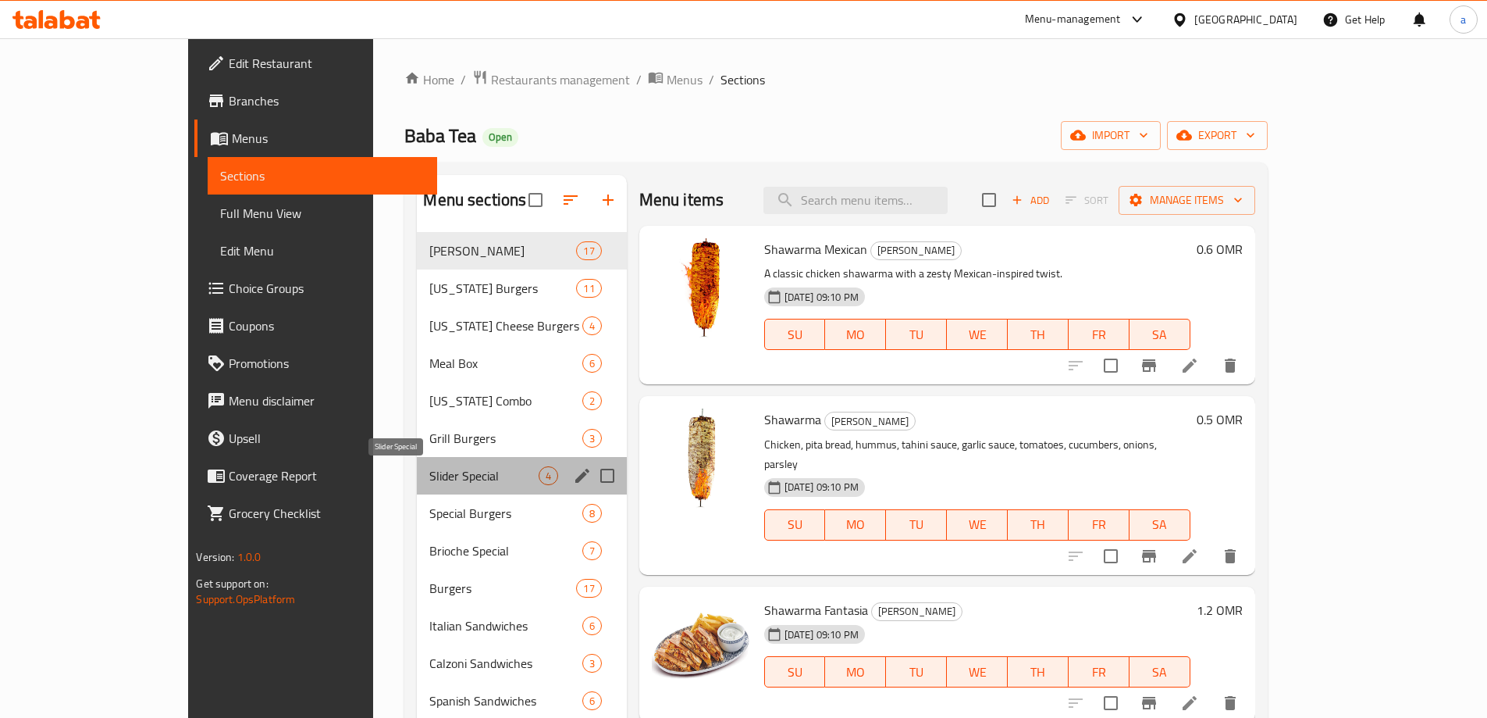
click at [433, 476] on span "Slider Special" at bounding box center [483, 475] width 109 height 19
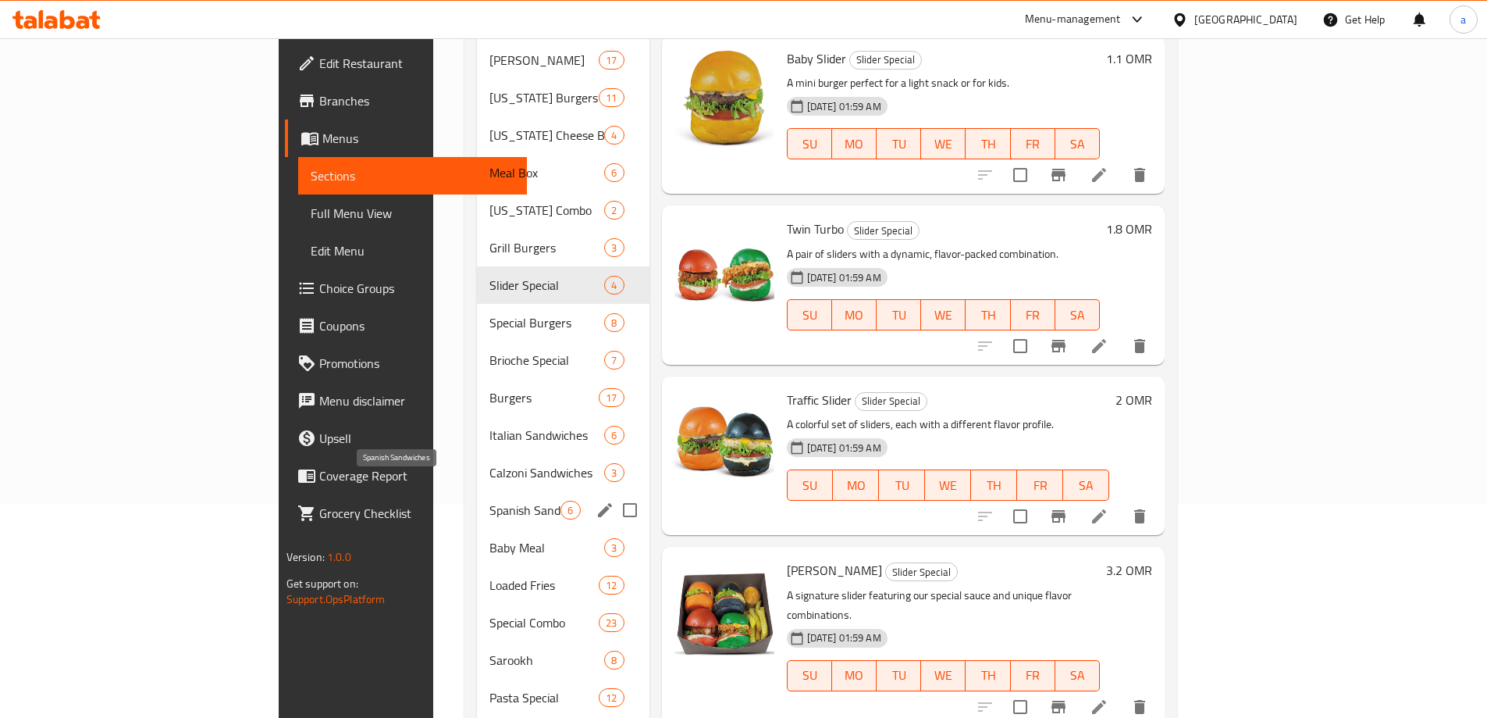
scroll to position [234, 0]
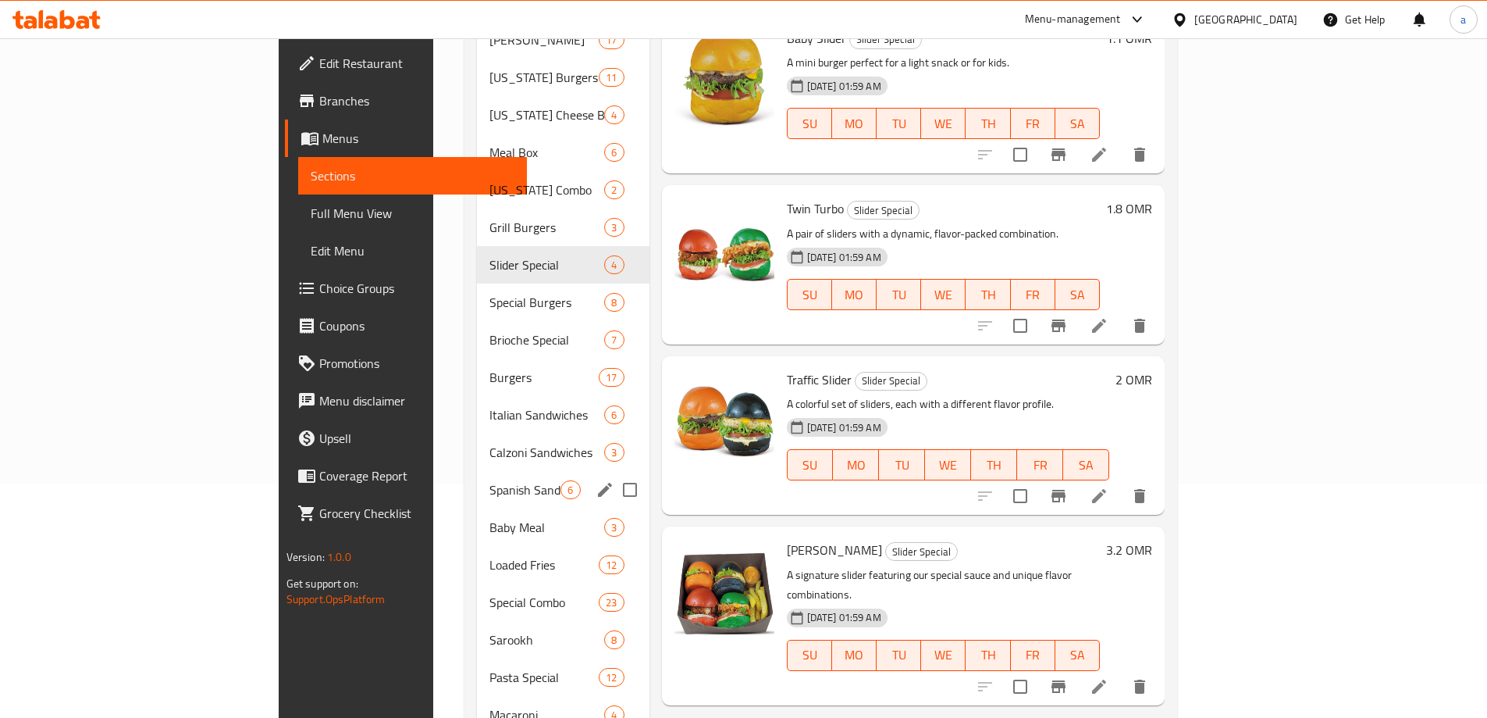
click at [477, 476] on div "Spanish Sandwiches 6" at bounding box center [563, 489] width 172 height 37
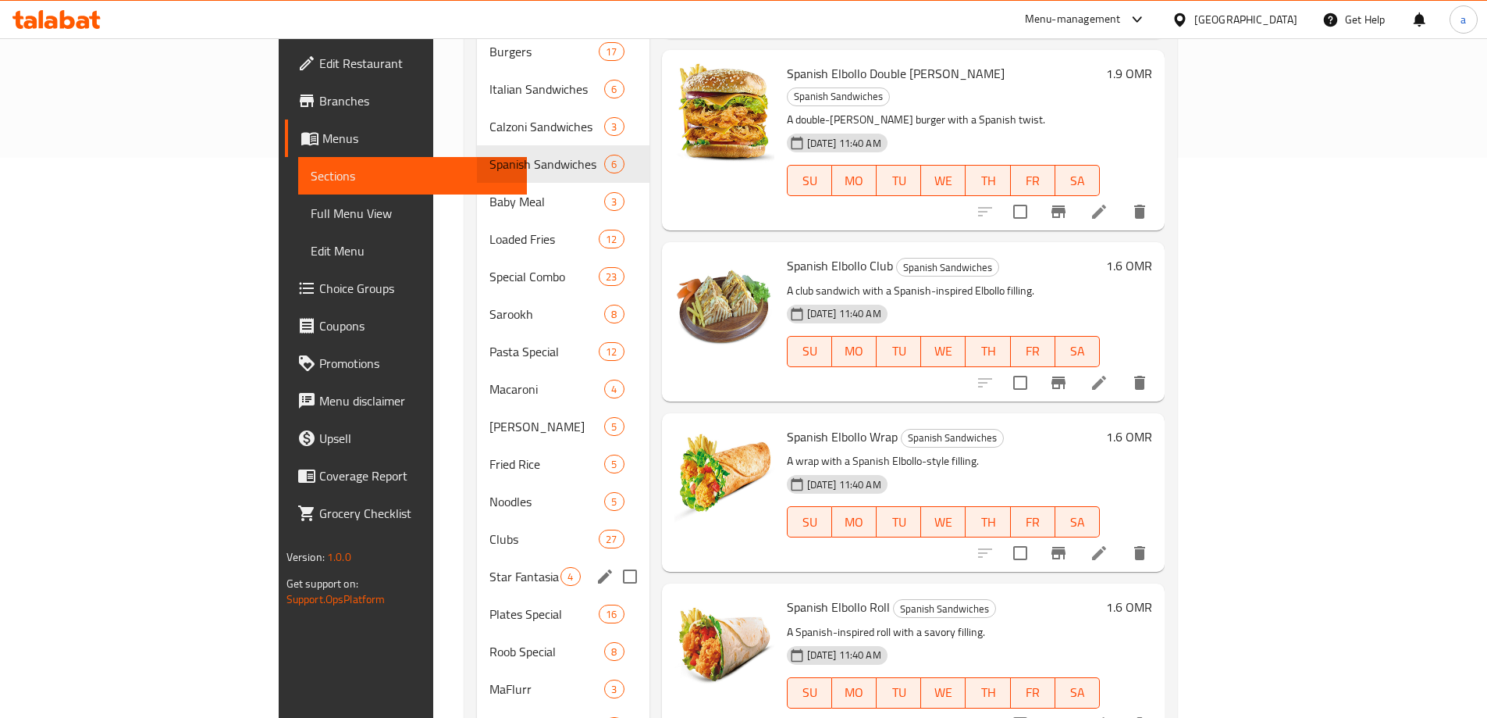
scroll to position [625, 0]
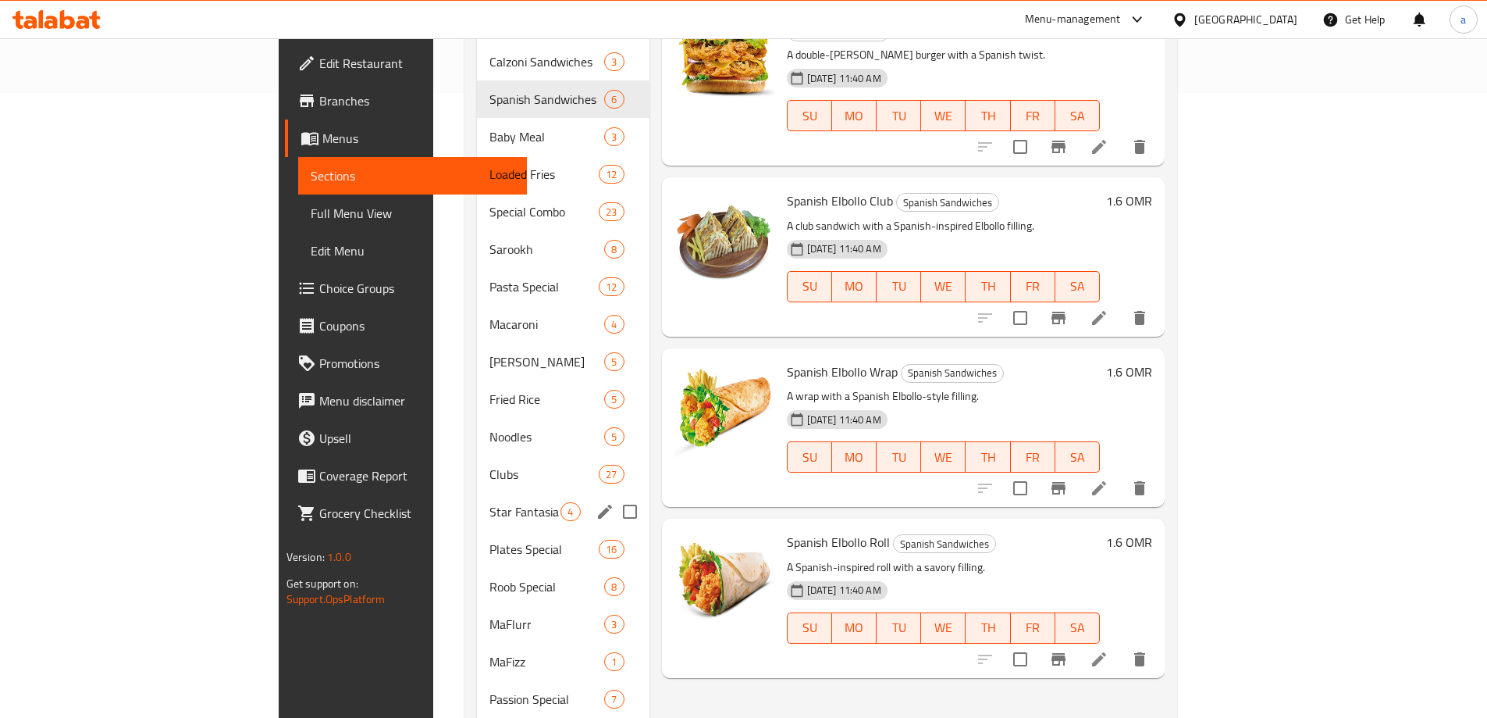
click at [477, 493] on div "Star Fantasia 4" at bounding box center [563, 511] width 172 height 37
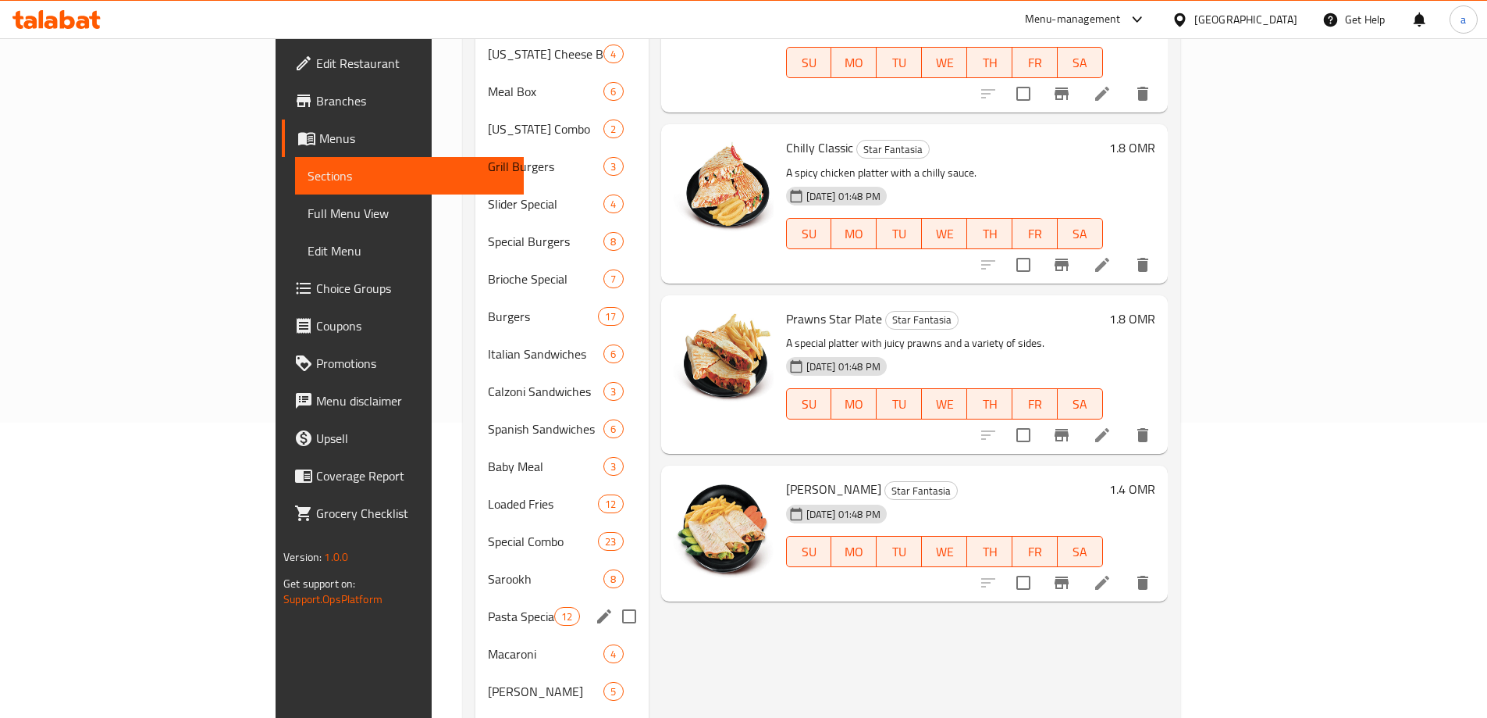
scroll to position [234, 0]
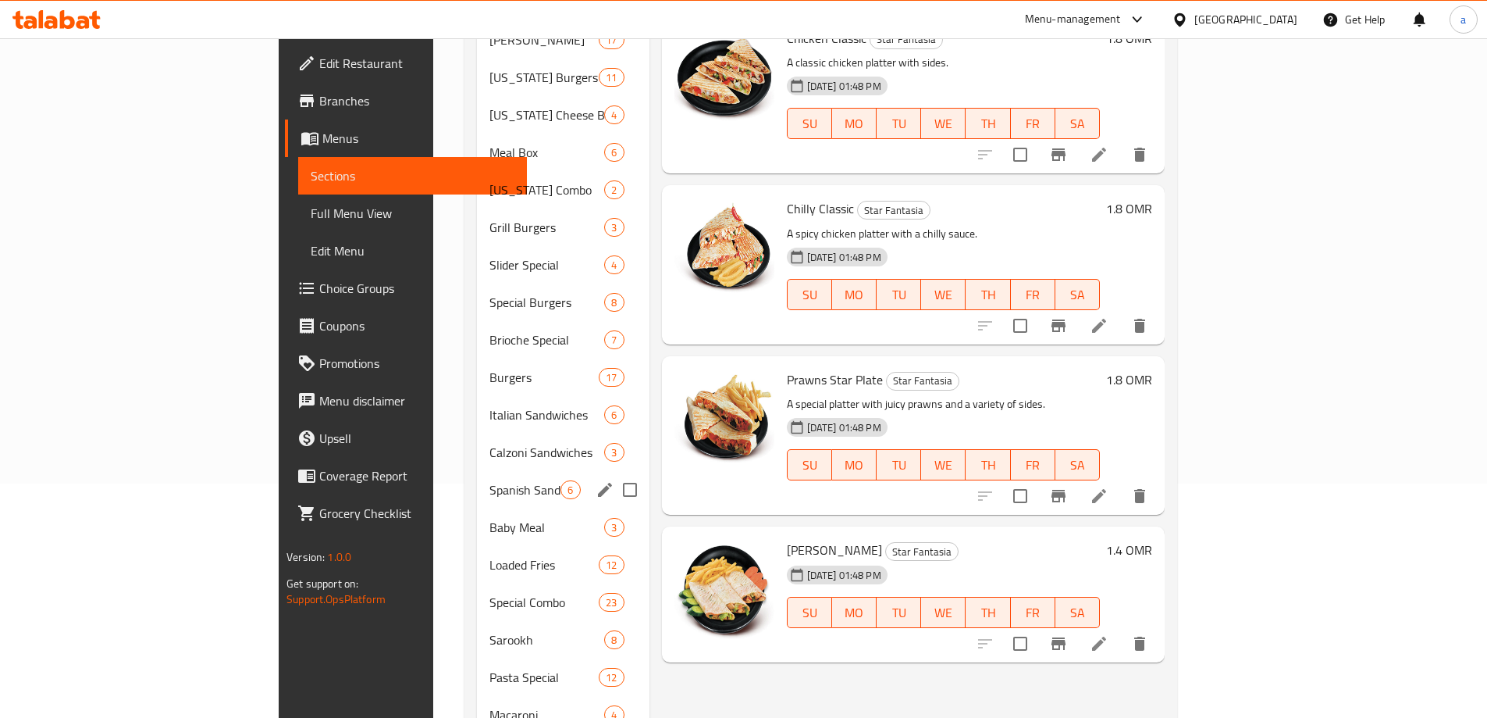
click at [477, 476] on div "Spanish Sandwiches 6" at bounding box center [563, 489] width 172 height 37
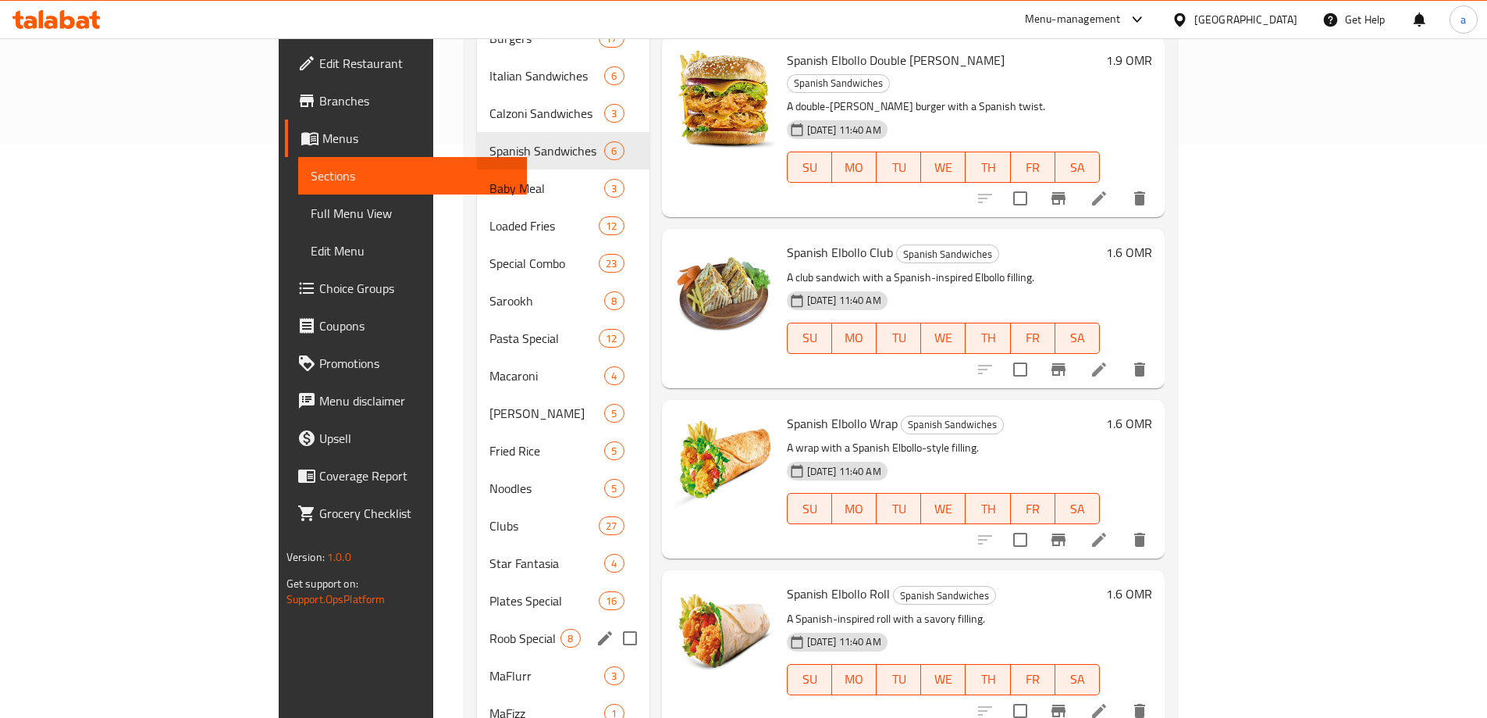
scroll to position [703, 0]
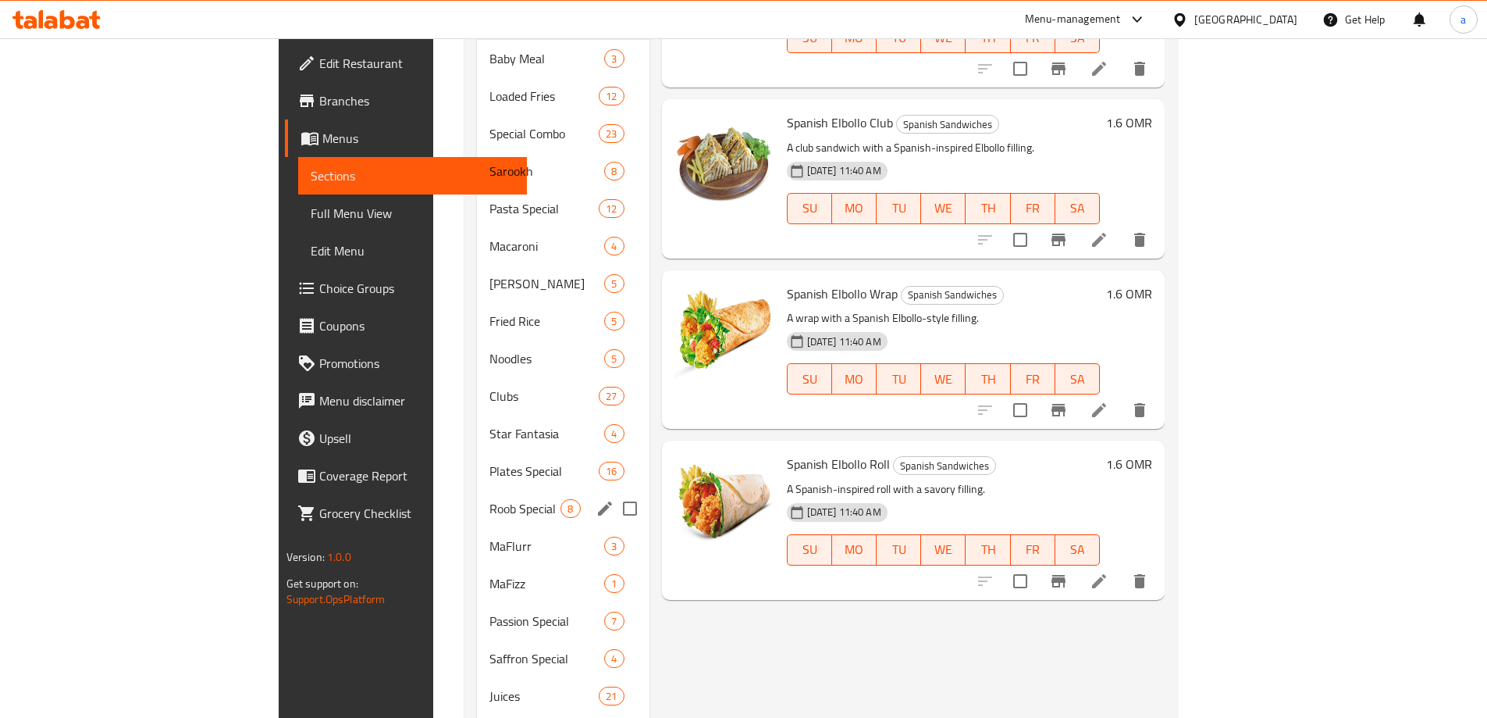
click at [490, 536] on span "MaFlurr" at bounding box center [547, 545] width 115 height 19
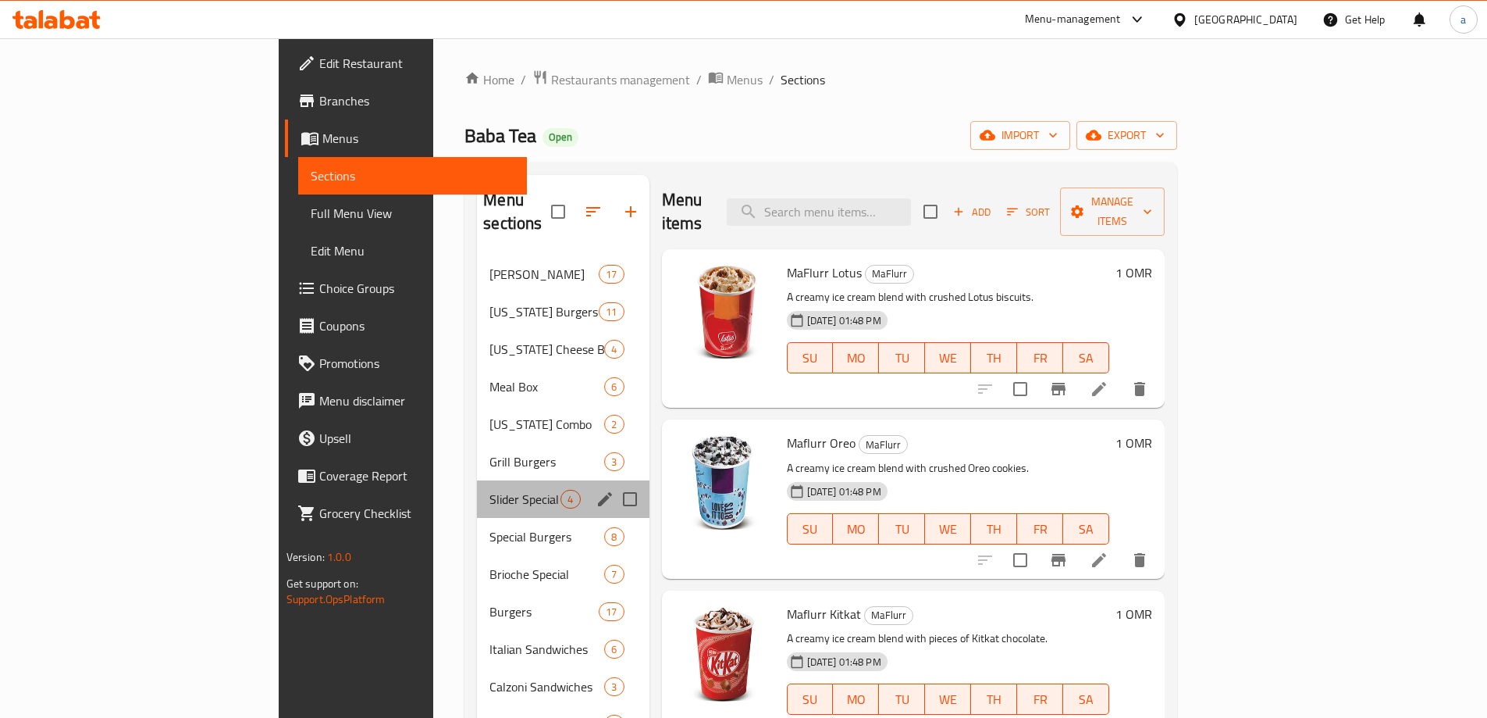
click at [477, 480] on div "Slider Special 4" at bounding box center [563, 498] width 172 height 37
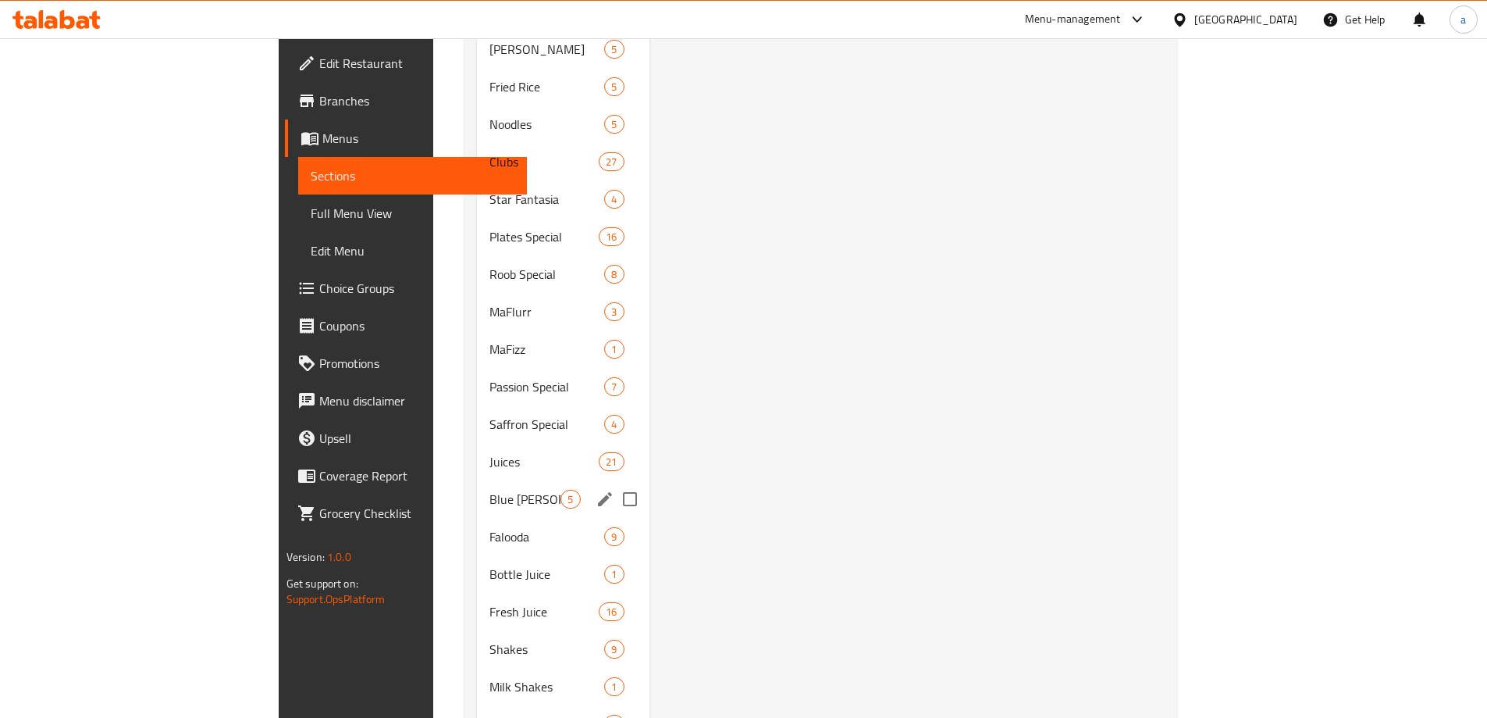
scroll to position [1363, 0]
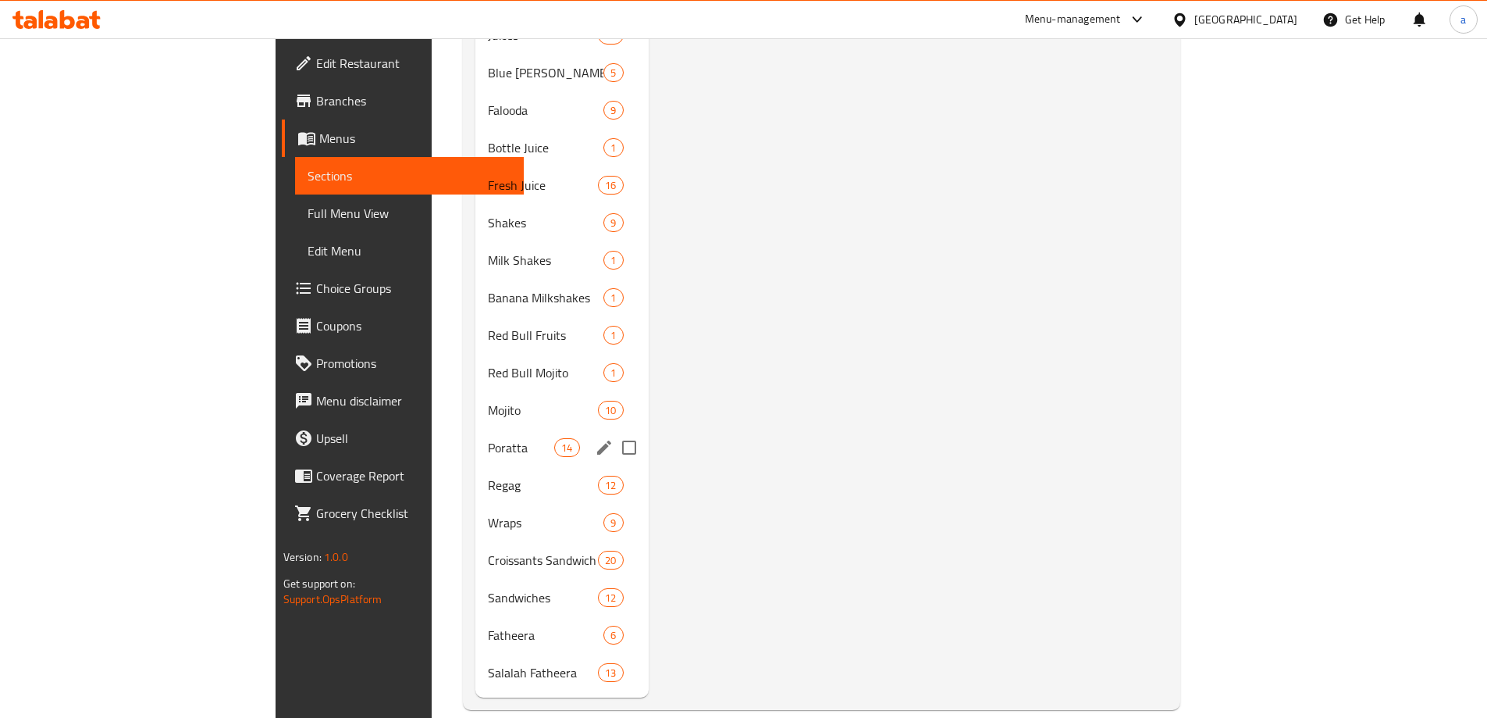
click at [488, 438] on span "Poratta" at bounding box center [521, 447] width 66 height 19
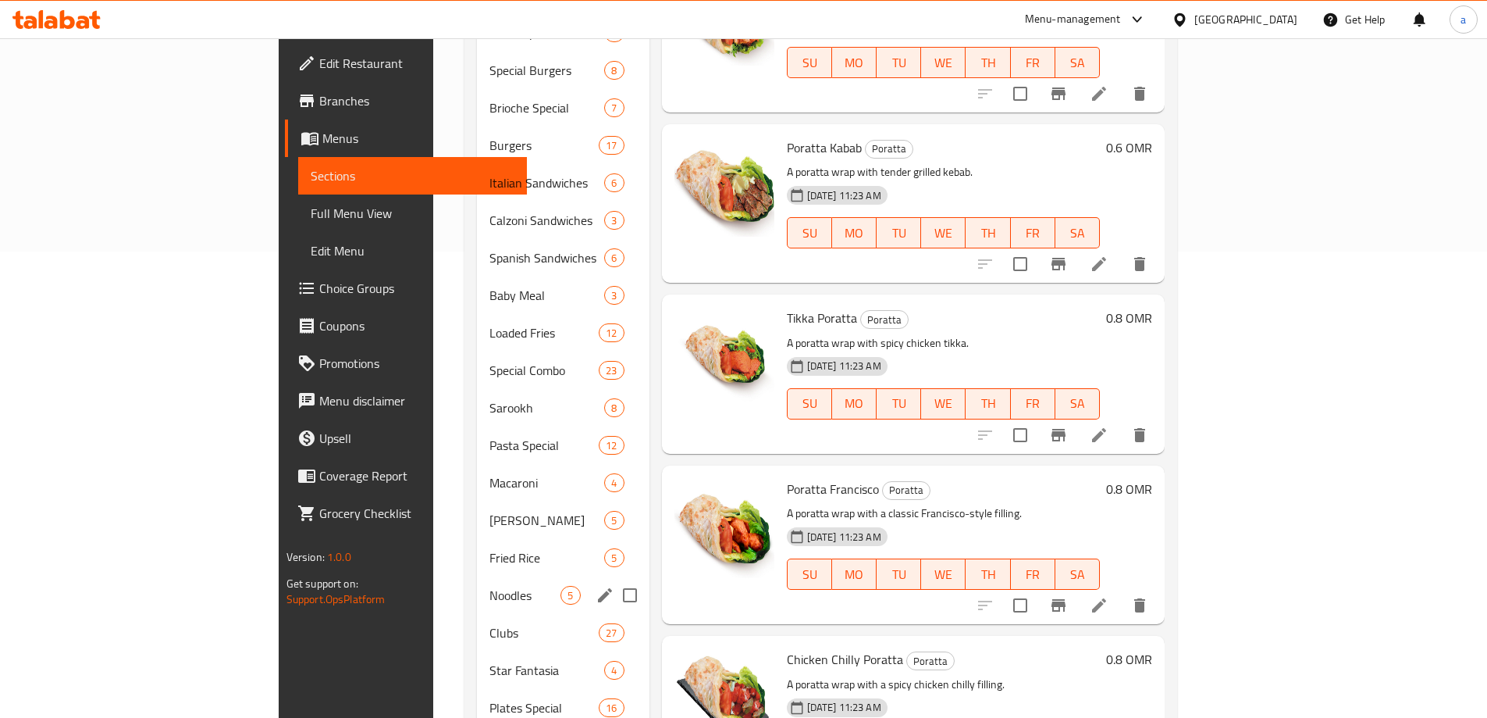
scroll to position [426, 0]
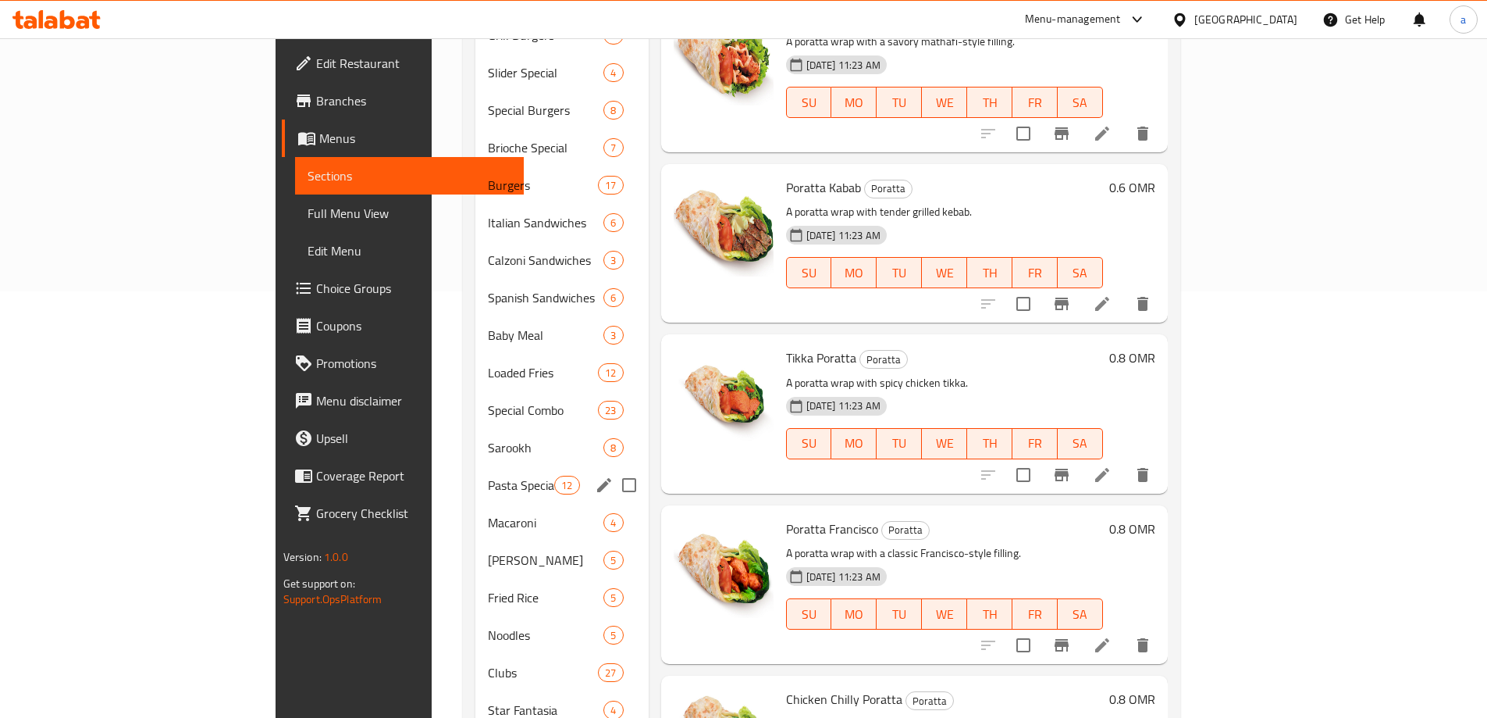
click at [488, 475] on span "Pasta Special" at bounding box center [521, 484] width 66 height 19
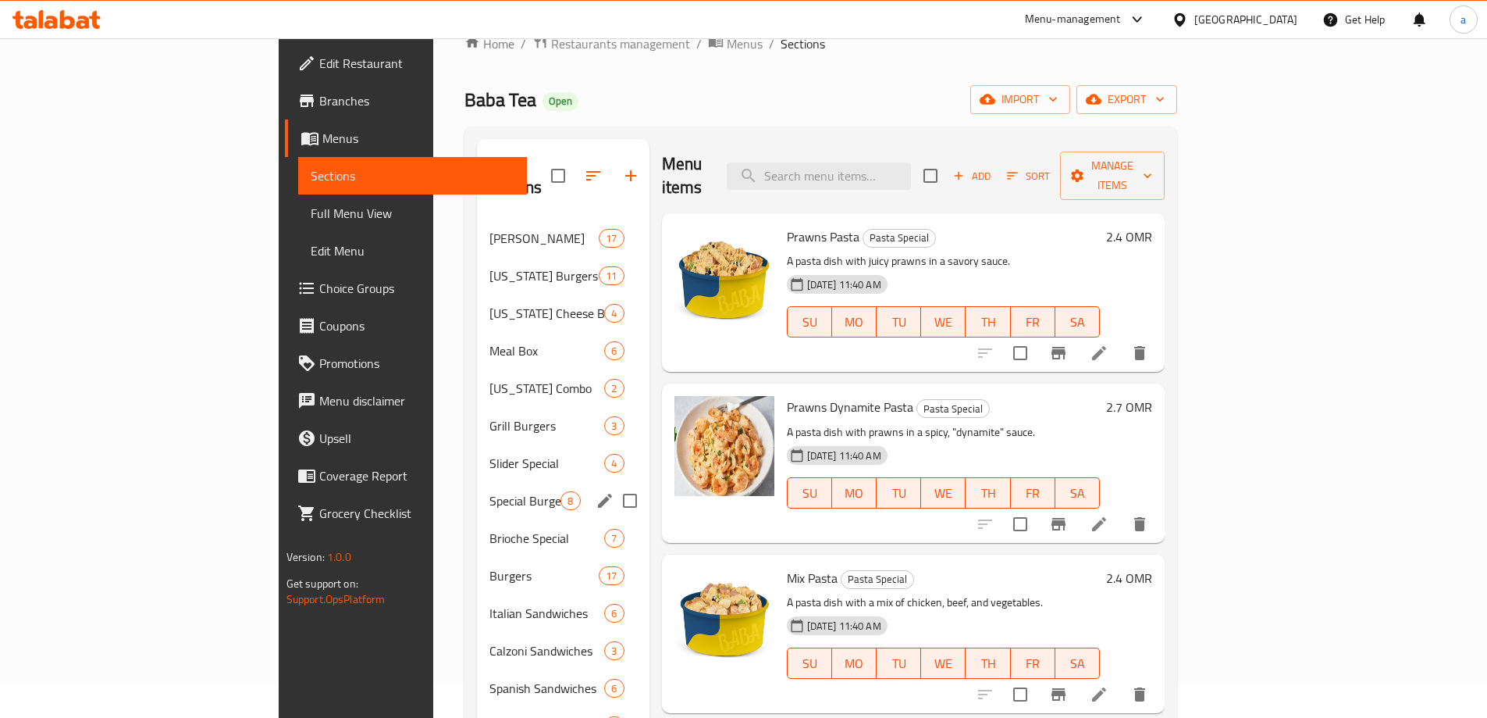
click at [477, 482] on div "Special Burgers 8" at bounding box center [563, 500] width 172 height 37
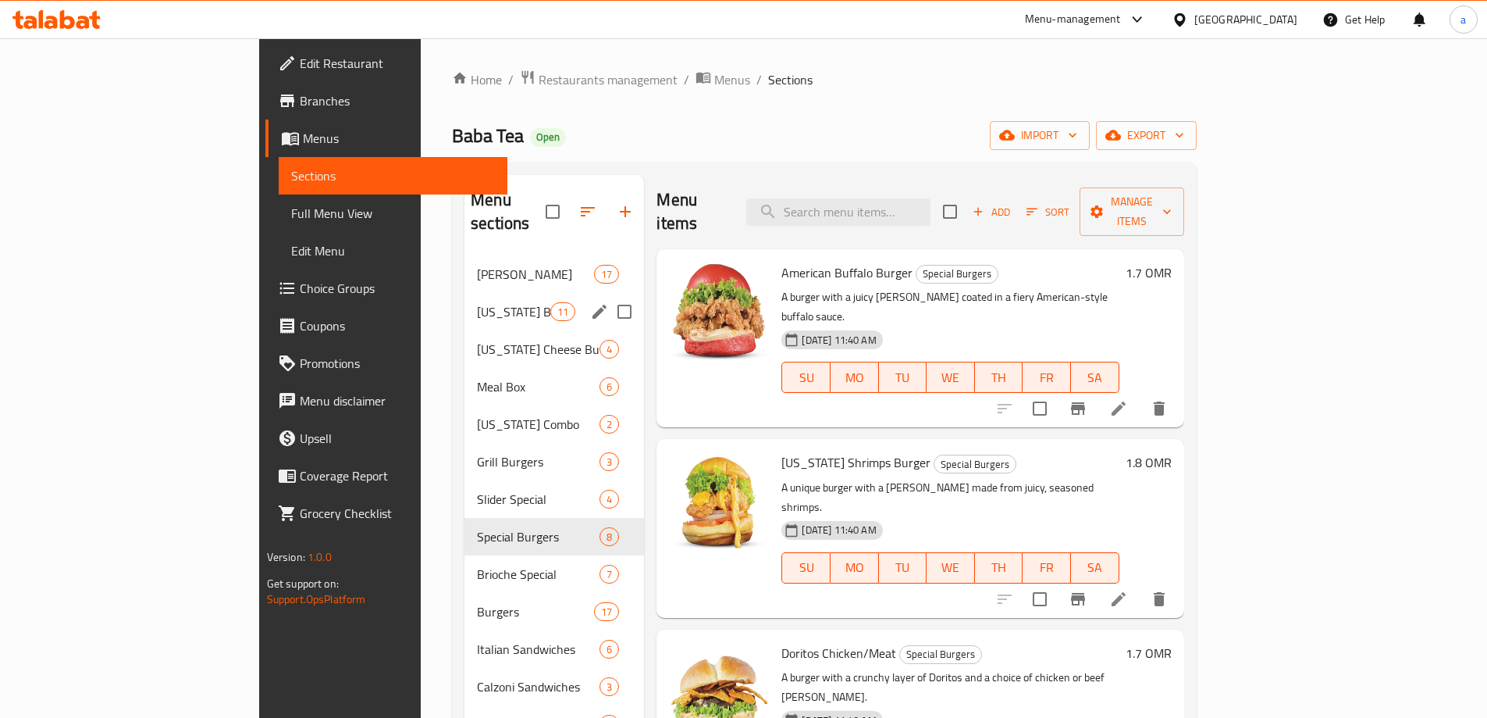
click at [465, 301] on div "[US_STATE] Burgers 11" at bounding box center [555, 311] width 180 height 37
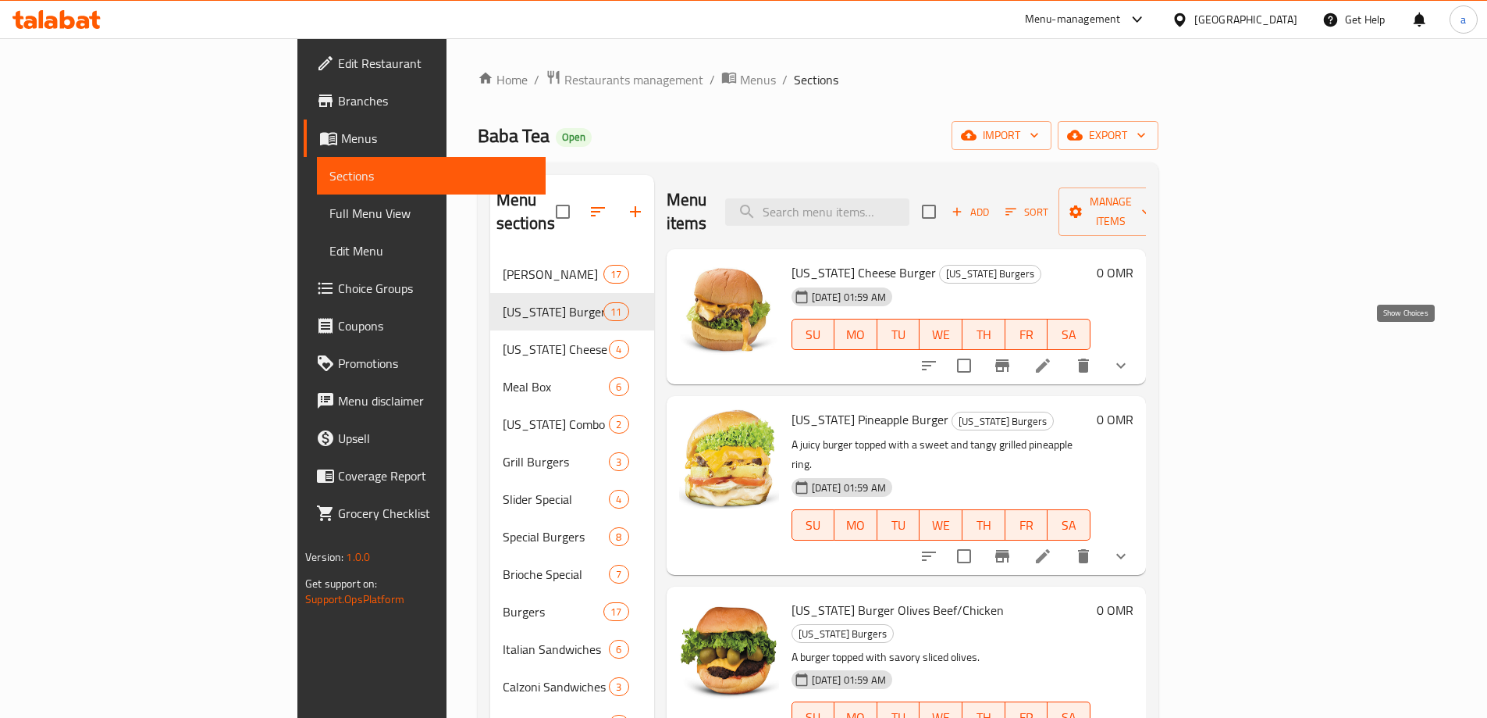
click at [1131, 356] on icon "show more" at bounding box center [1121, 365] width 19 height 19
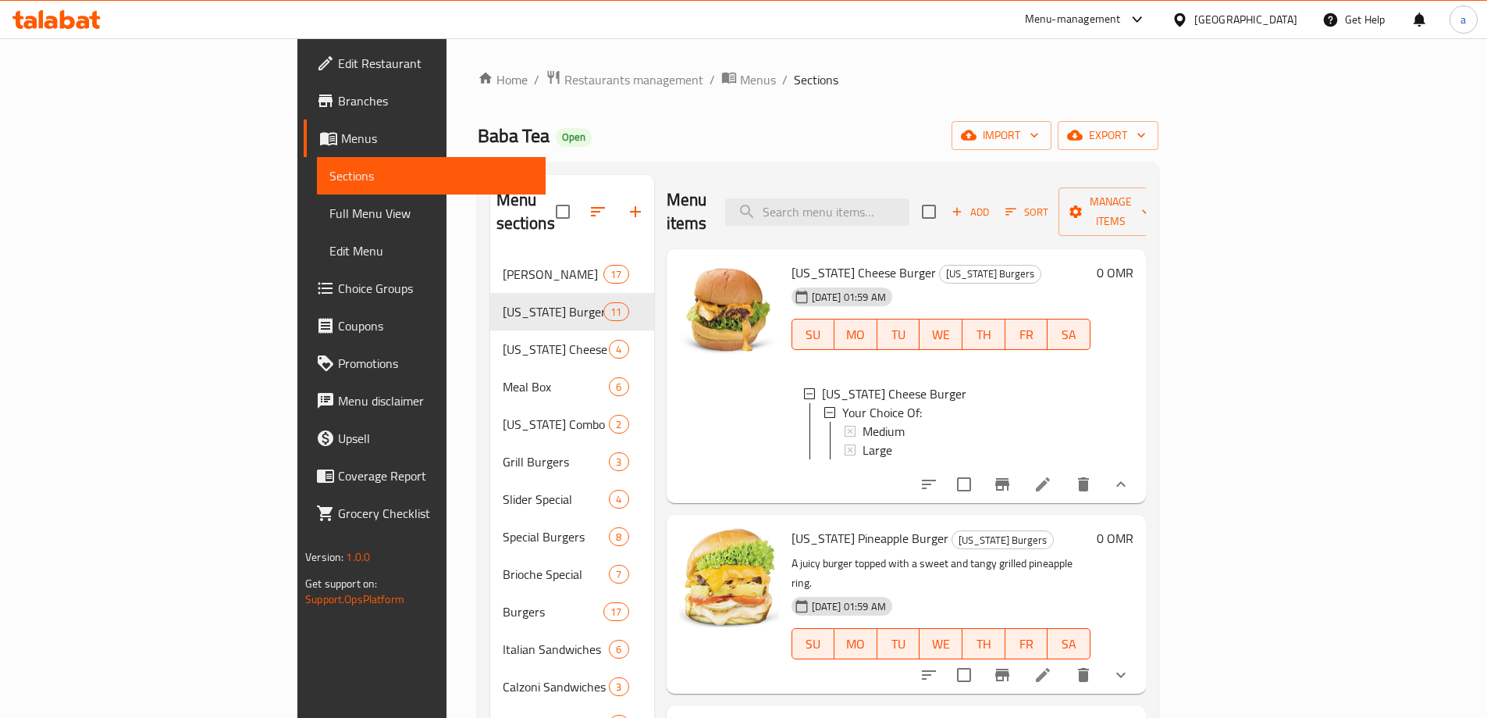
scroll to position [2, 0]
click at [1050, 477] on icon at bounding box center [1043, 484] width 14 height 14
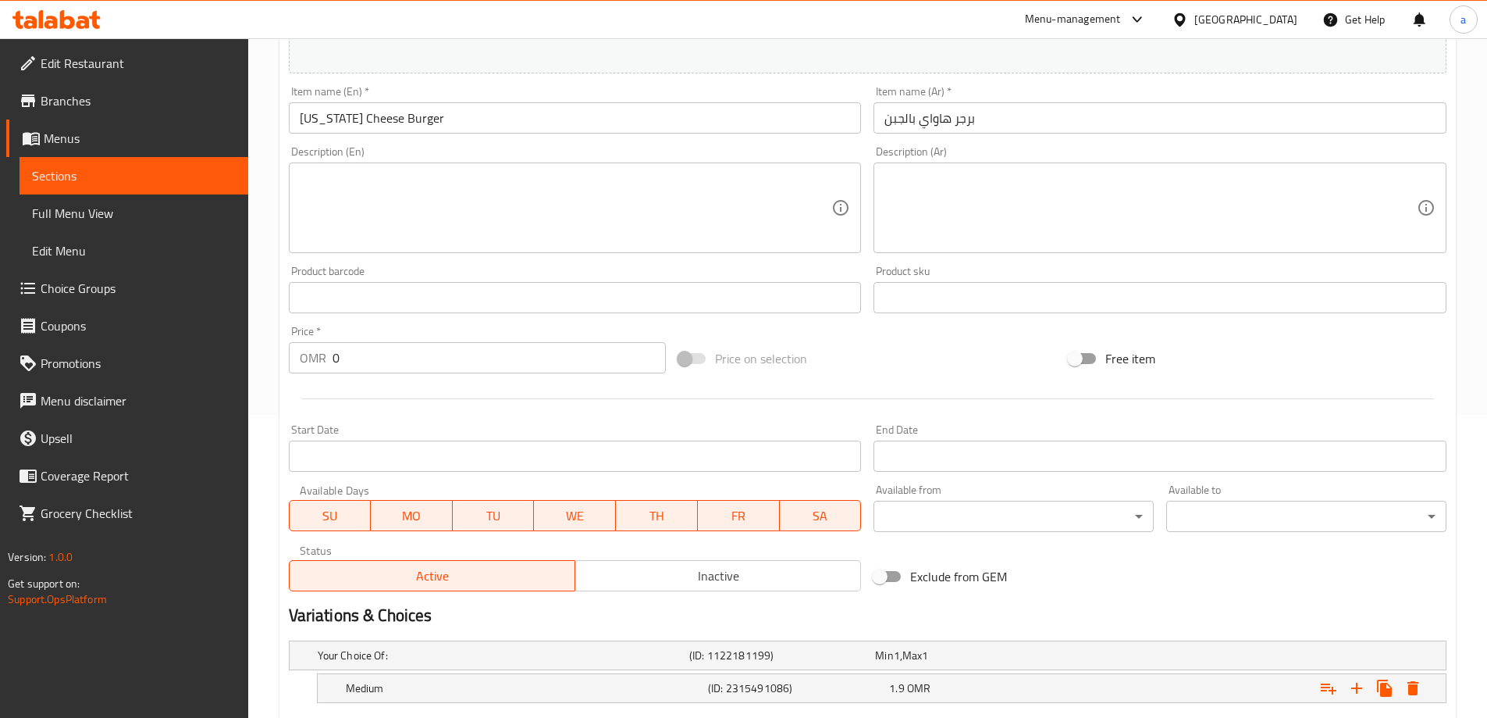
scroll to position [443, 0]
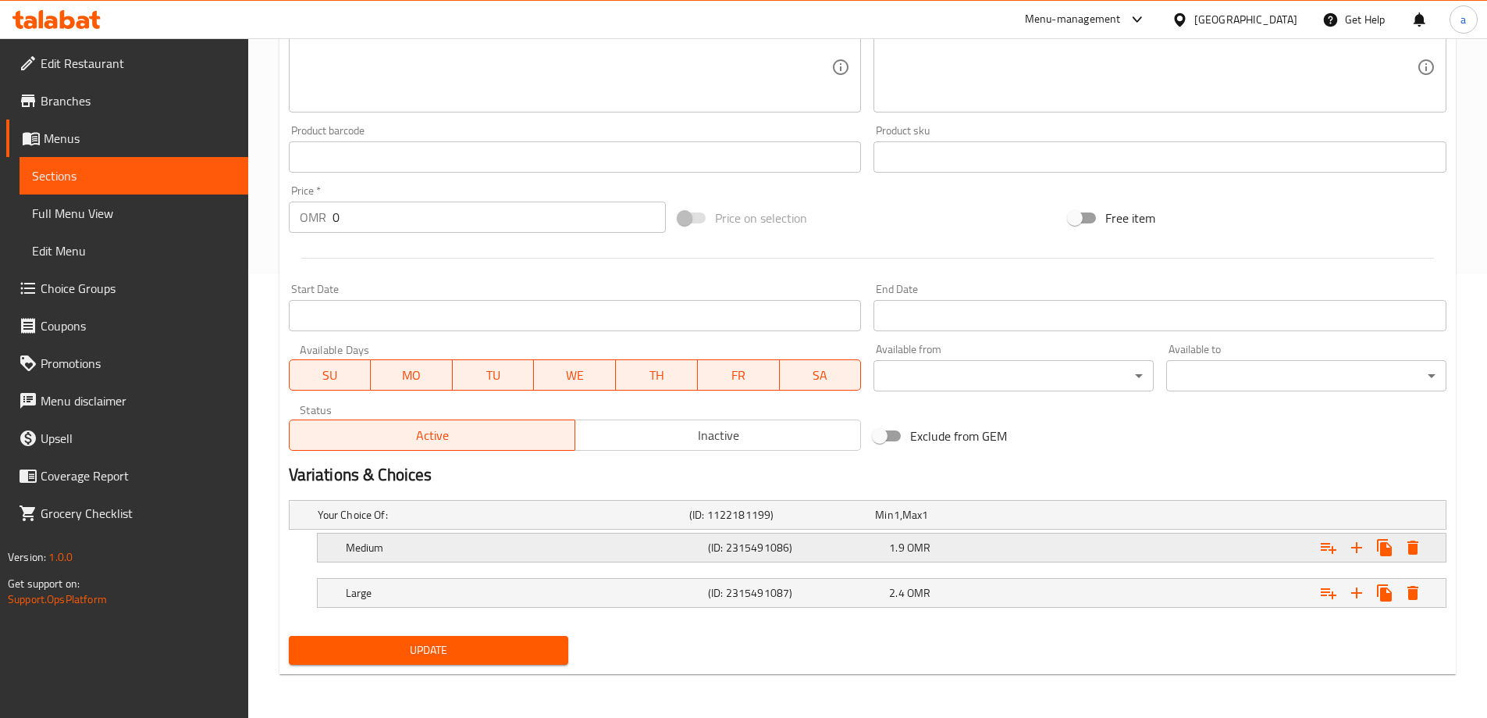
click at [963, 557] on div "1.9 OMR" at bounding box center [976, 547] width 181 height 22
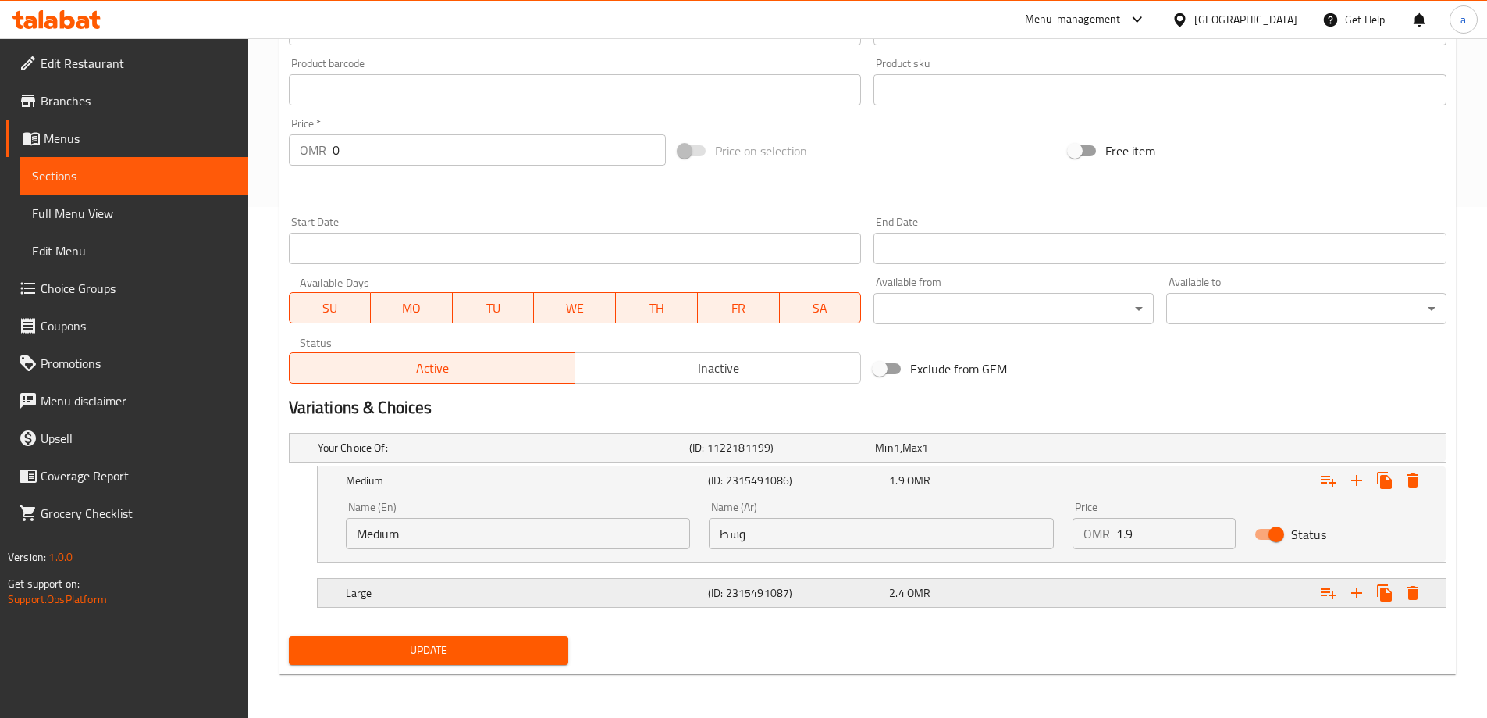
click at [1102, 595] on div "Expand" at bounding box center [1248, 592] width 362 height 34
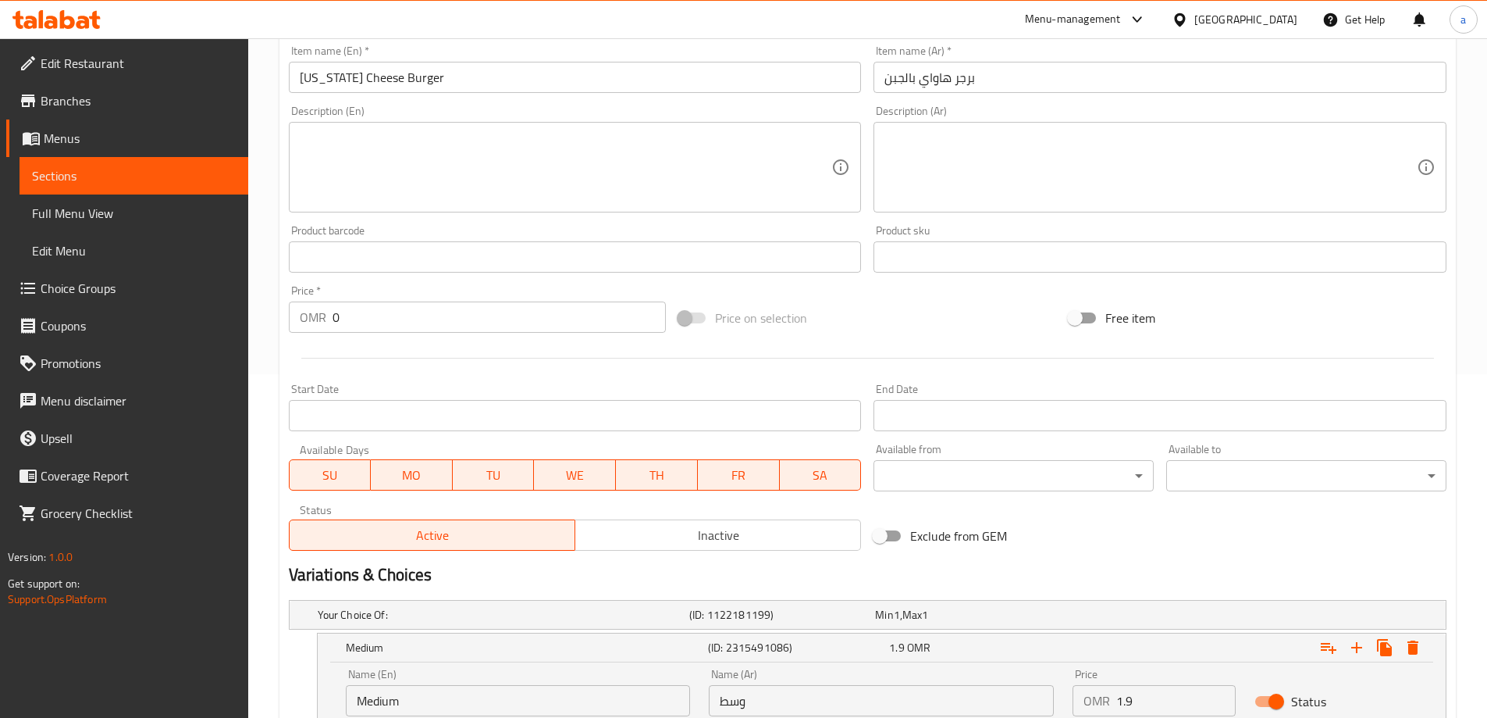
scroll to position [578, 0]
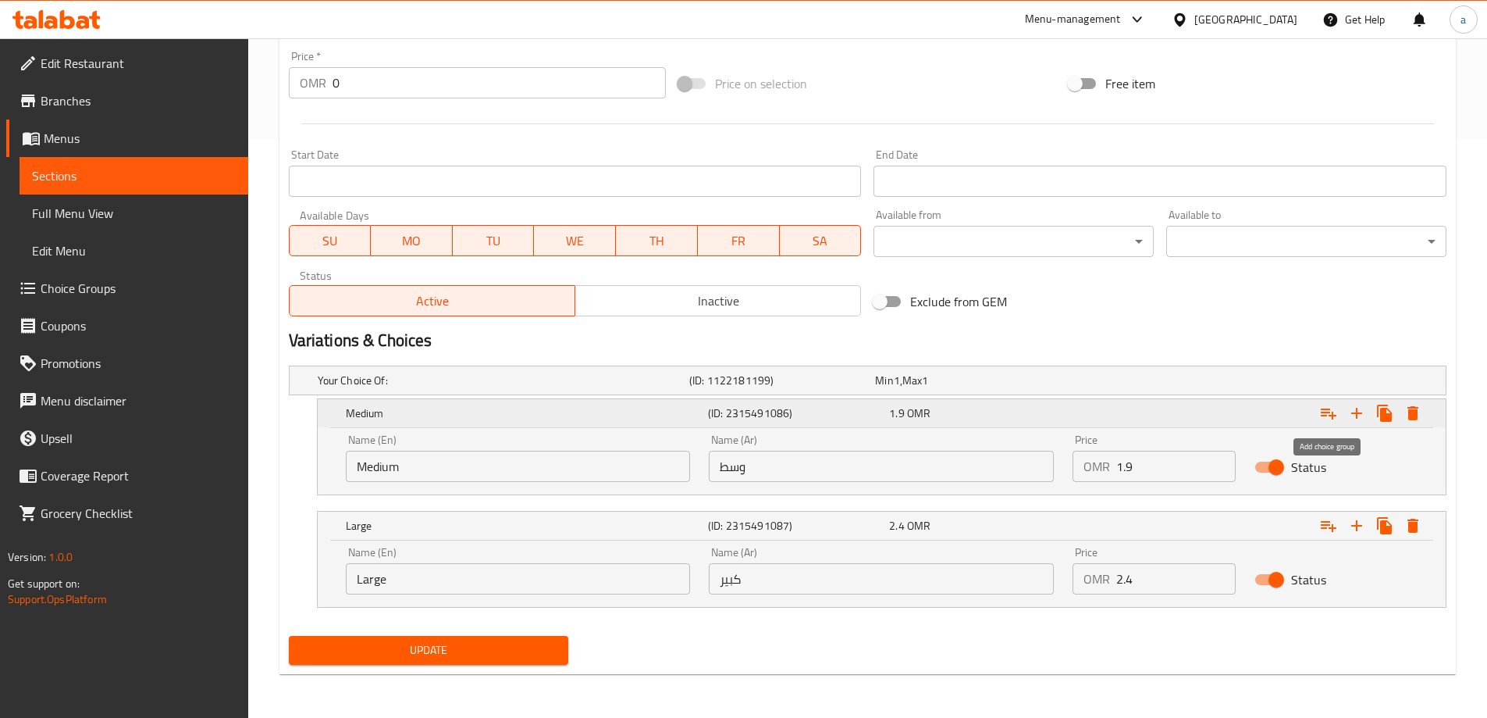
click at [1334, 418] on icon "Expand" at bounding box center [1329, 413] width 16 height 11
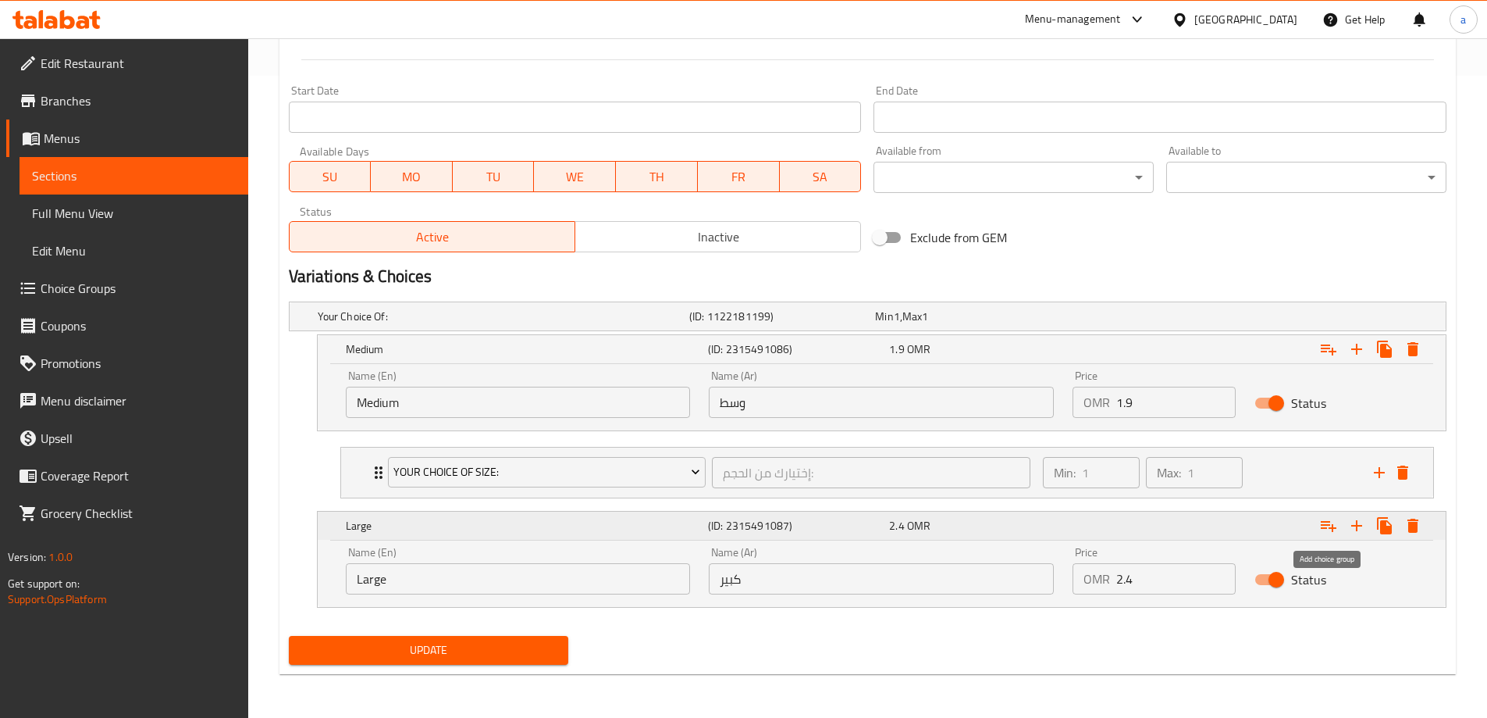
click at [1326, 527] on icon "Expand" at bounding box center [1329, 526] width 16 height 11
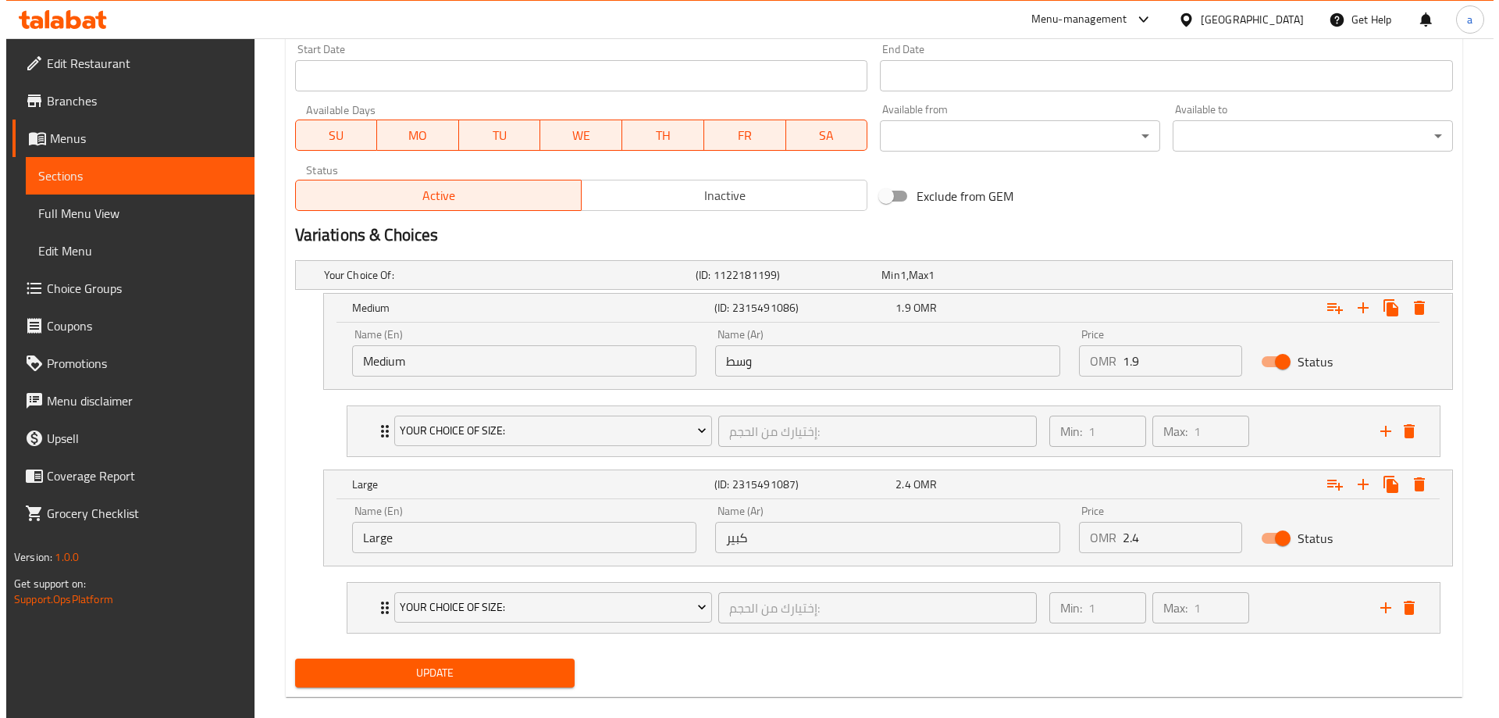
scroll to position [706, 0]
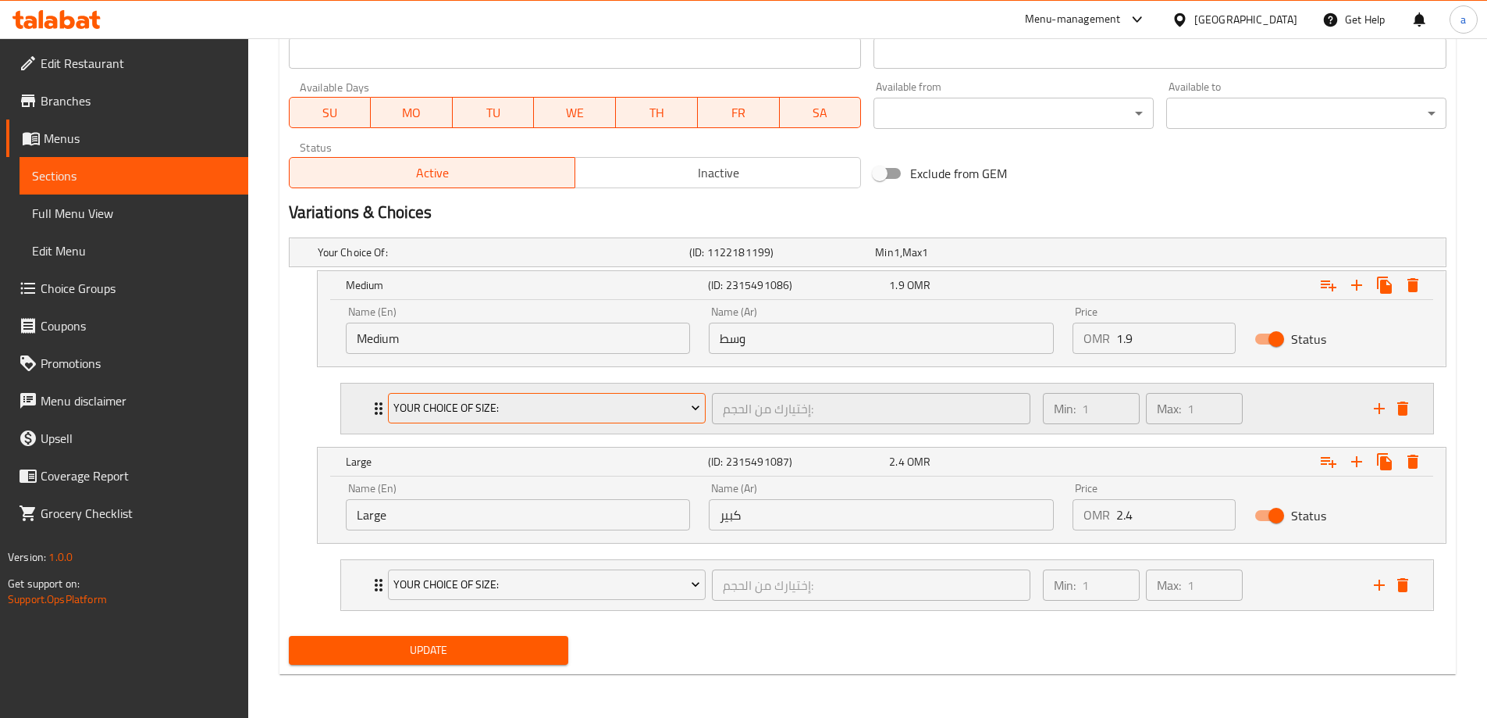
click at [522, 416] on span "Your Choice Of Size:" at bounding box center [546, 408] width 307 height 20
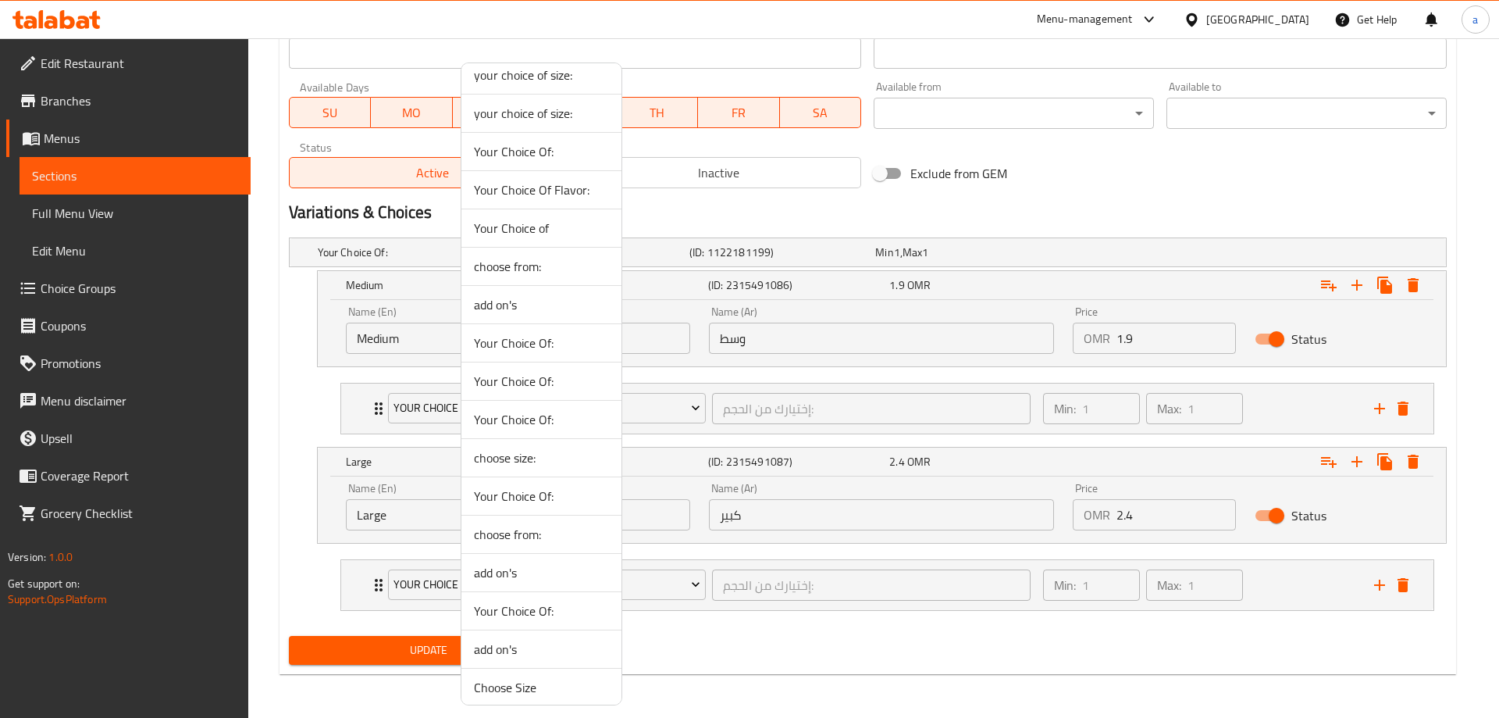
scroll to position [212, 0]
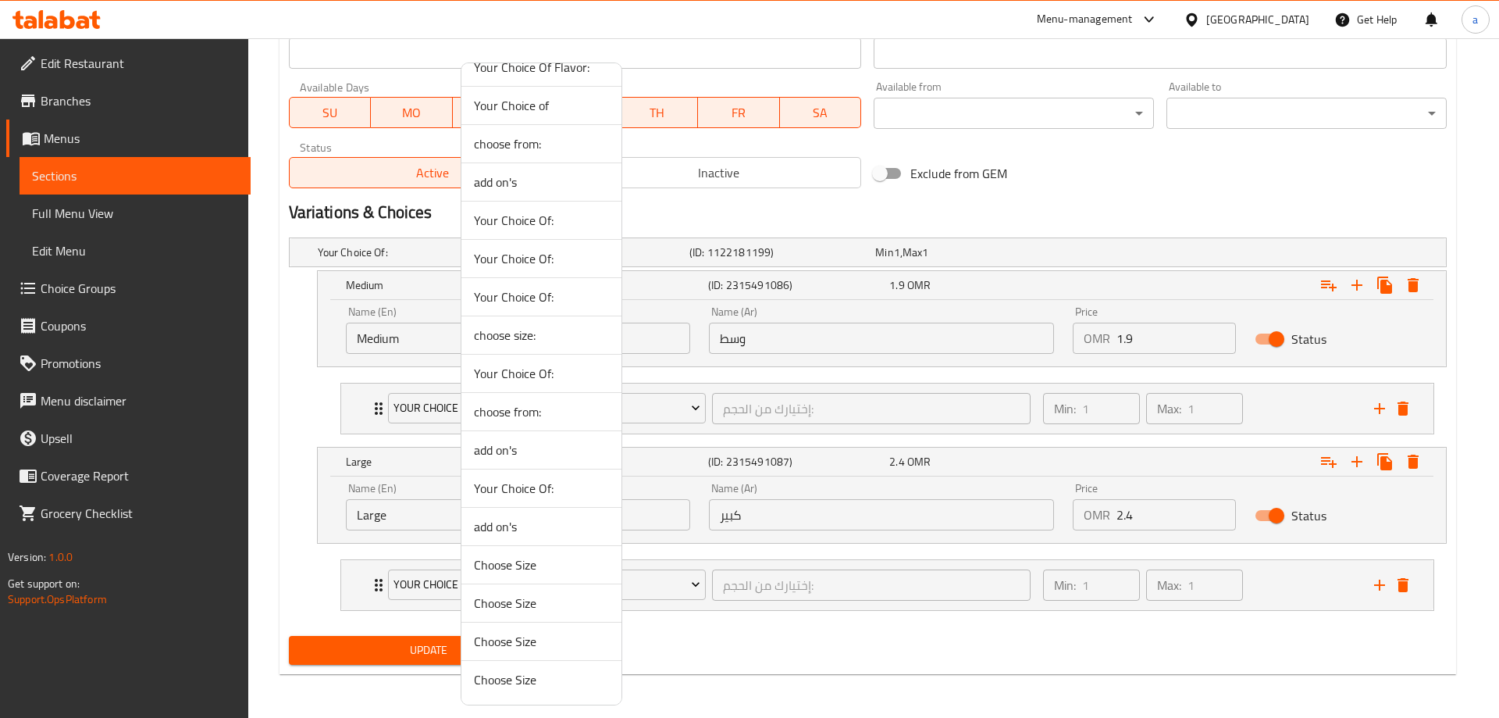
click at [281, 465] on div at bounding box center [749, 359] width 1499 height 718
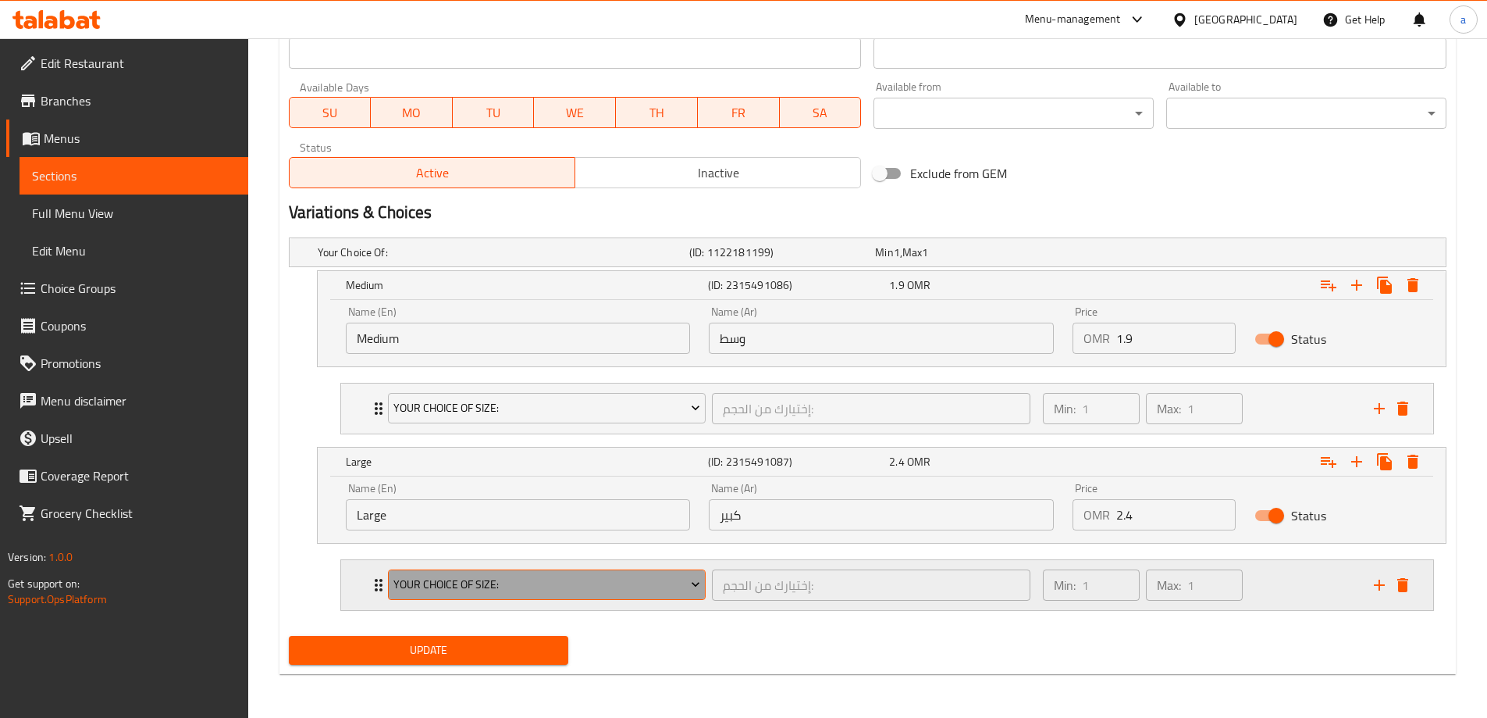
click at [477, 587] on span "Your Choice Of Size:" at bounding box center [546, 585] width 307 height 20
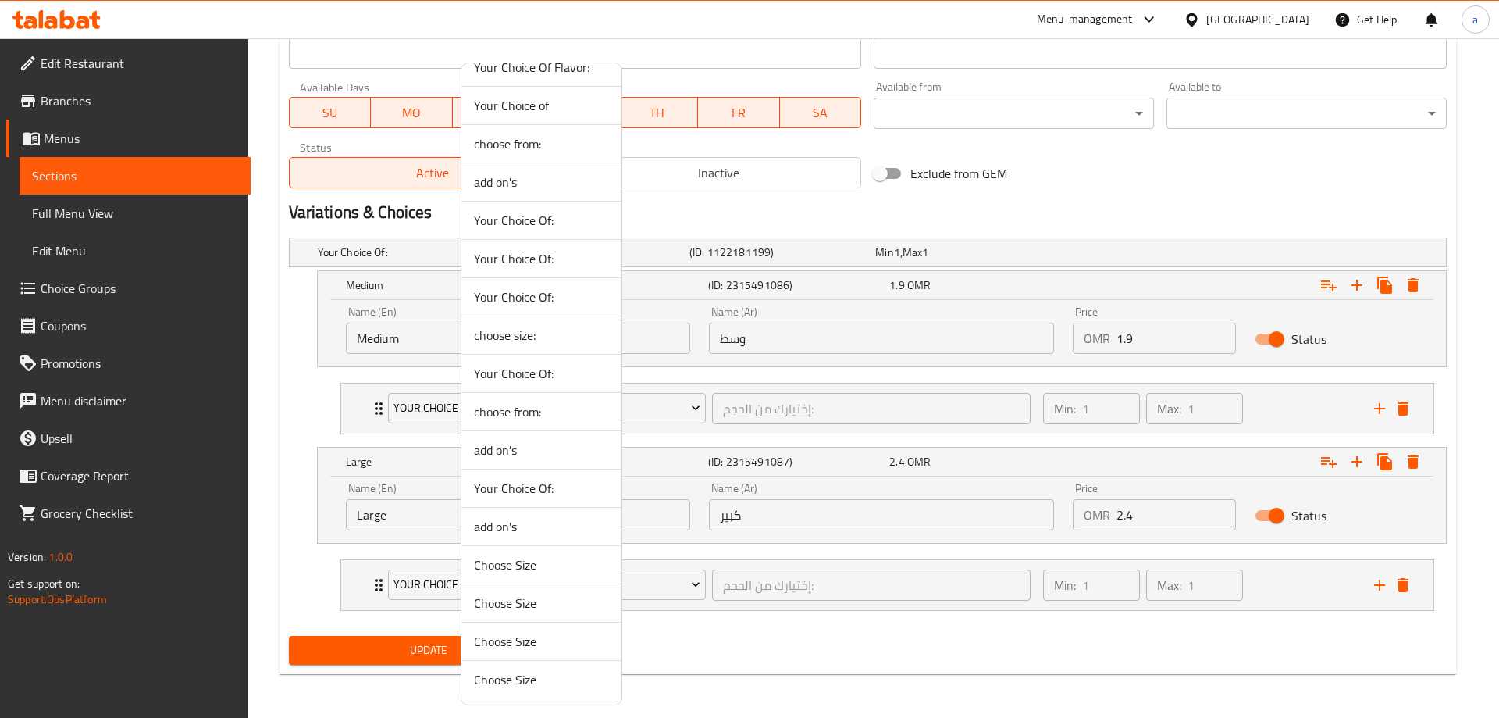
click at [286, 475] on div at bounding box center [749, 359] width 1499 height 718
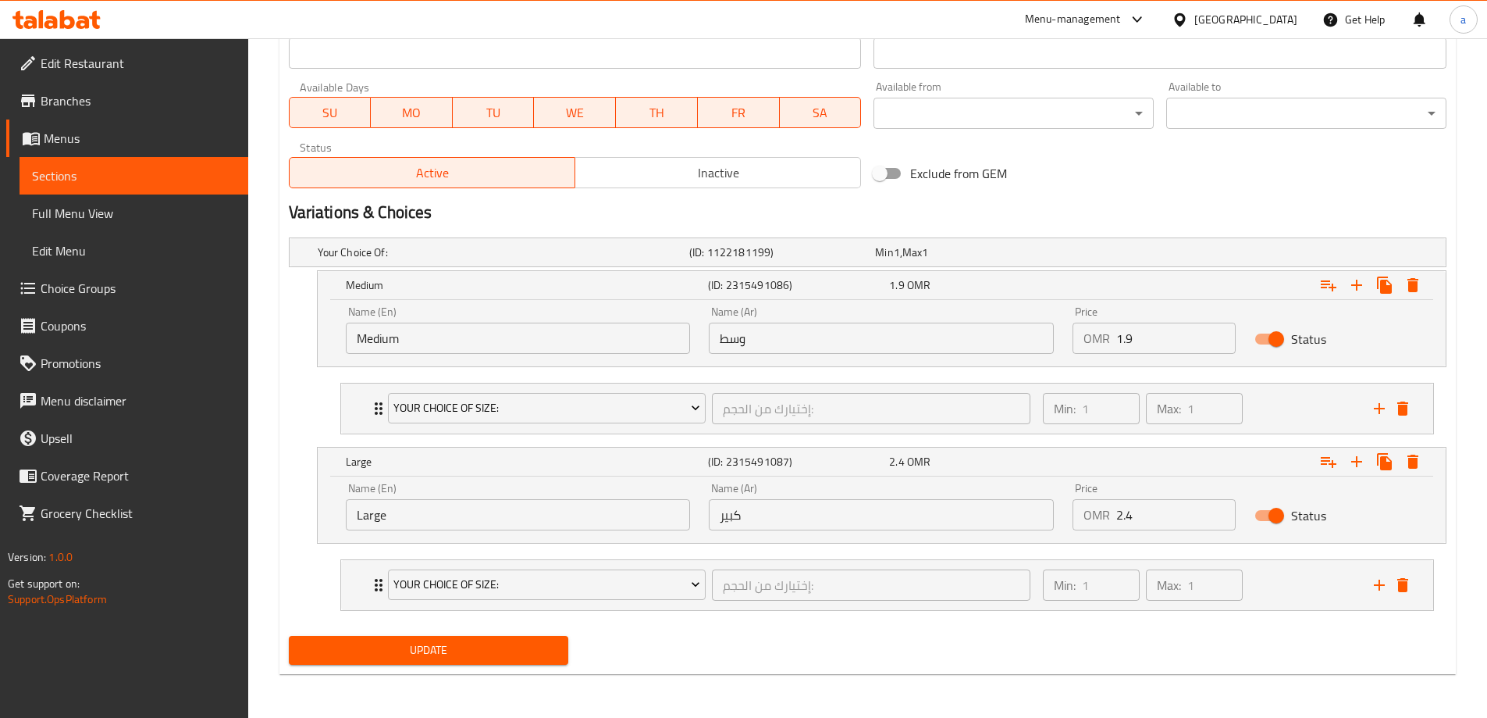
click at [87, 161] on link "Sections" at bounding box center [134, 175] width 229 height 37
